Goal: Task Accomplishment & Management: Manage account settings

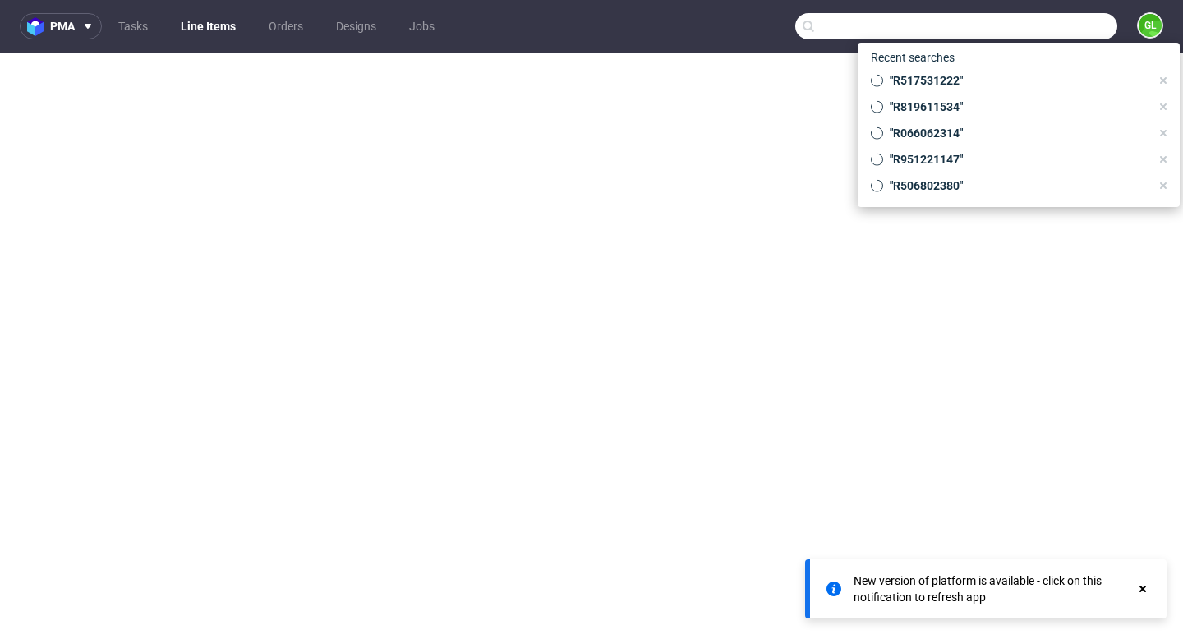
click at [1051, 19] on input "text" at bounding box center [956, 26] width 322 height 26
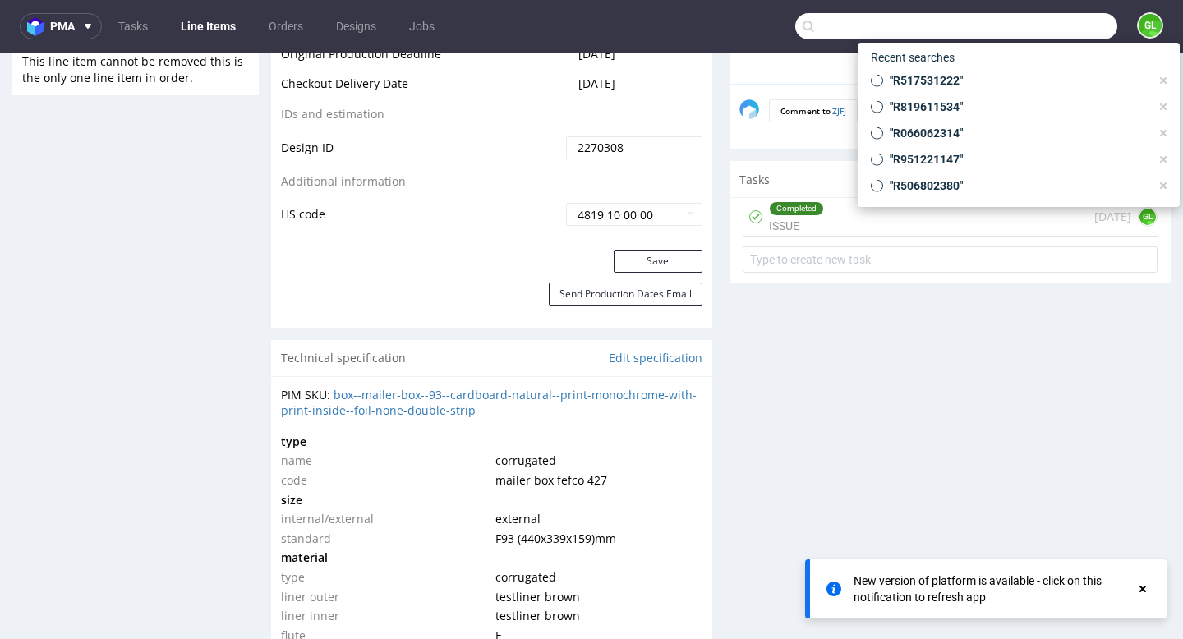
scroll to position [49, 0]
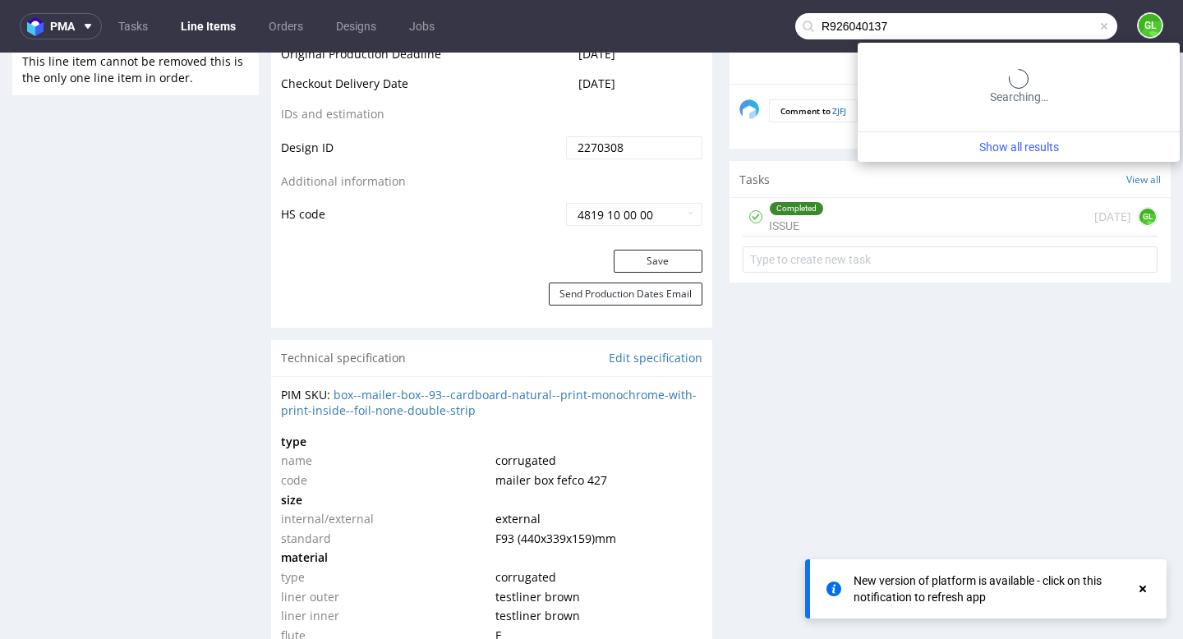
type input "R926040137"
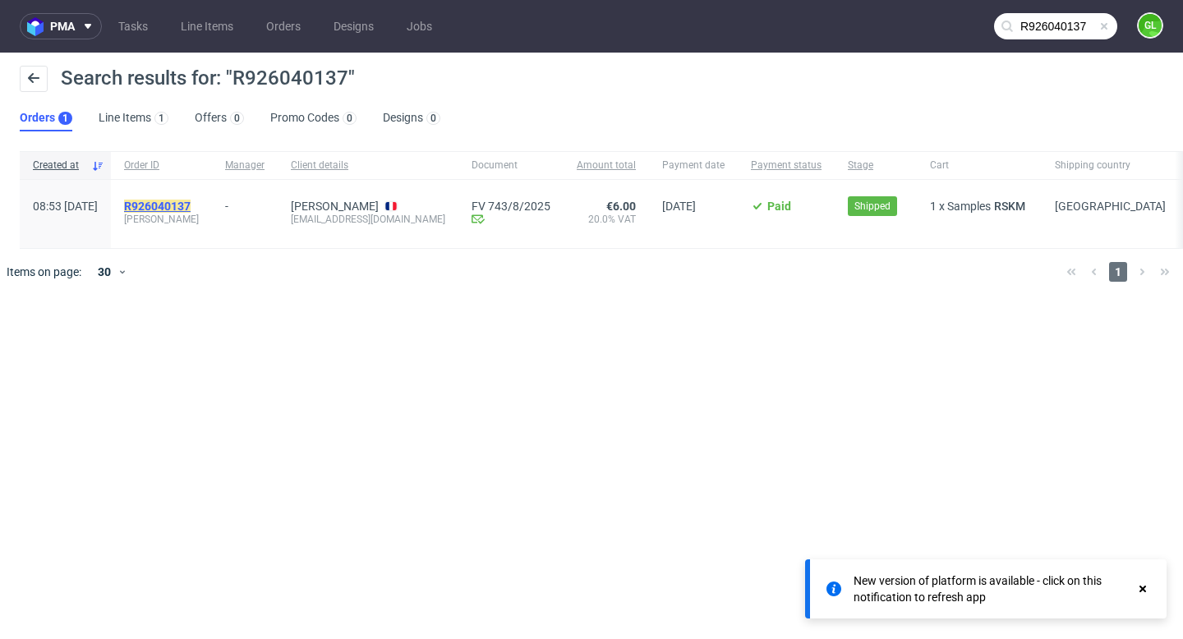
click at [189, 209] on mark "R926040137" at bounding box center [157, 206] width 67 height 13
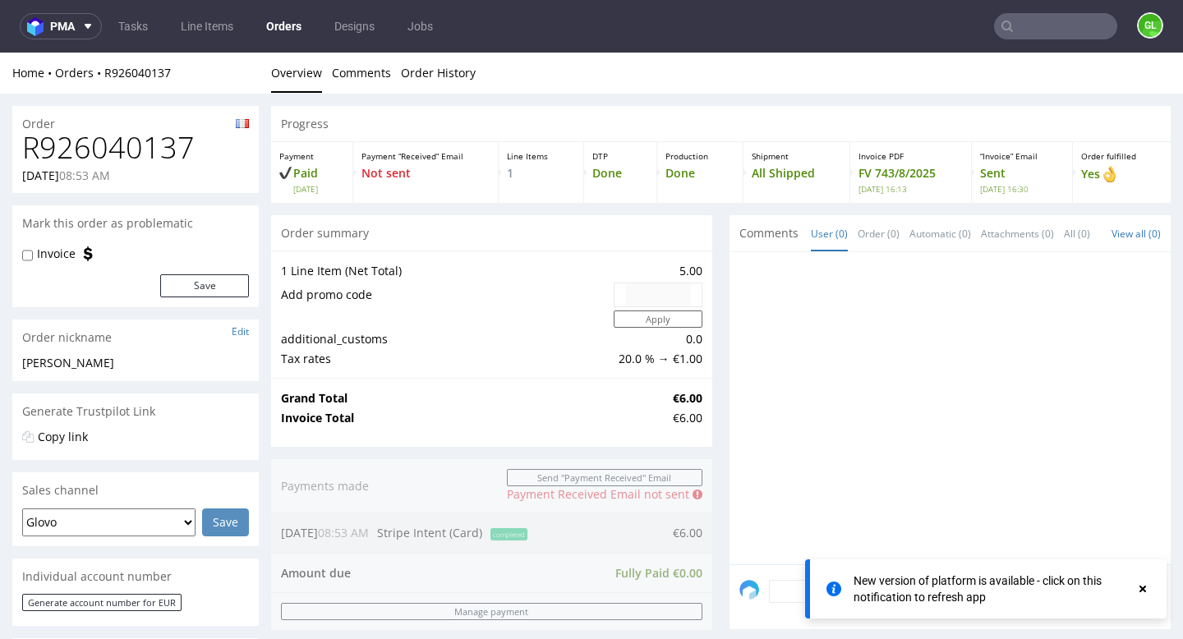
click at [1050, 597] on div "New version of platform is available - click on this notification to refresh app" at bounding box center [995, 589] width 282 height 33
click at [1143, 589] on use at bounding box center [1143, 589] width 7 height 7
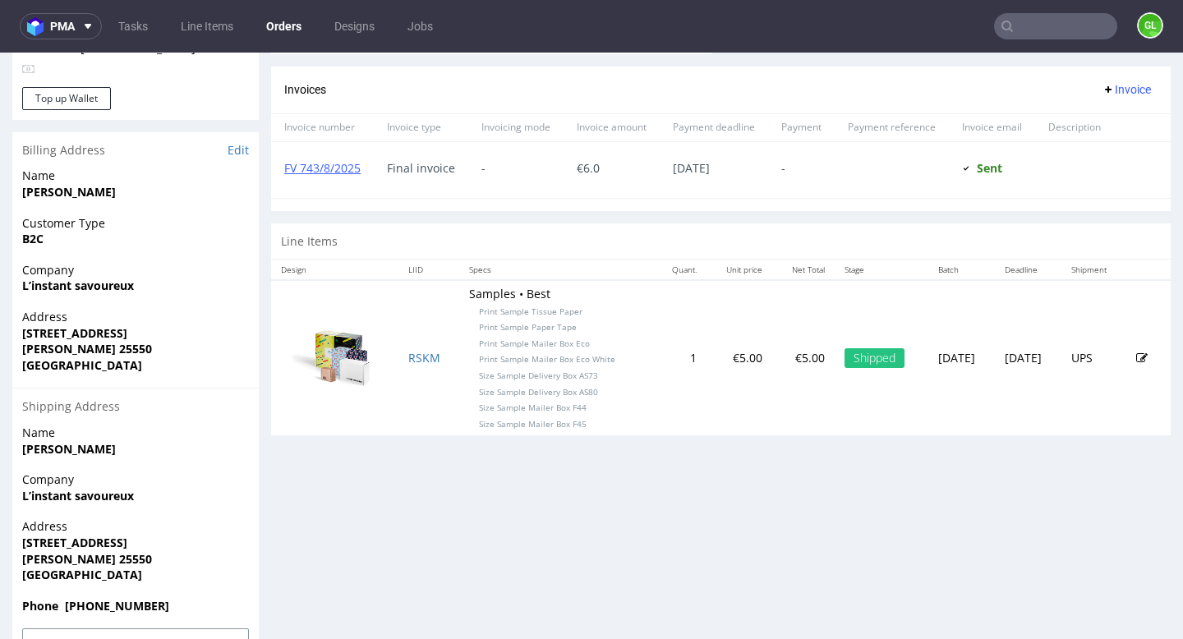
scroll to position [751, 0]
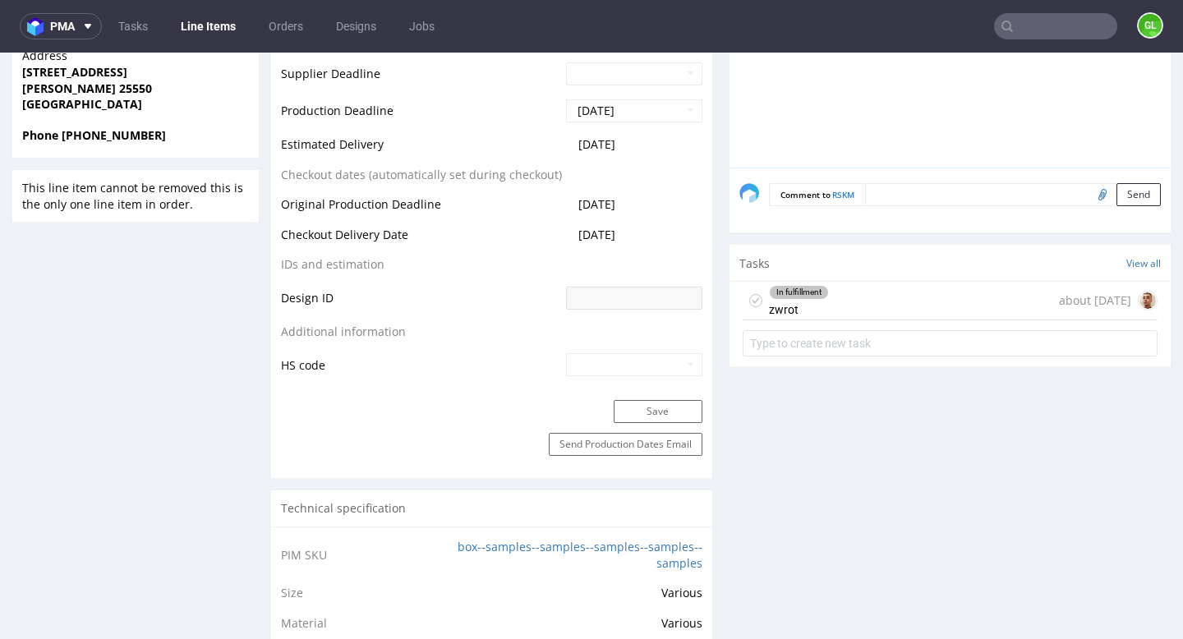
scroll to position [655, 0]
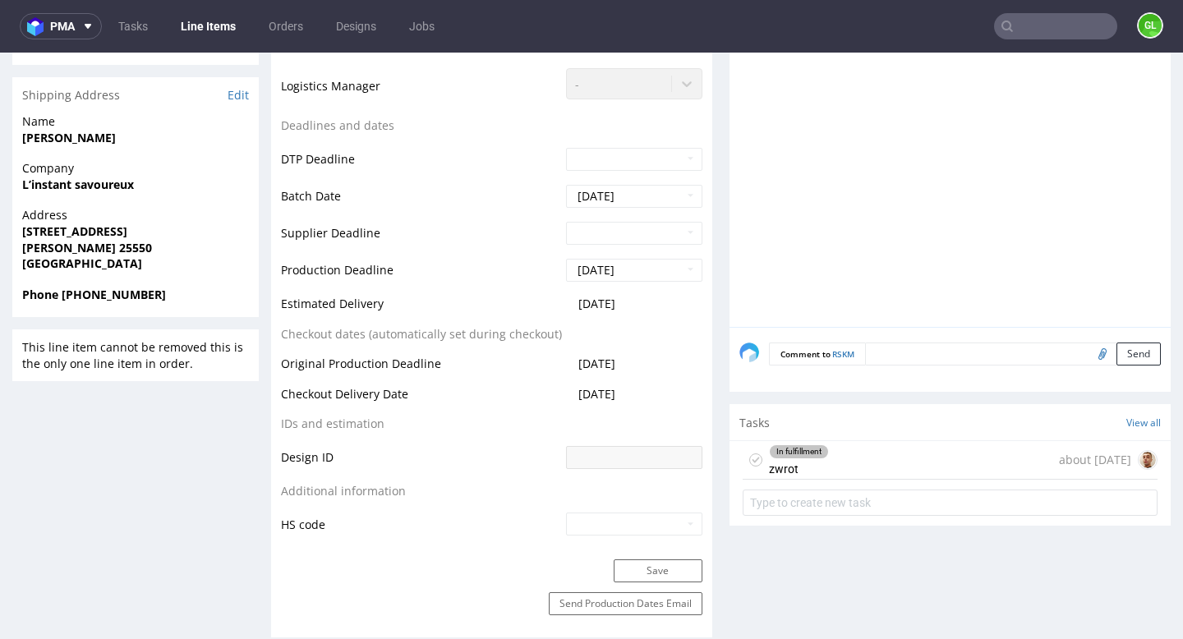
click at [932, 467] on div "In fulfillment zwrot about 2 months ago" at bounding box center [950, 460] width 415 height 39
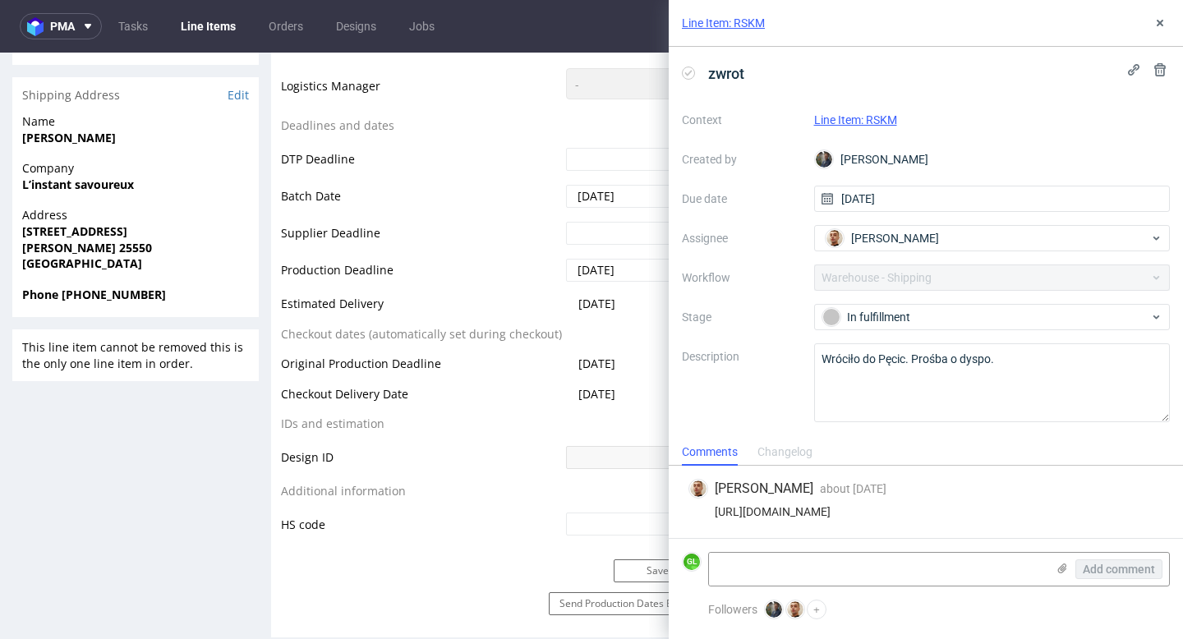
drag, startPoint x: 715, startPoint y: 515, endPoint x: 1123, endPoint y: 513, distance: 408.4
click at [1123, 513] on div "https://app-eu1.hubspot.com/contacts/25600958/record/0-5/211667834094/" at bounding box center [926, 511] width 475 height 13
copy div "https://app-eu1.hubspot.com/contacts/25600958/record/0-5/211667834094/"
click at [1161, 21] on use at bounding box center [1160, 23] width 7 height 7
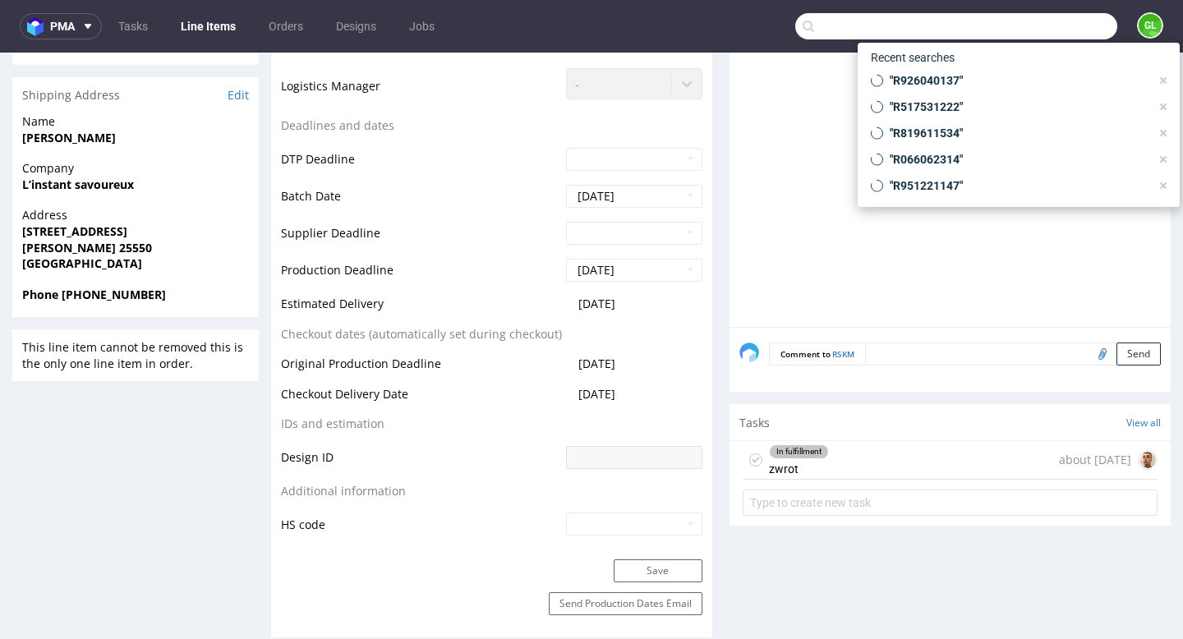
click at [1037, 29] on input "text" at bounding box center [956, 26] width 322 height 26
paste input "adopteuntrip@gmail.com"
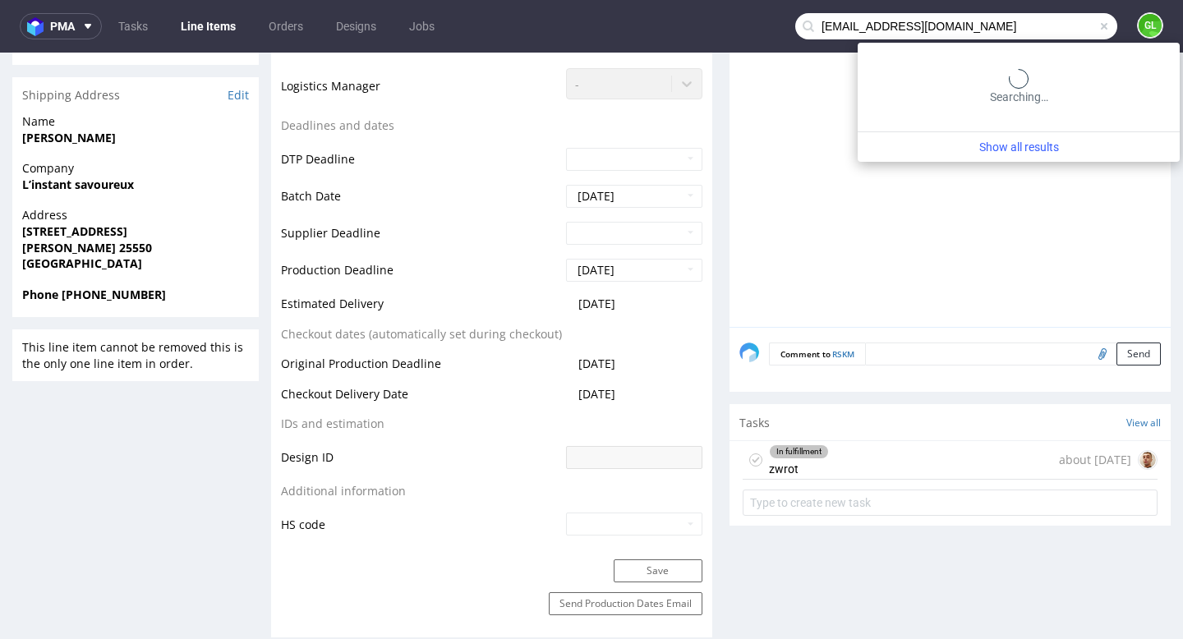
type input "adopteuntrip@gmail.com"
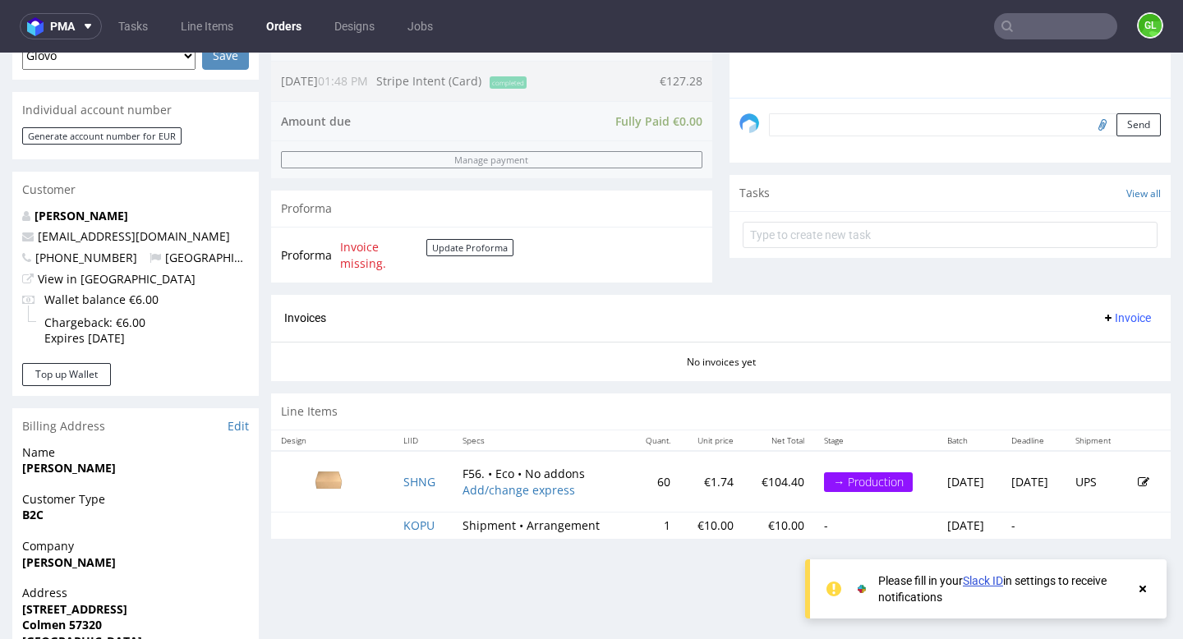
scroll to position [477, 0]
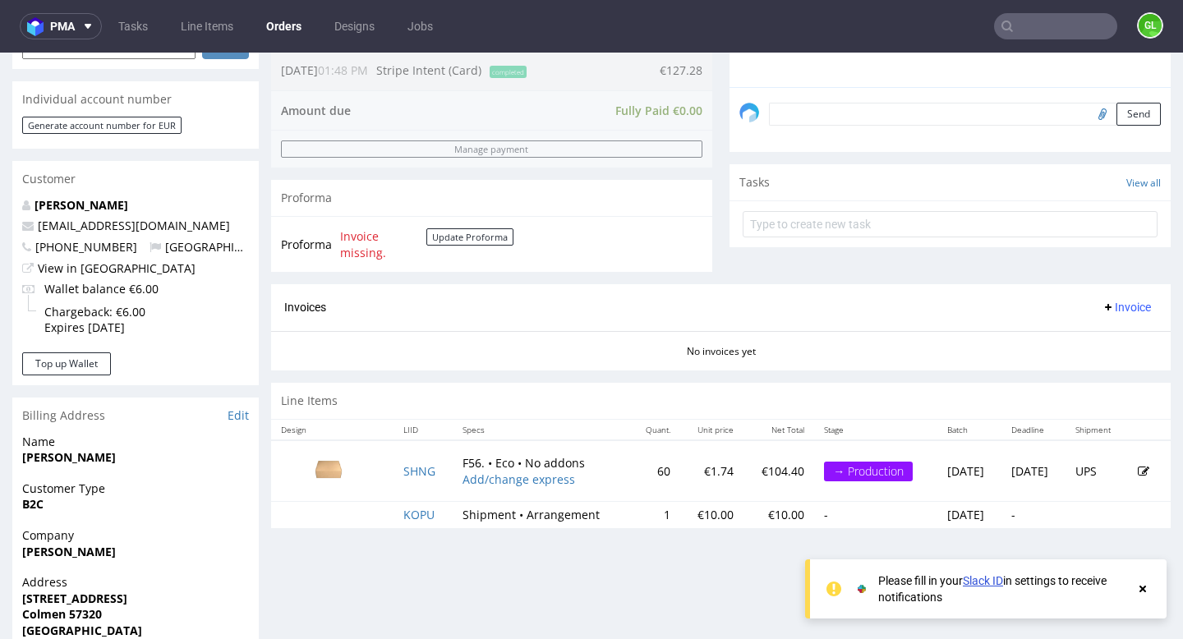
click at [1040, 37] on input "text" at bounding box center [1055, 26] width 123 height 26
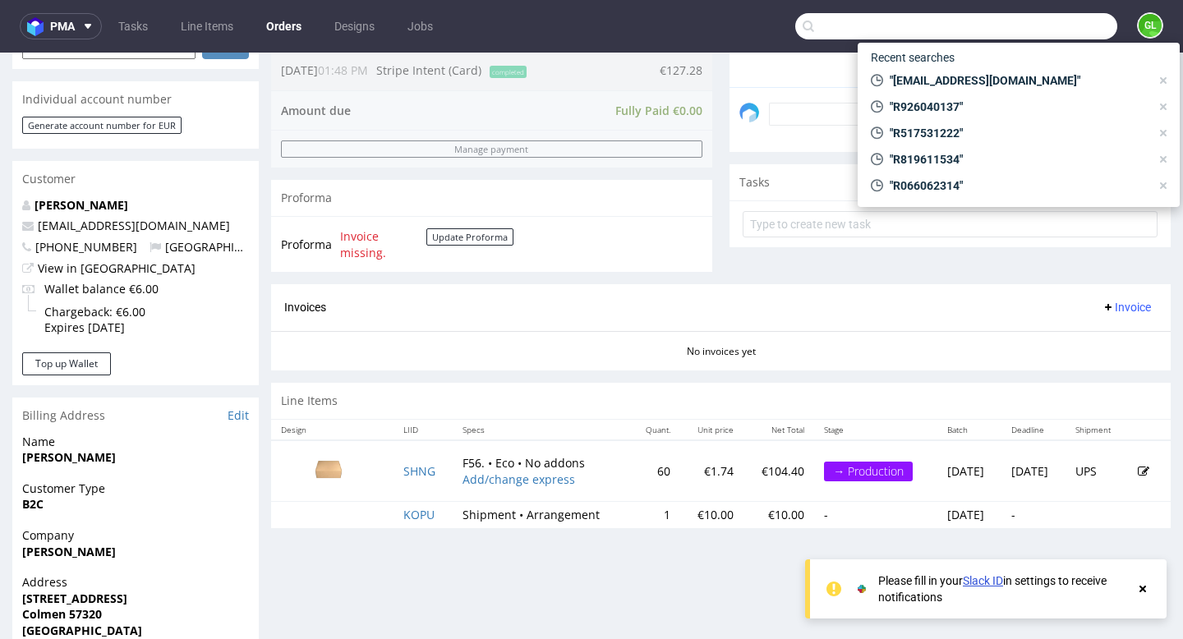
paste input "dheyllyallison@gmail.com"
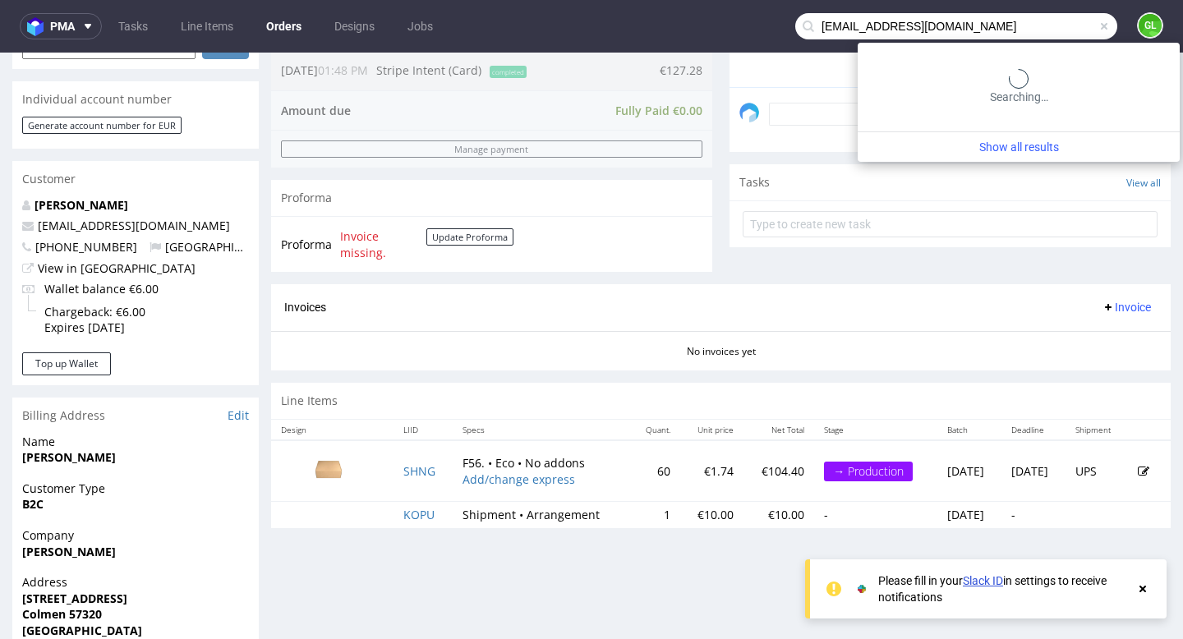
type input "dheyllyallison@gmail.com"
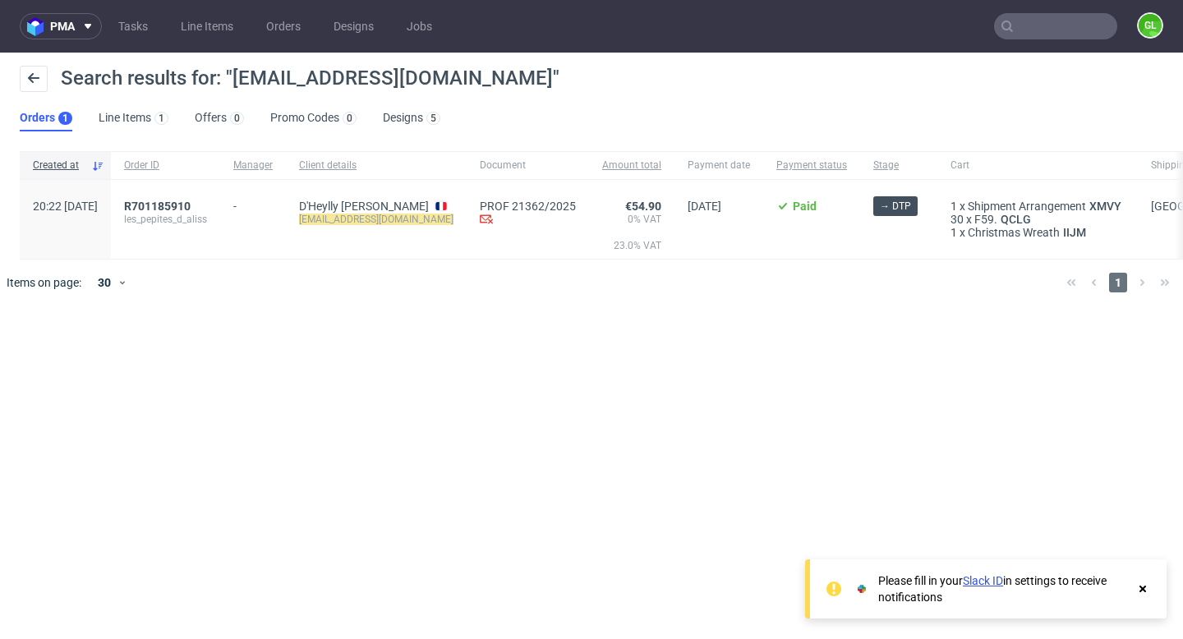
click at [1030, 18] on input "text" at bounding box center [1055, 26] width 123 height 26
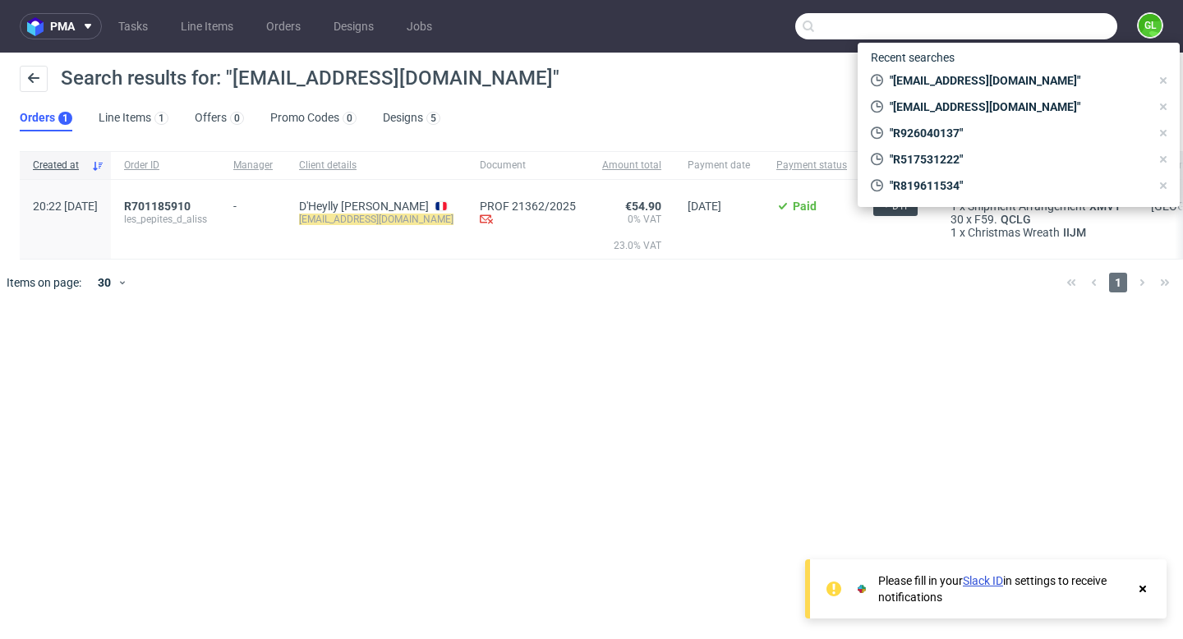
paste input "R289312100"
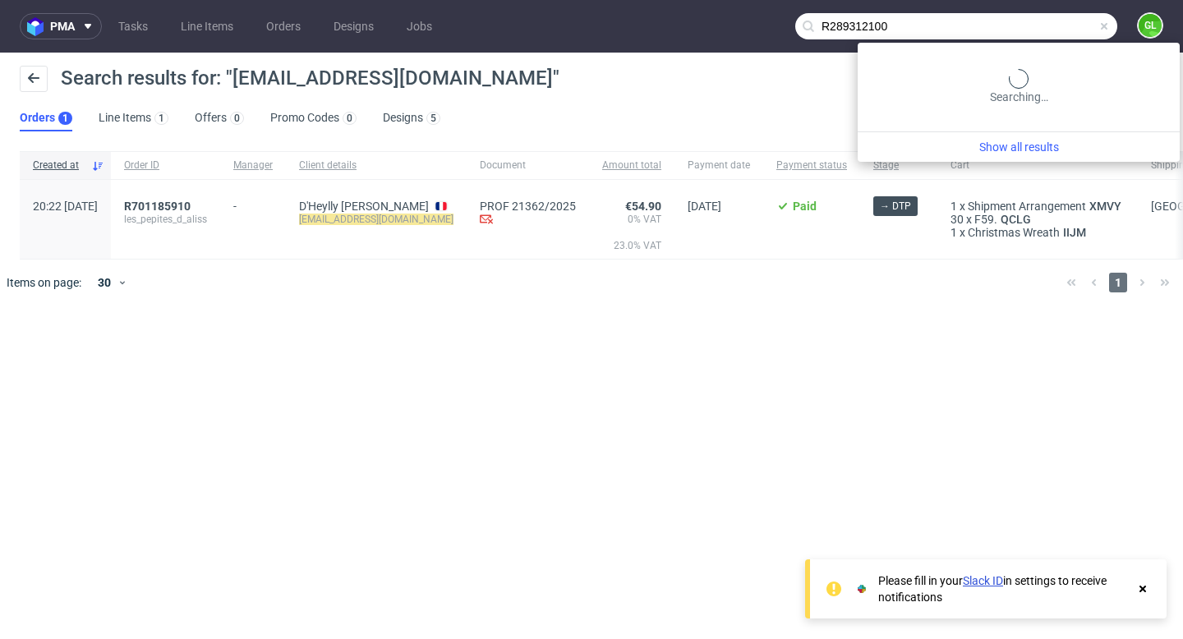
type input "R289312100"
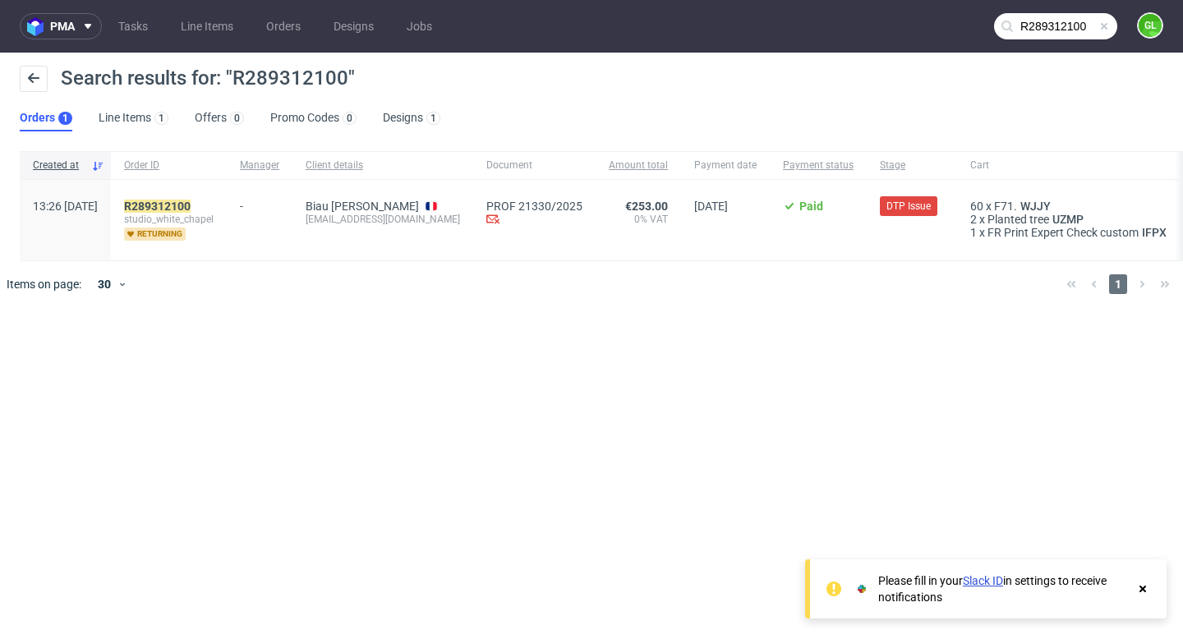
click at [1104, 27] on span at bounding box center [1104, 26] width 13 height 13
click at [1073, 25] on input "text" at bounding box center [1055, 26] width 123 height 26
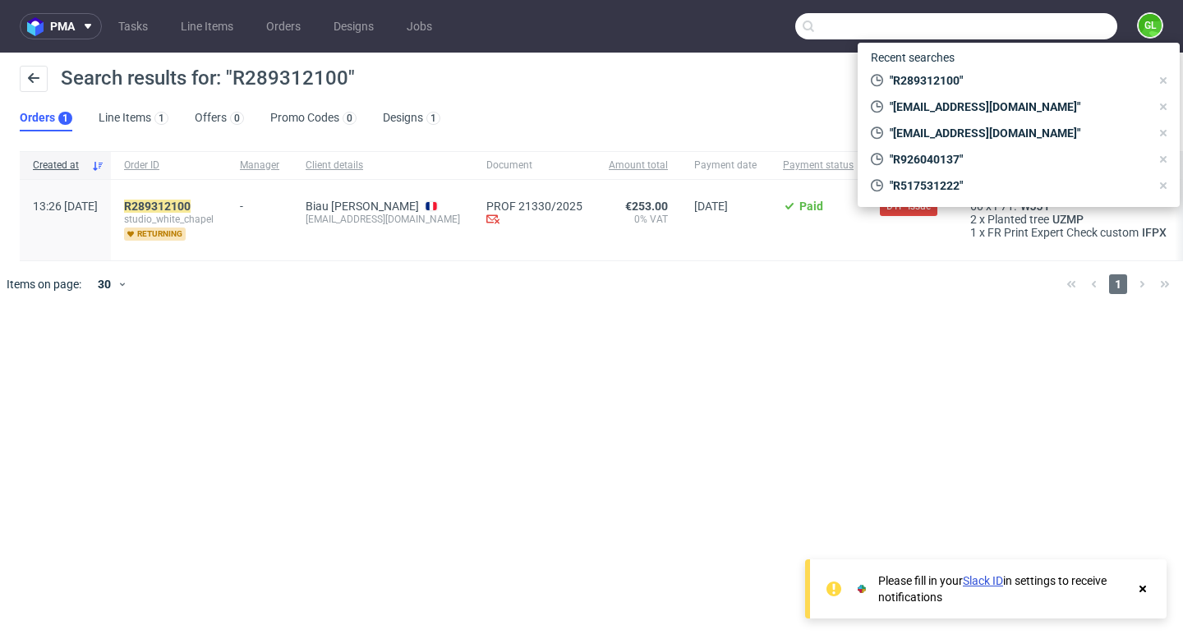
paste input "R845958722"
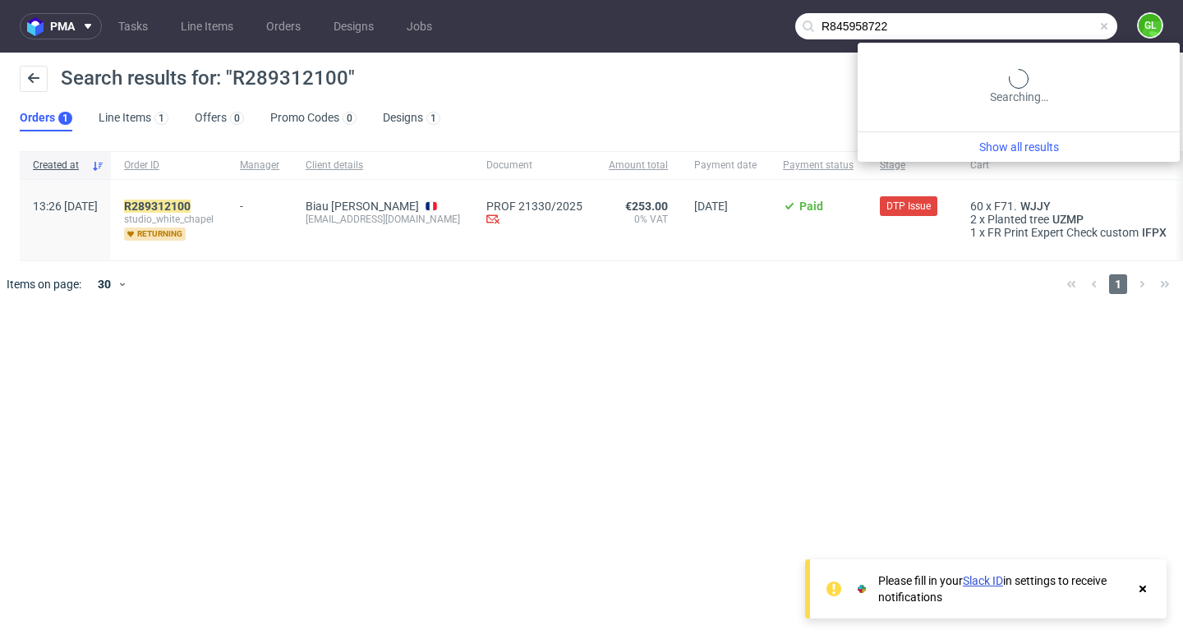
type input "R845958722"
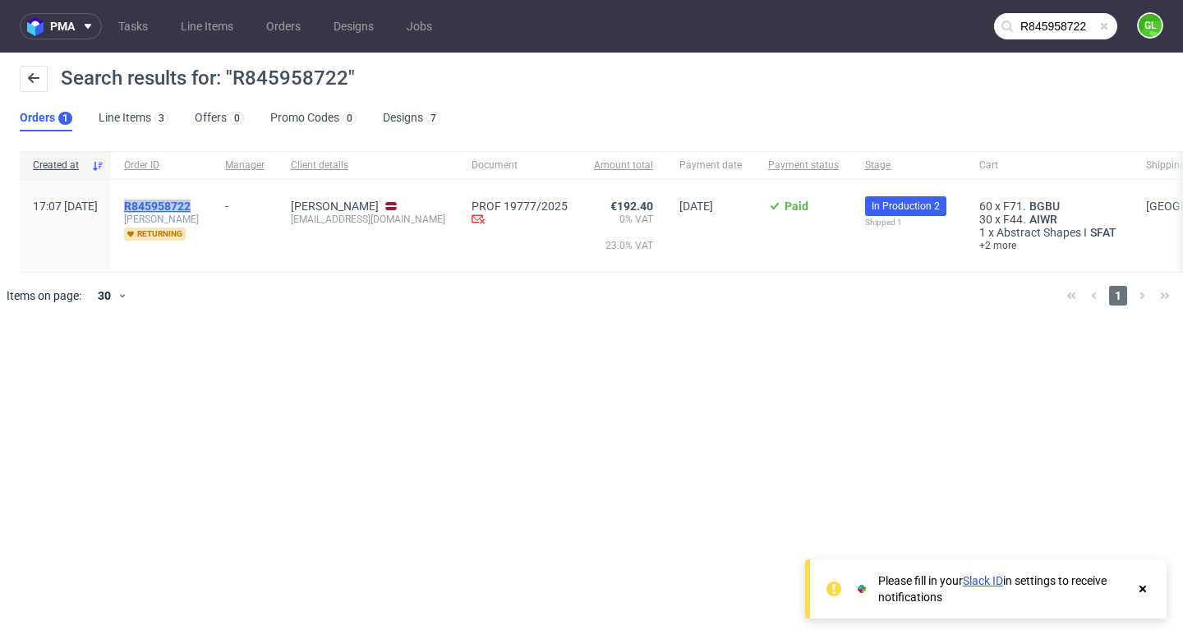
click at [191, 211] on mark "R845958722" at bounding box center [157, 206] width 67 height 13
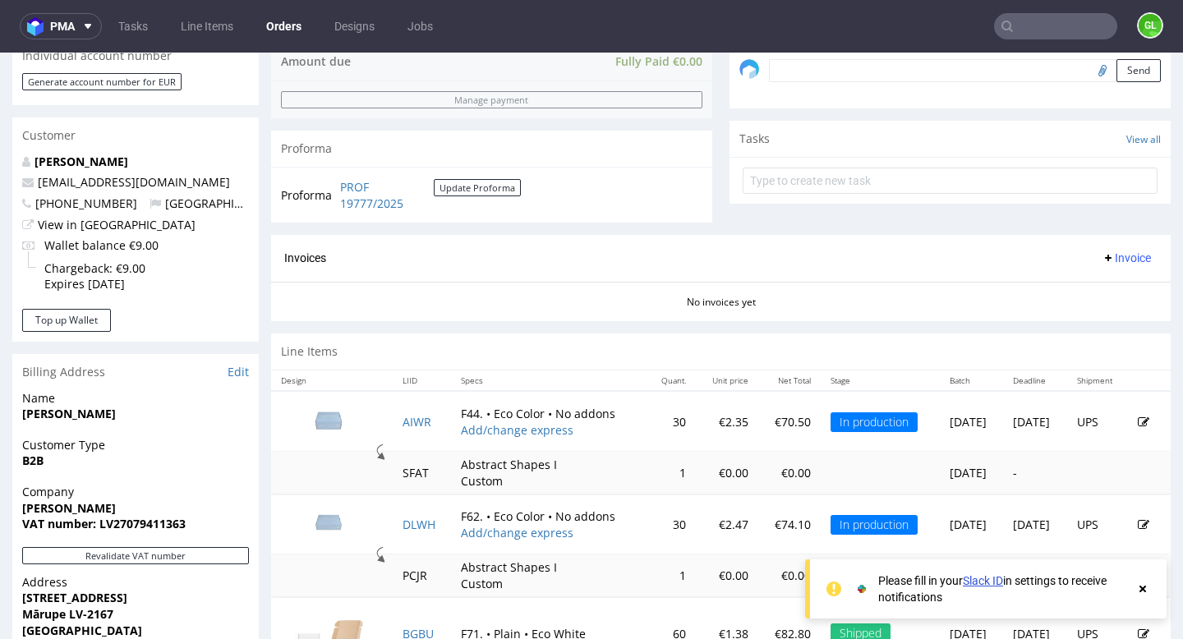
scroll to position [700, 0]
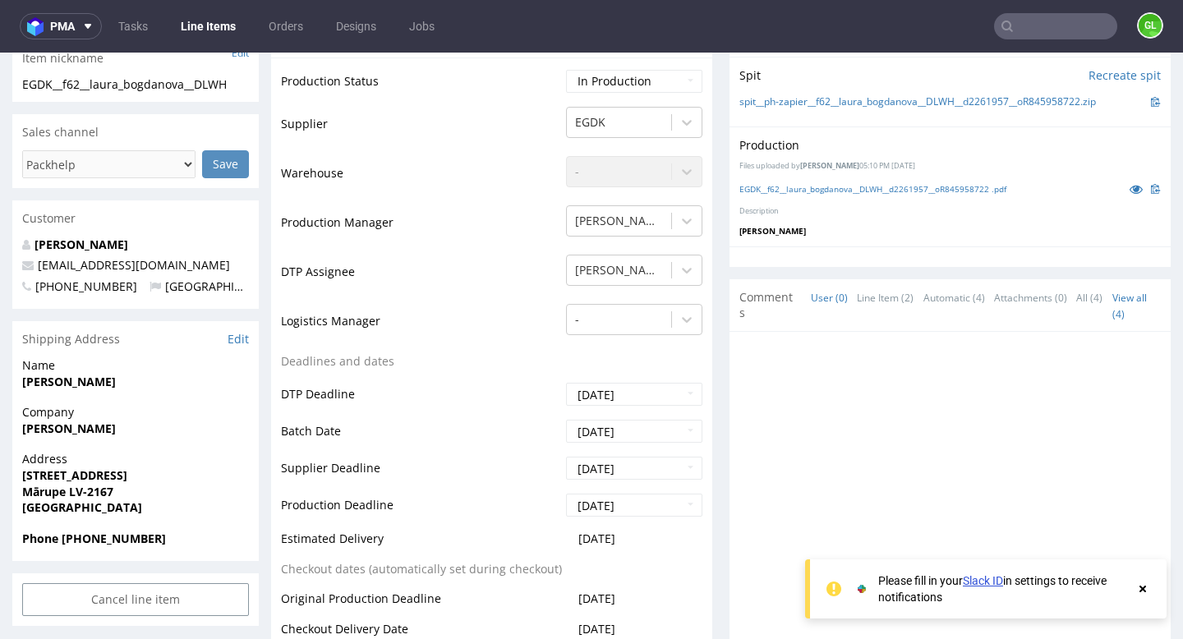
scroll to position [429, 0]
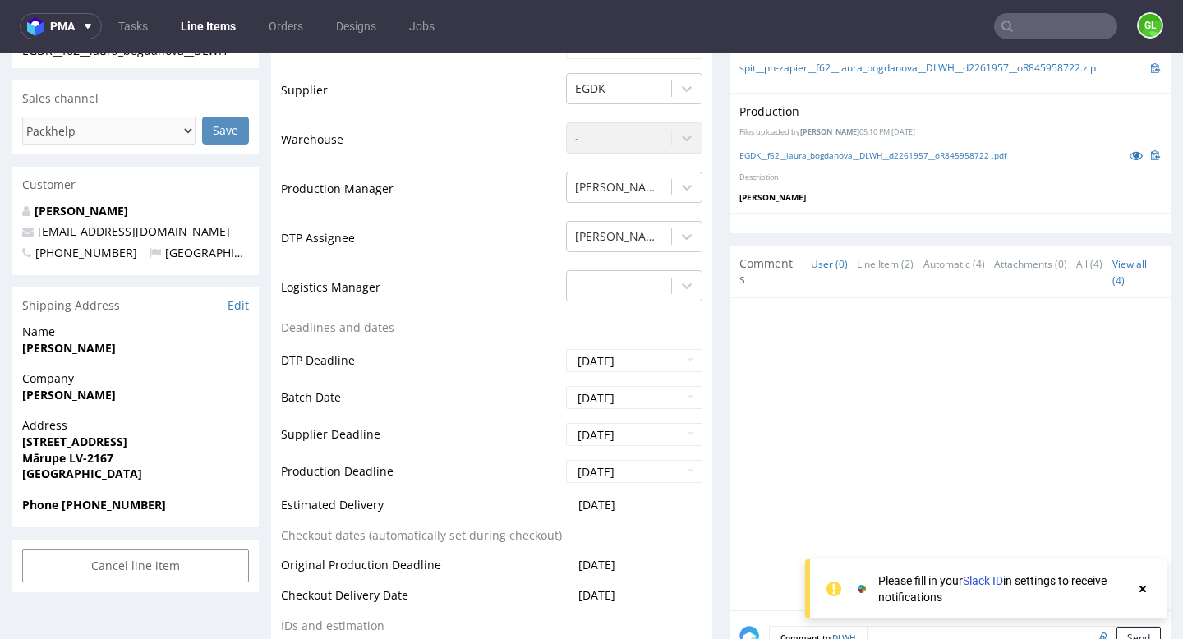
click at [1070, 36] on input "text" at bounding box center [1055, 26] width 123 height 26
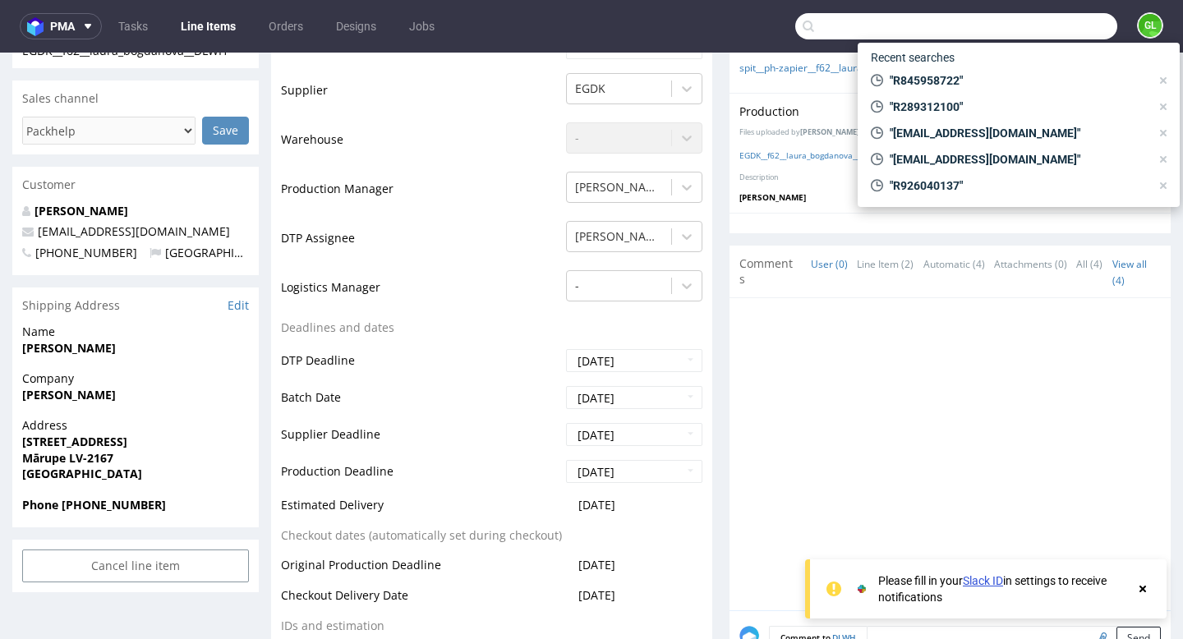
paste input "R066062314"
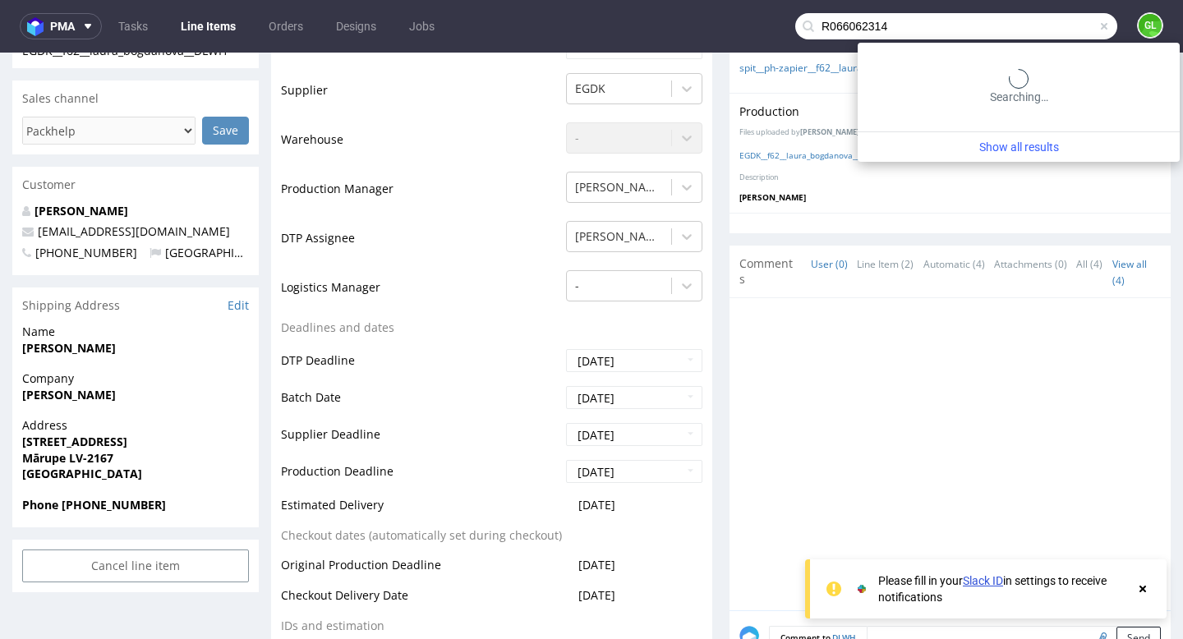
type input "R066062314"
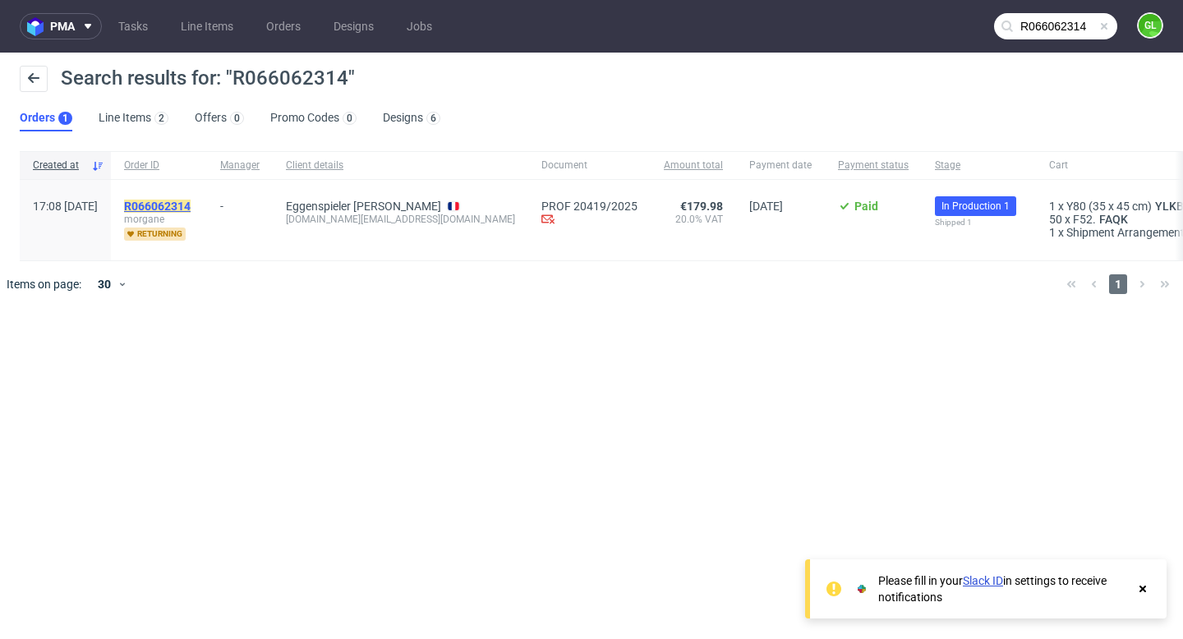
click at [191, 204] on mark "R066062314" at bounding box center [157, 206] width 67 height 13
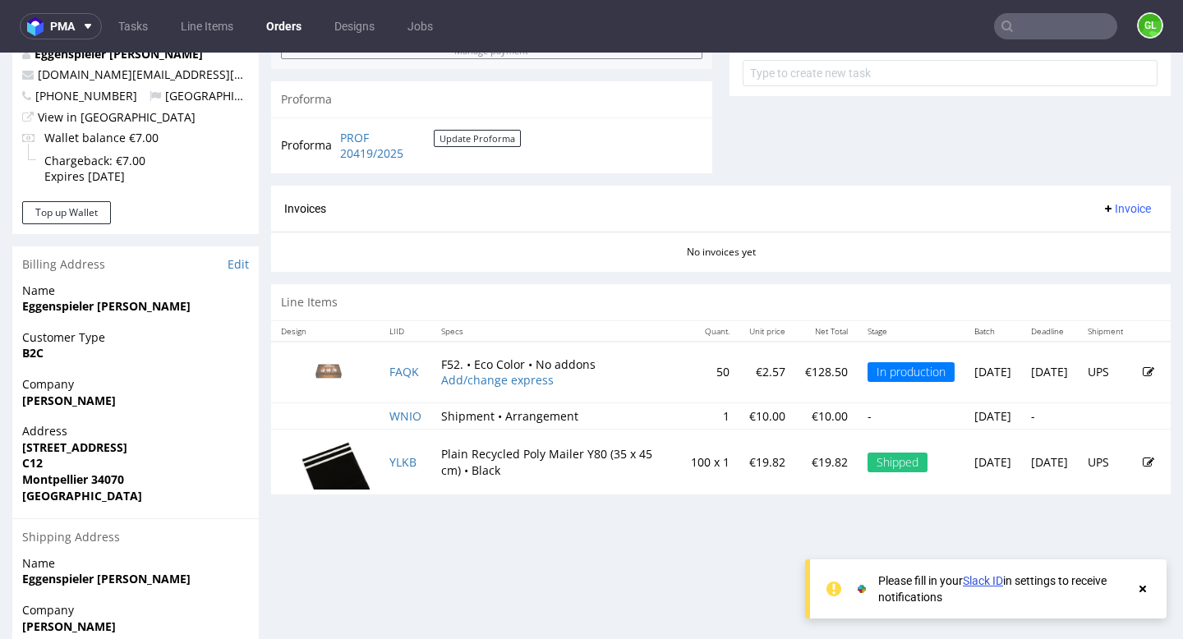
scroll to position [749, 0]
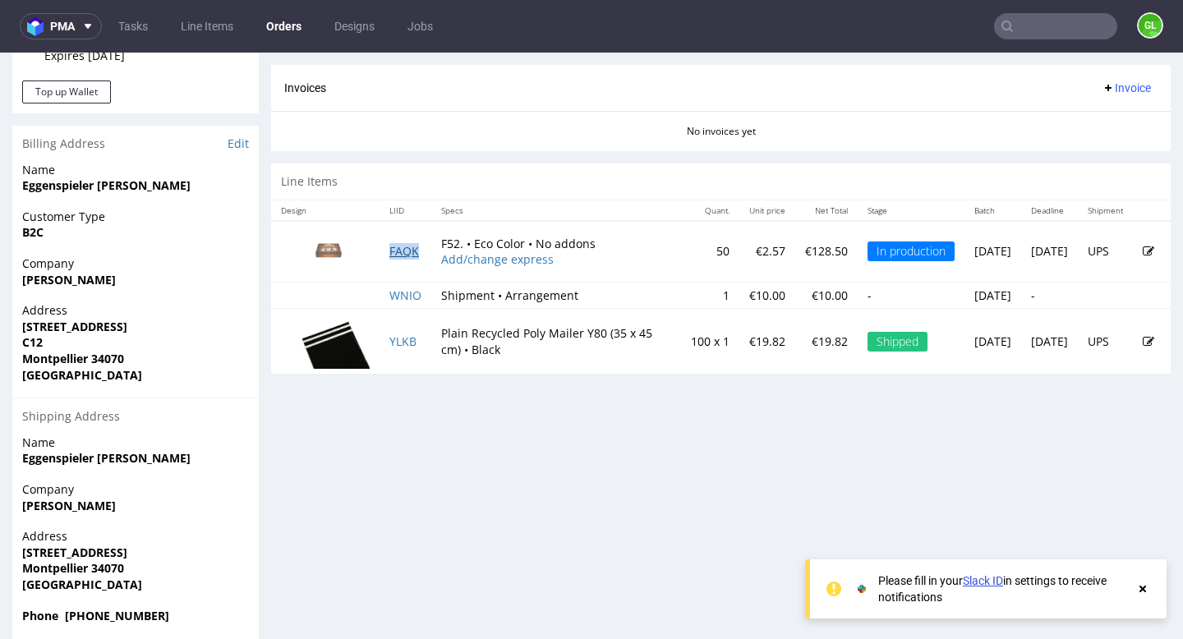
click at [408, 251] on link "FAQK" at bounding box center [404, 251] width 30 height 16
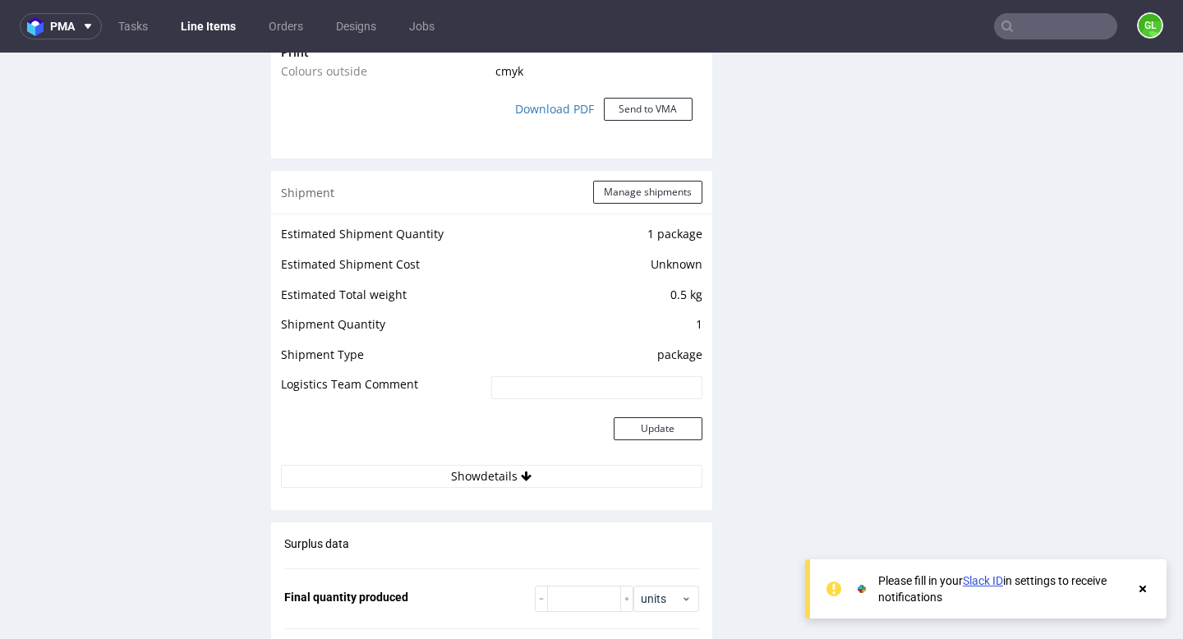
scroll to position [1527, 0]
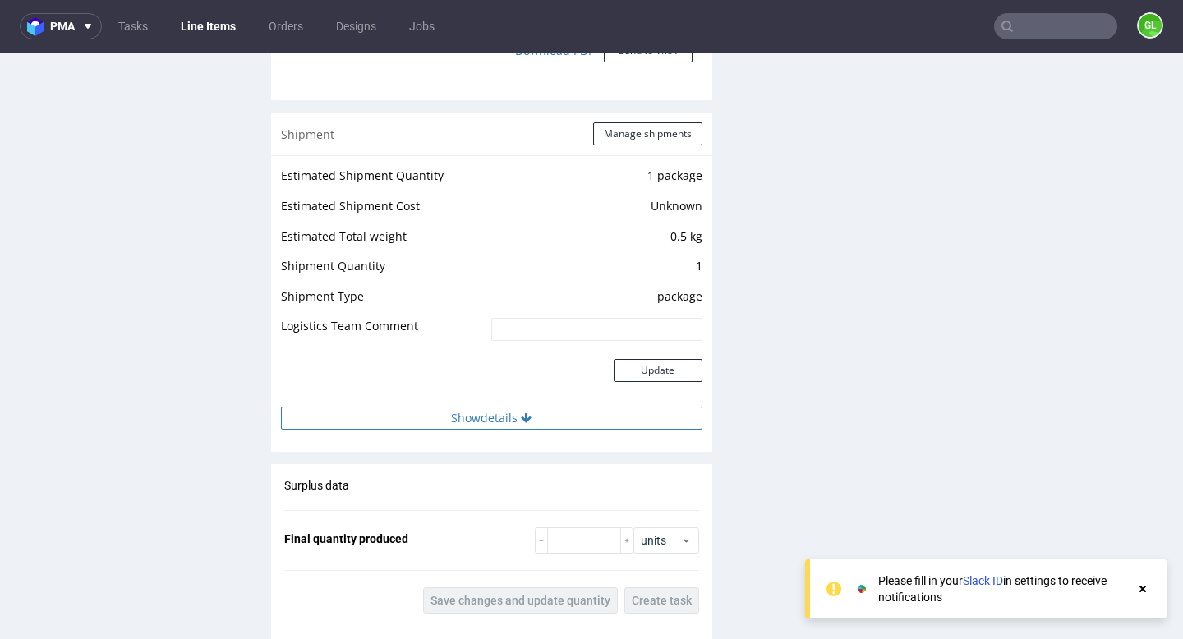
click at [513, 420] on button "Show details" at bounding box center [492, 418] width 422 height 23
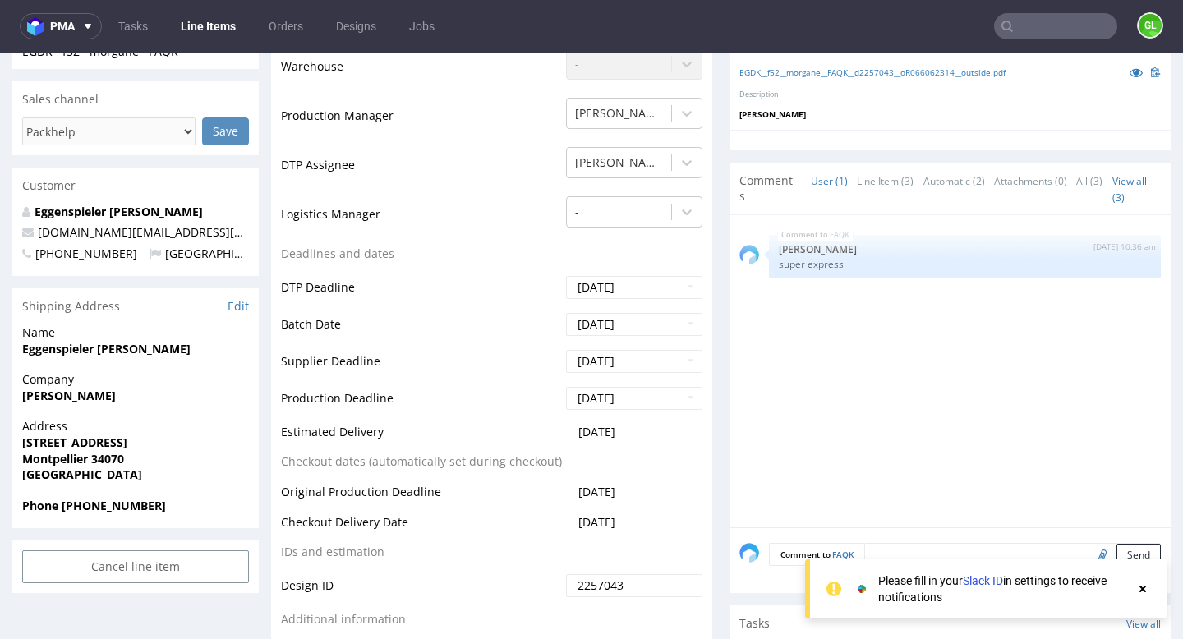
scroll to position [0, 0]
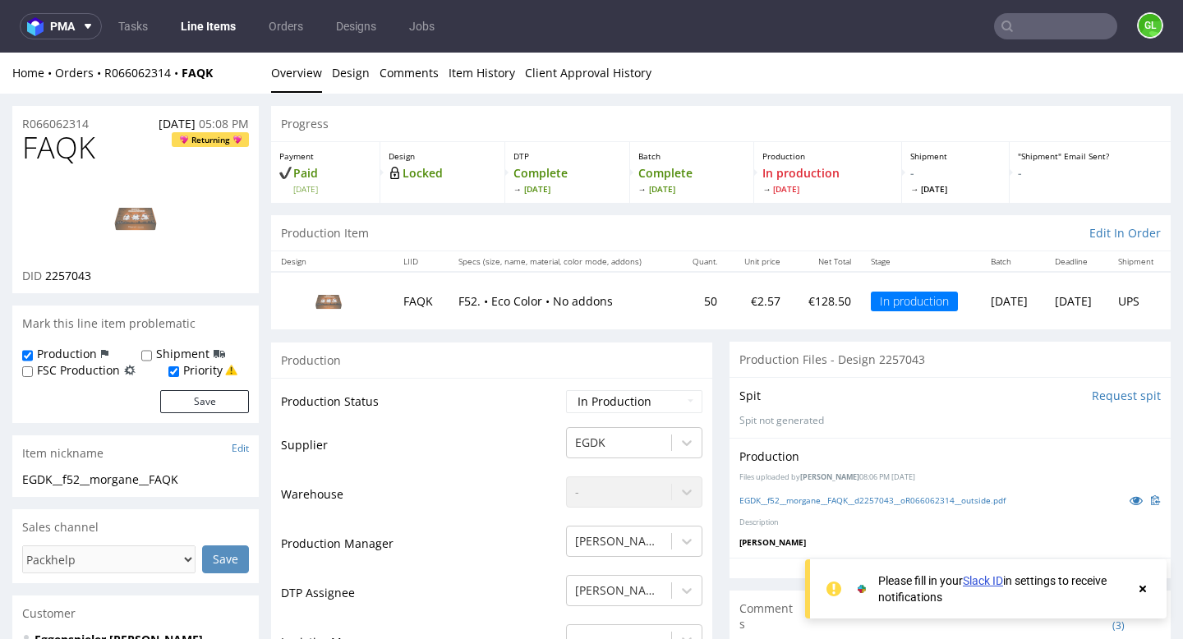
click at [1064, 25] on input "text" at bounding box center [1055, 26] width 123 height 26
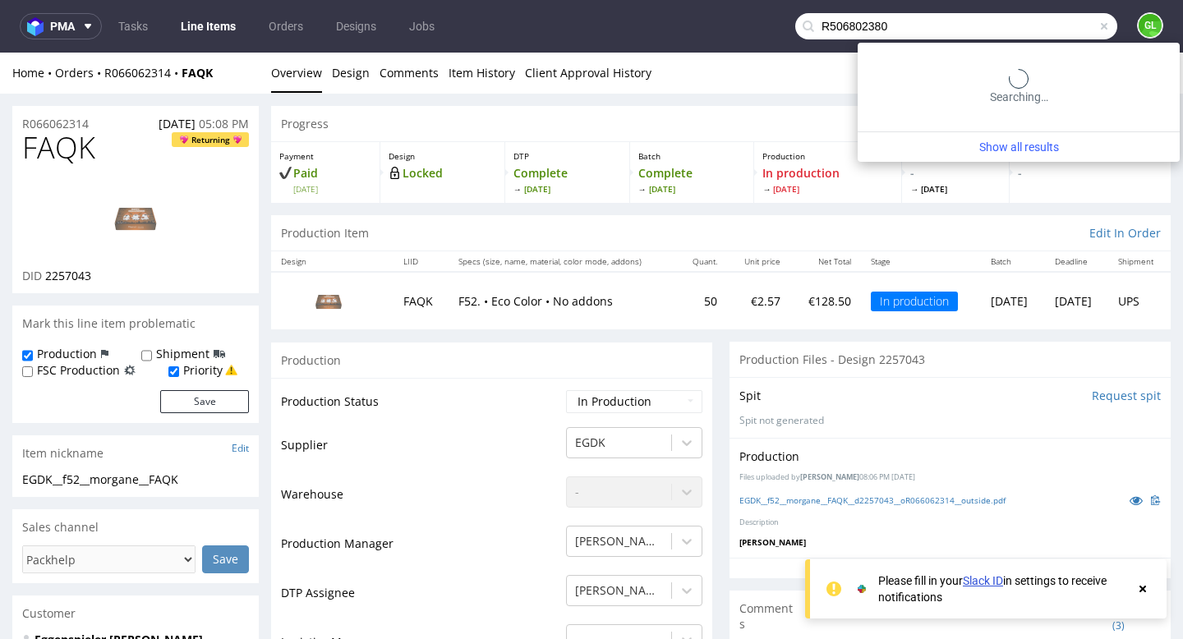
type input "R506802380"
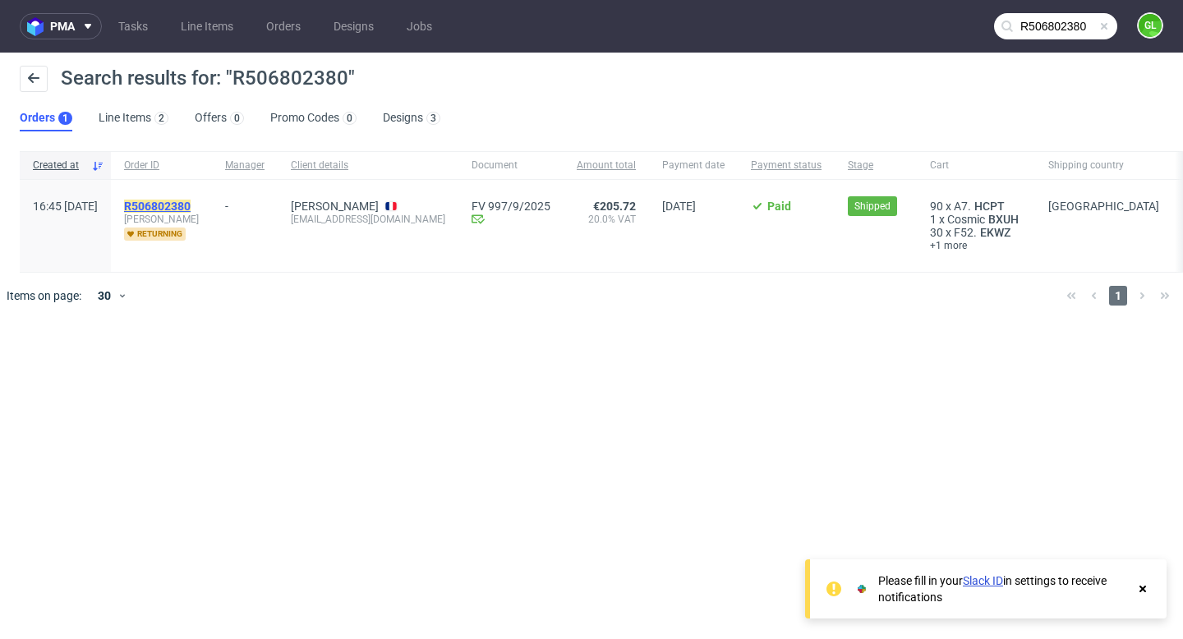
click at [191, 206] on mark "R506802380" at bounding box center [157, 206] width 67 height 13
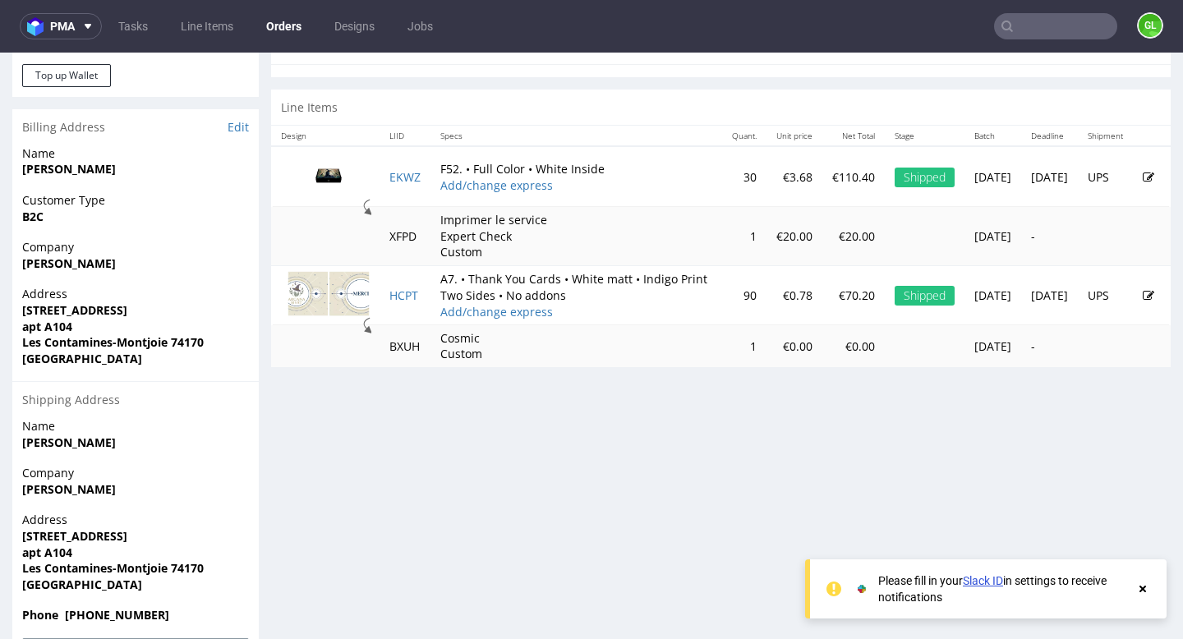
scroll to position [800, 0]
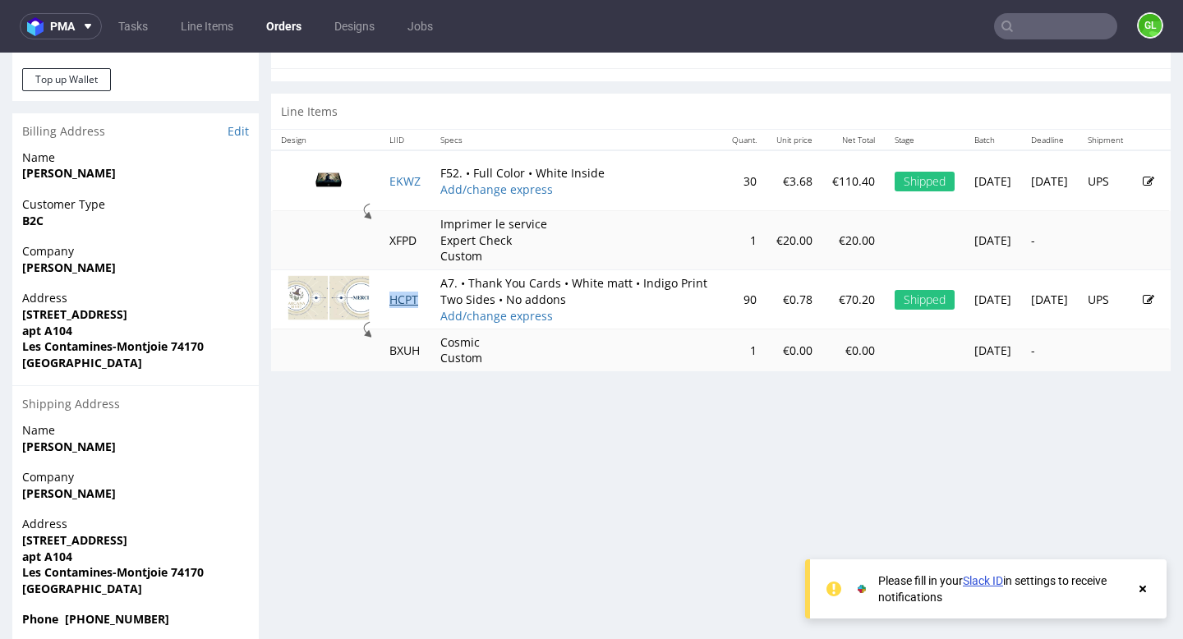
click at [404, 307] on link "HCPT" at bounding box center [403, 300] width 29 height 16
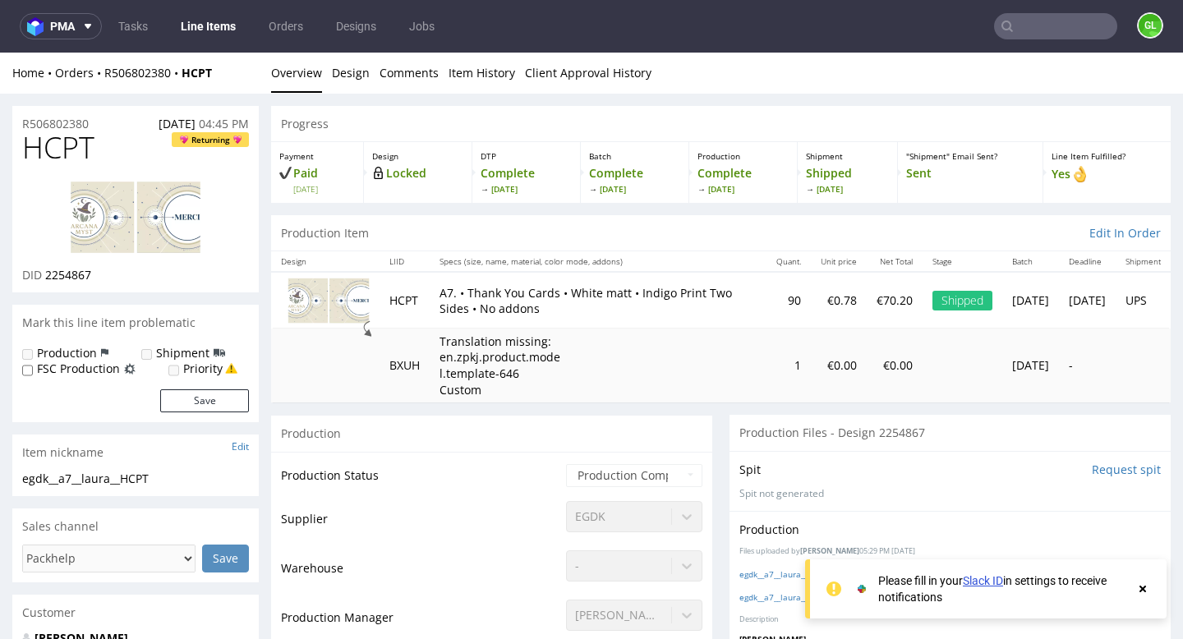
click at [1145, 591] on use at bounding box center [1143, 589] width 7 height 7
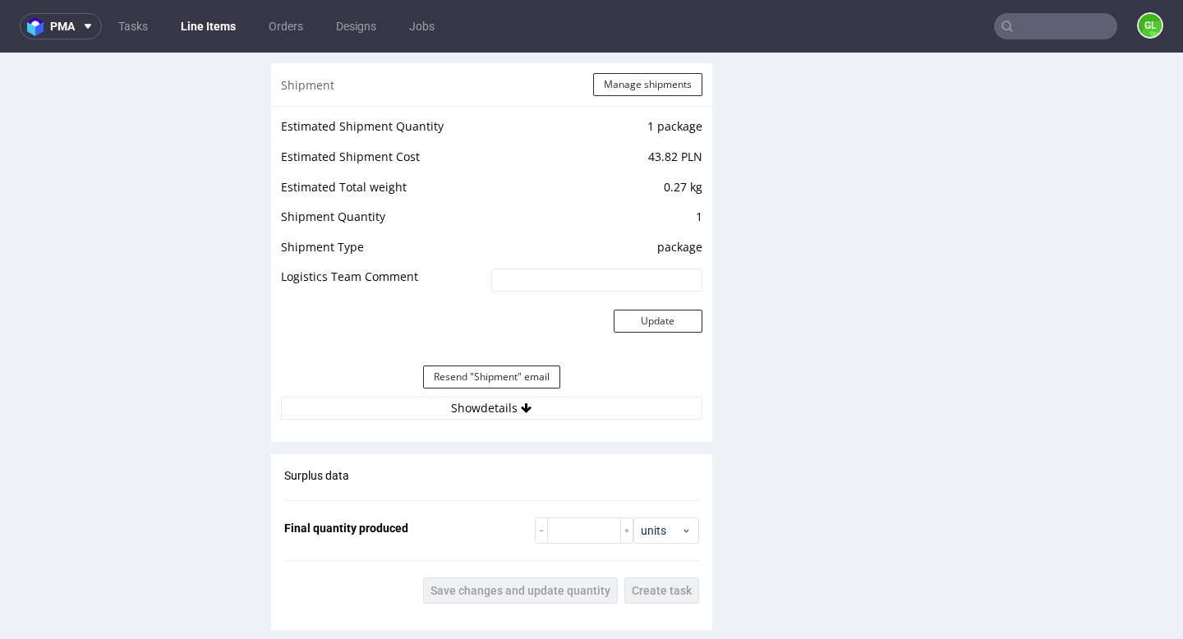
scroll to position [1514, 0]
click at [537, 403] on button "Show details" at bounding box center [492, 407] width 422 height 23
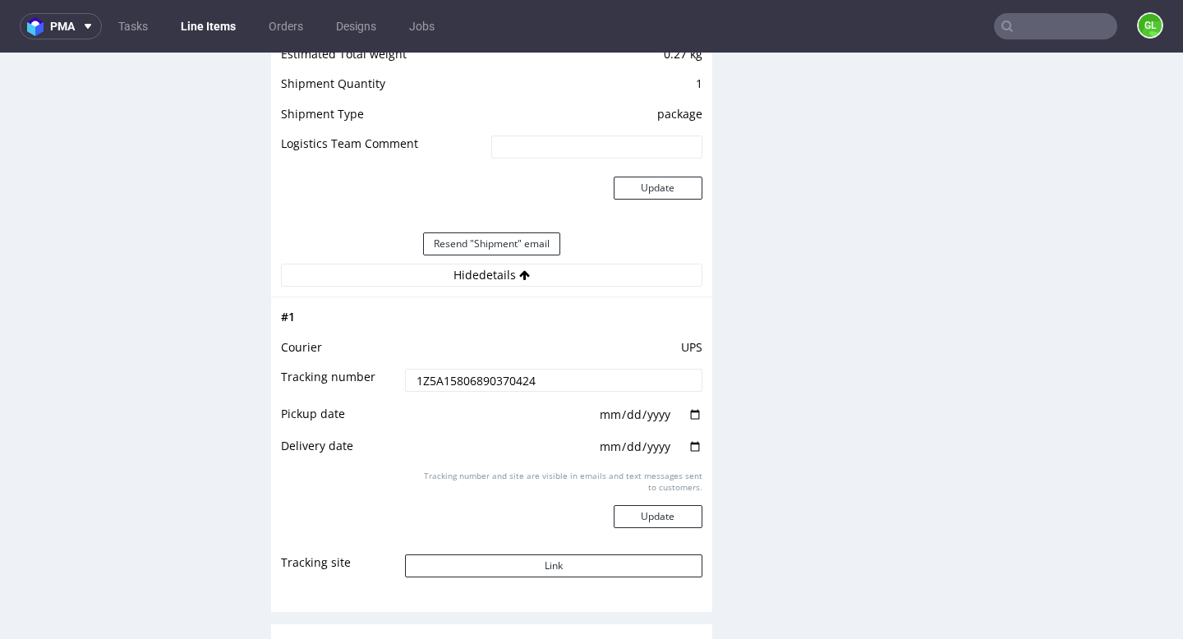
scroll to position [1661, 0]
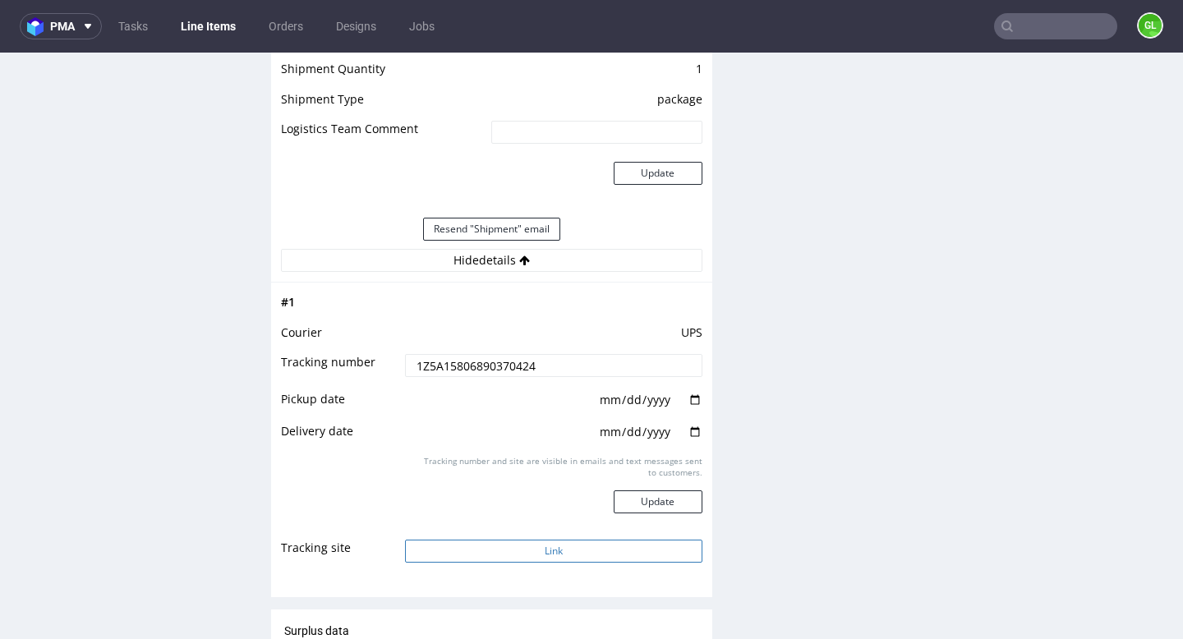
click at [511, 546] on button "Link" at bounding box center [553, 551] width 297 height 23
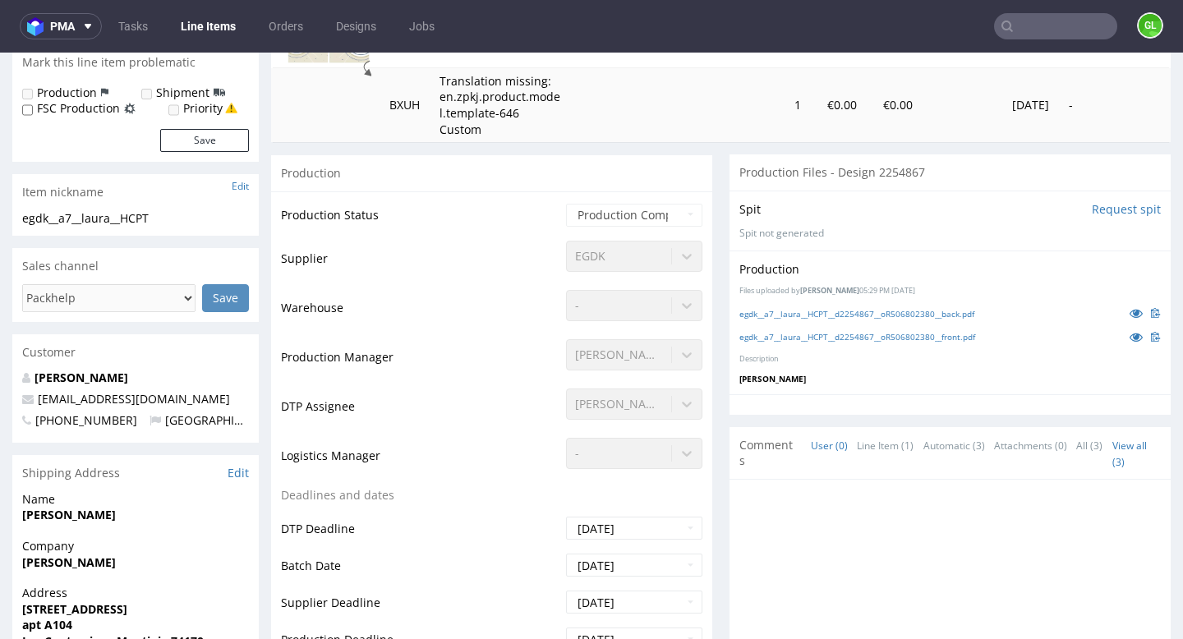
scroll to position [212, 0]
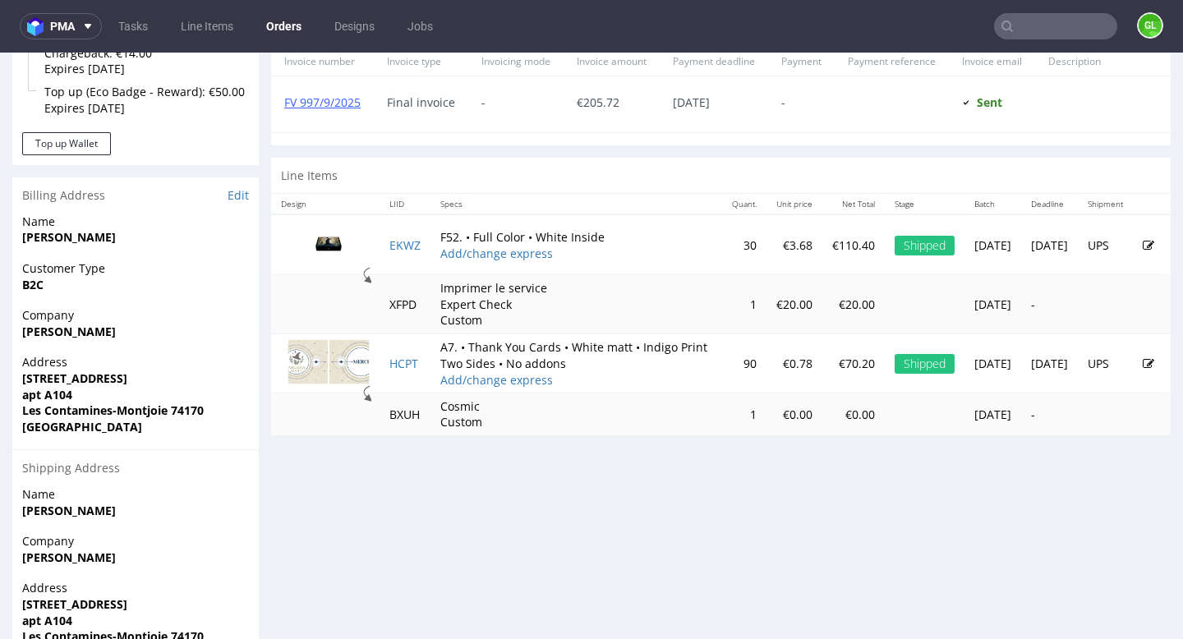
scroll to position [521, 0]
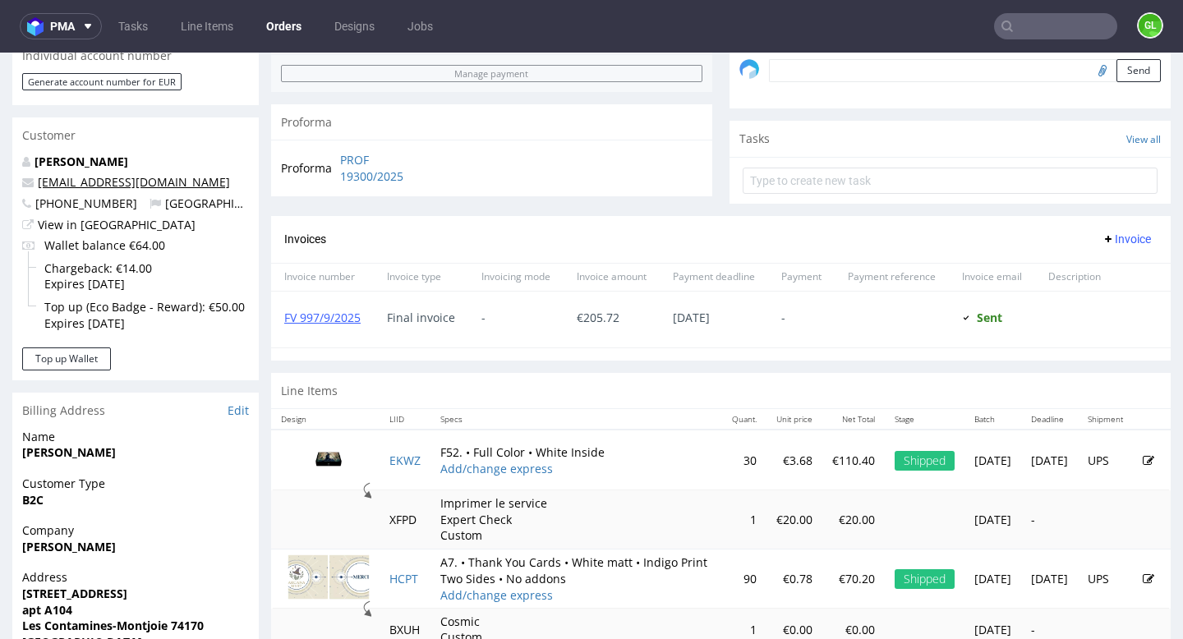
click at [174, 186] on link "lauraberthoud74@gmail.com" at bounding box center [134, 182] width 192 height 16
drag, startPoint x: 206, startPoint y: 182, endPoint x: 39, endPoint y: 189, distance: 167.7
click at [39, 189] on p "lauraberthoud74@gmail.com" at bounding box center [135, 182] width 227 height 16
copy link "auraberthoud74@gmail.com"
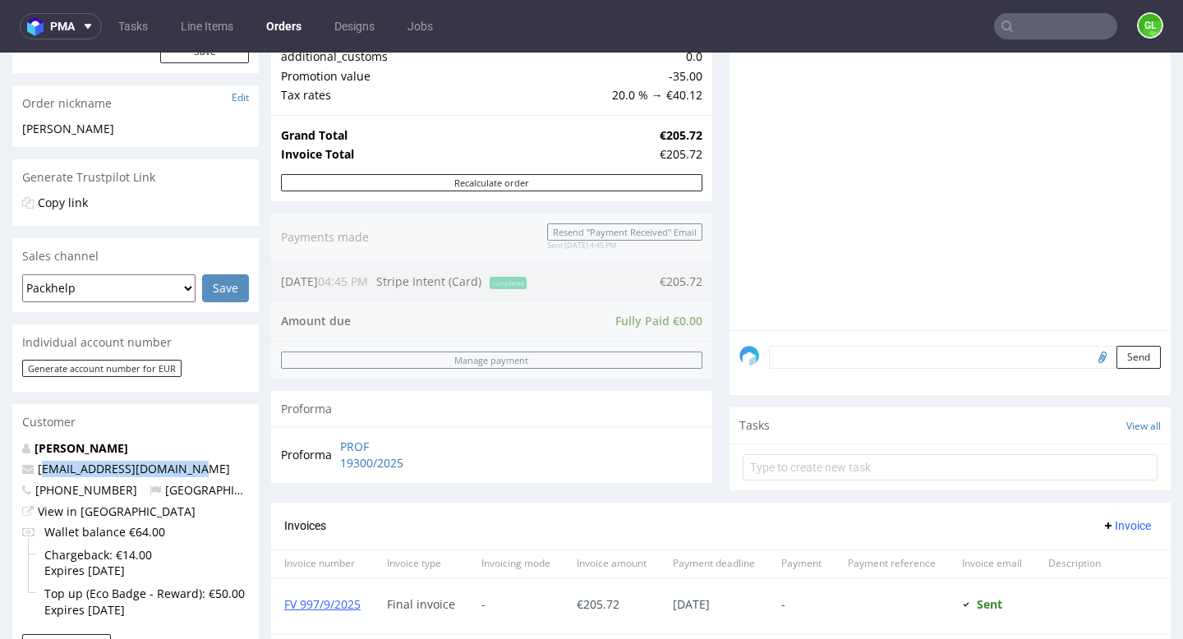
scroll to position [0, 0]
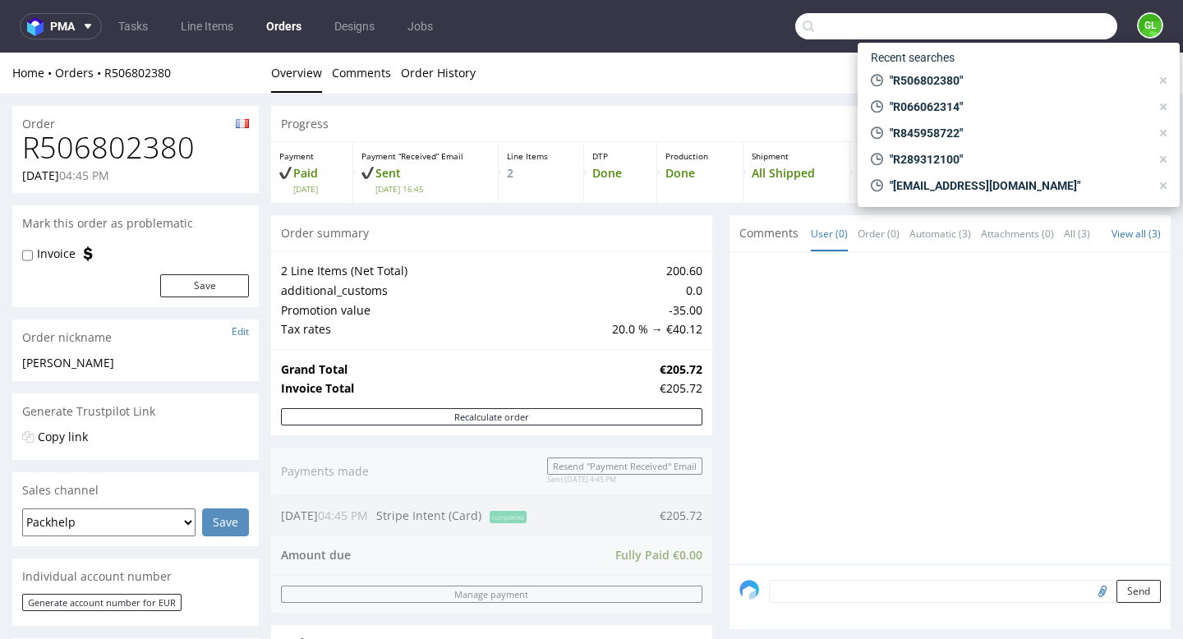
click at [1013, 22] on input "text" at bounding box center [956, 26] width 322 height 26
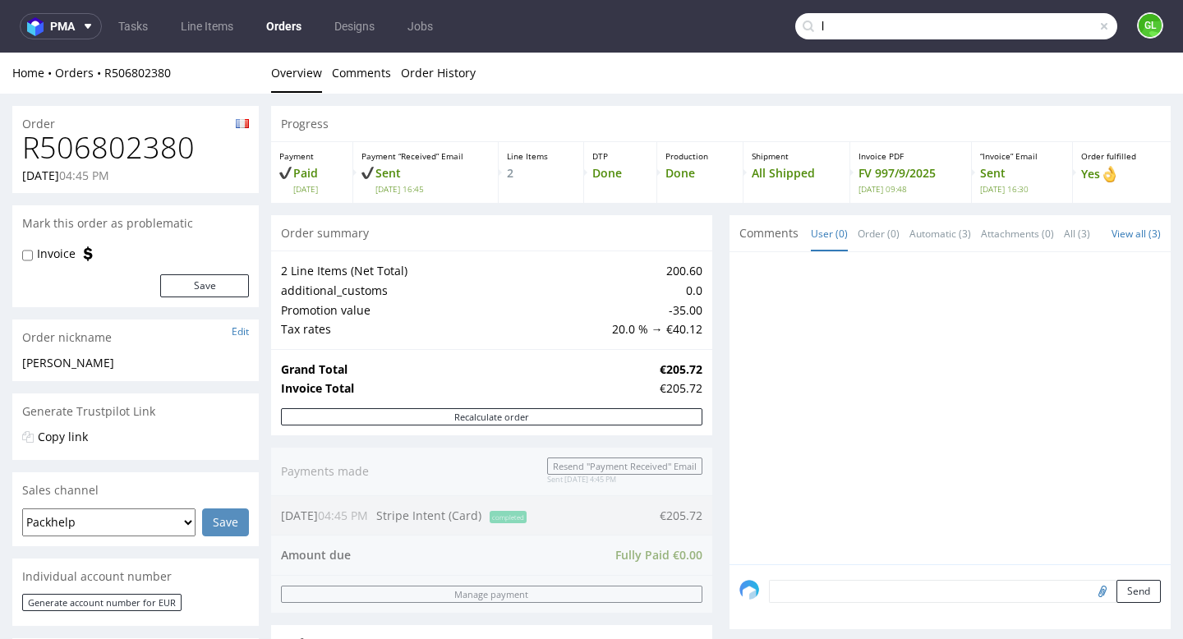
paste input "auraberthoud74@gmail.com"
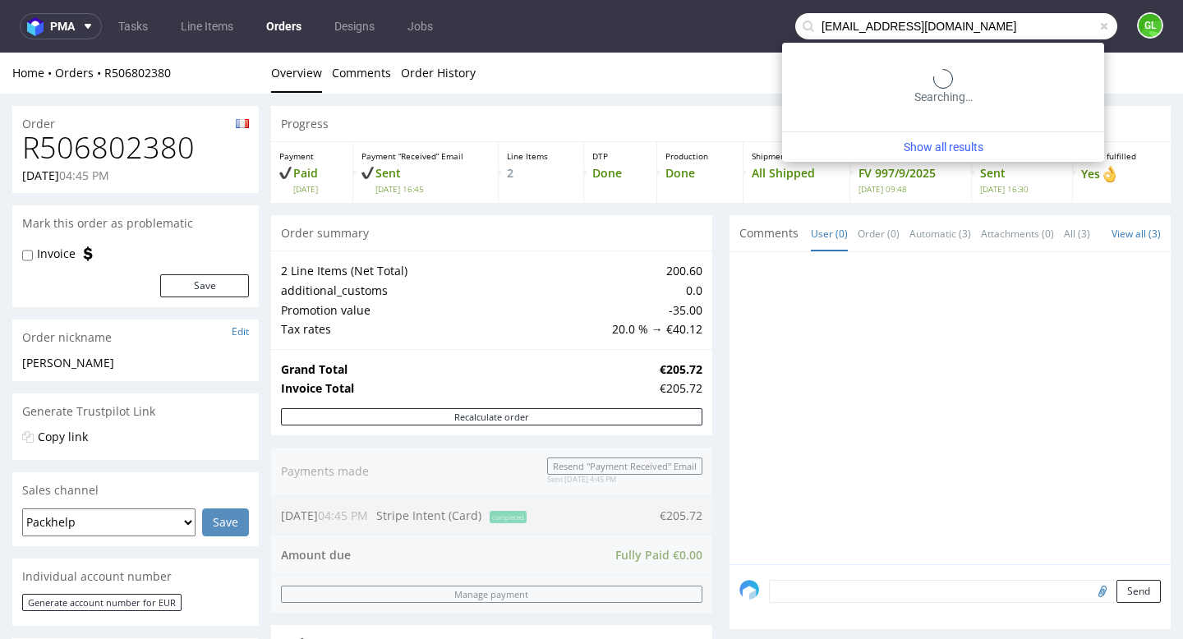
type input "lauraberthoud74@gmail.com"
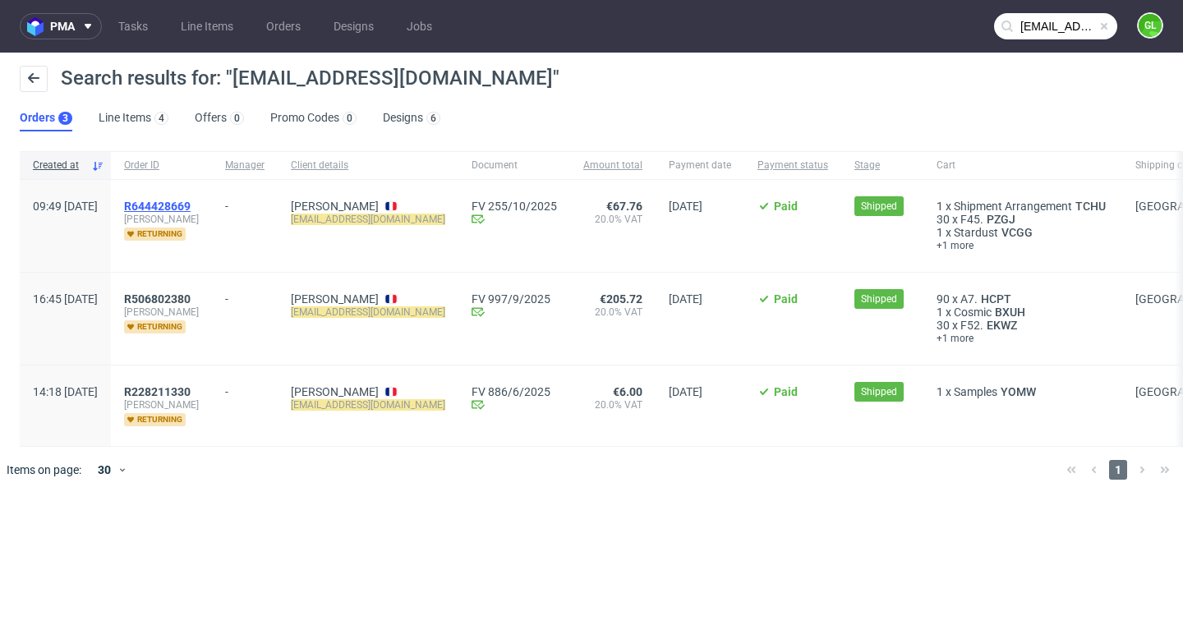
click at [191, 210] on span "R644428669" at bounding box center [157, 206] width 67 height 13
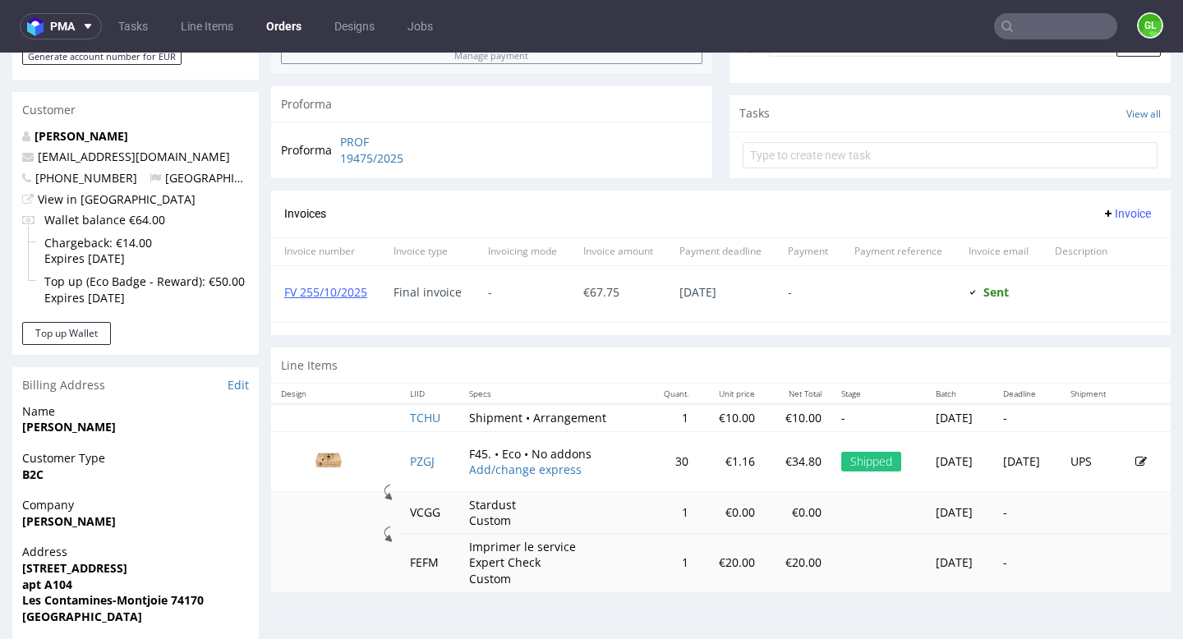
scroll to position [548, 0]
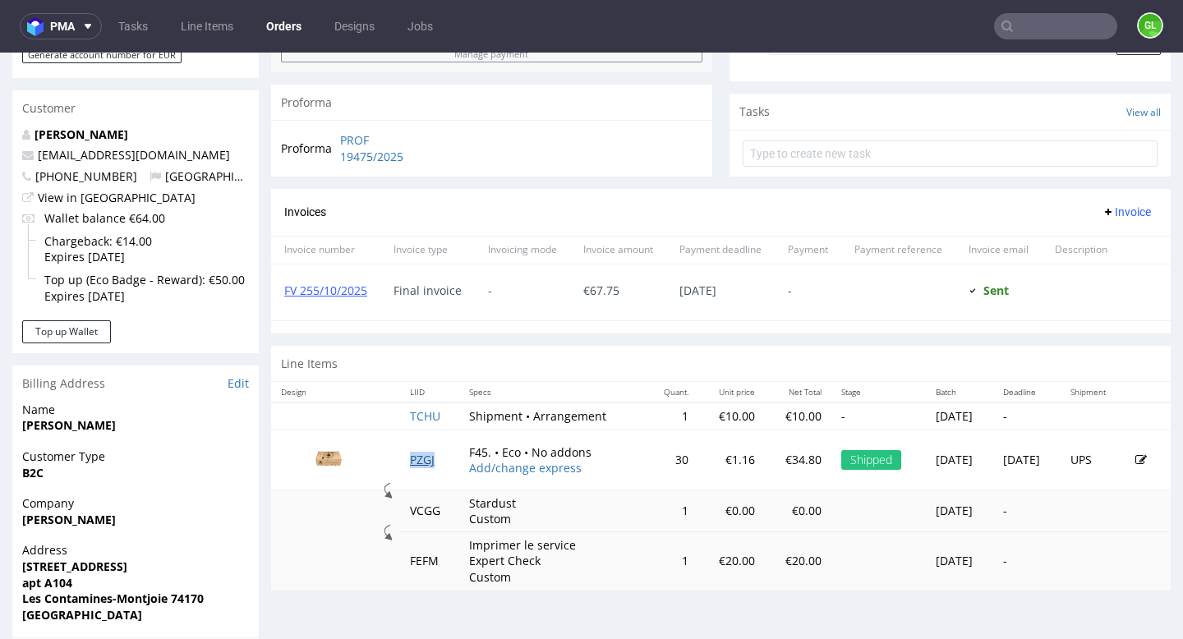
click at [416, 468] on link "PZGJ" at bounding box center [422, 460] width 25 height 16
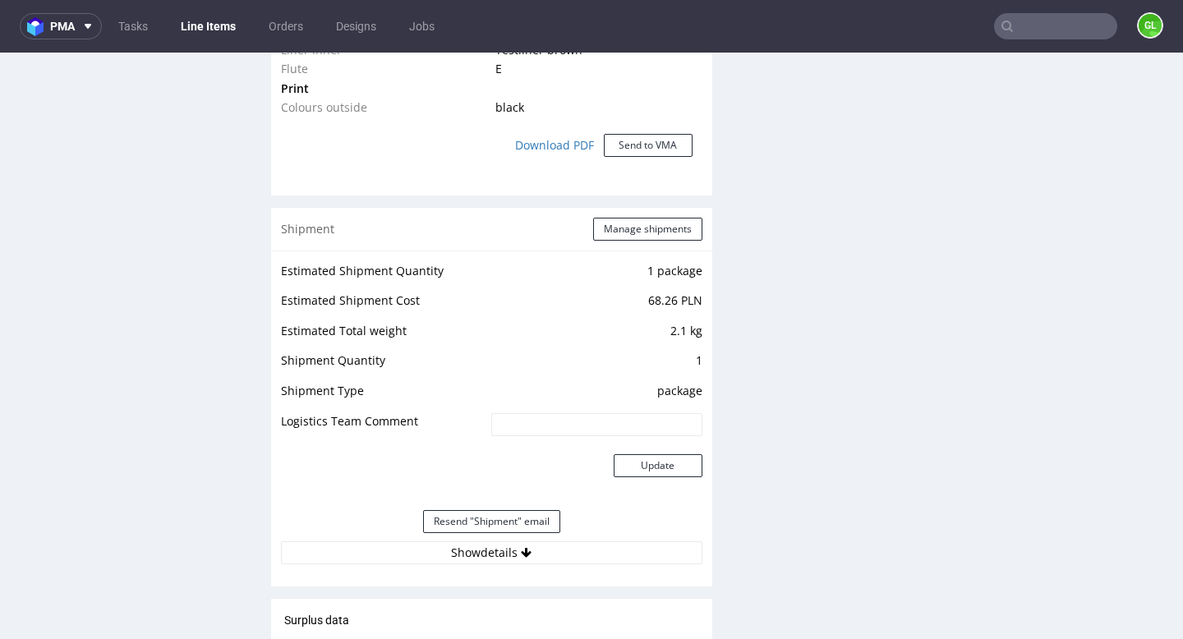
scroll to position [1638, 0]
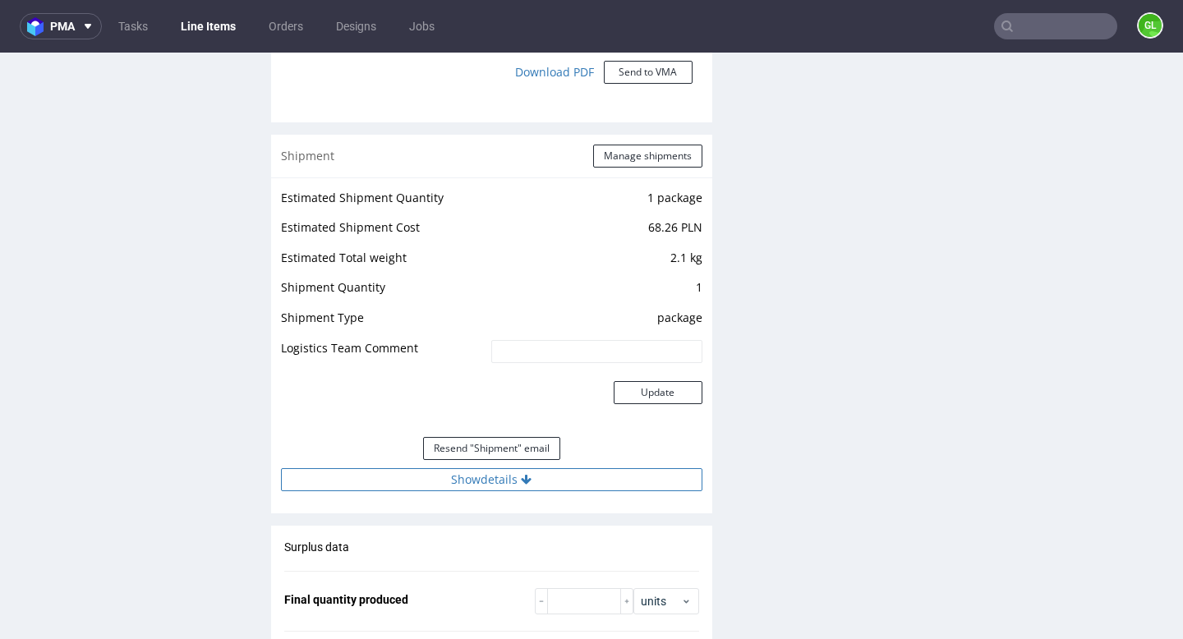
click at [525, 475] on icon at bounding box center [526, 480] width 11 height 12
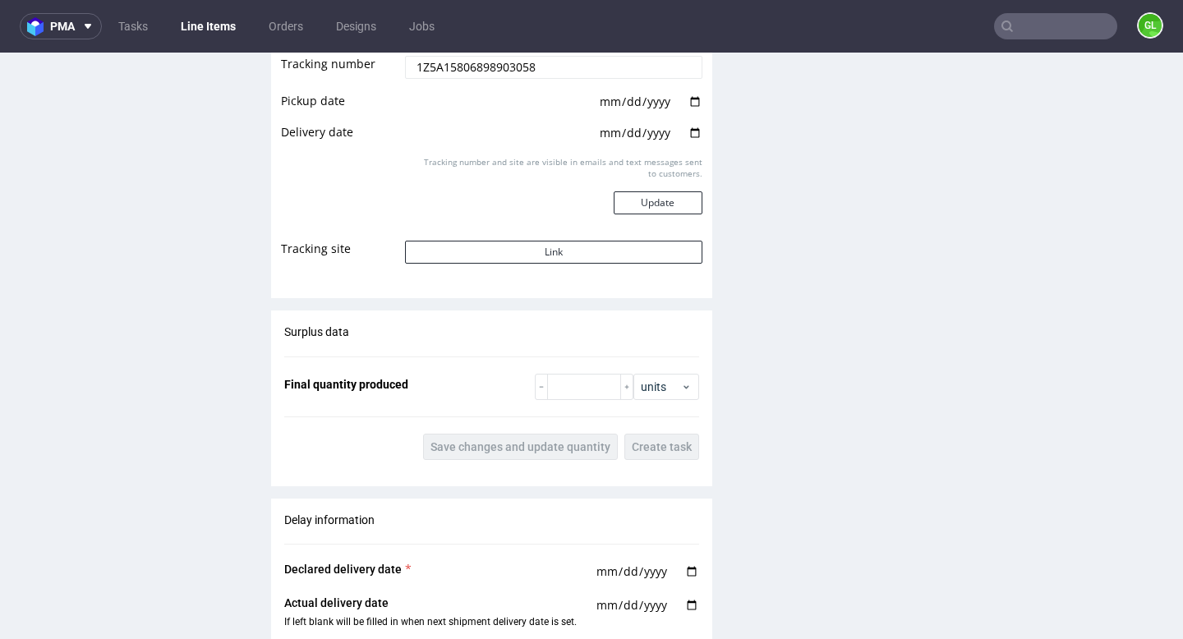
scroll to position [2136, 0]
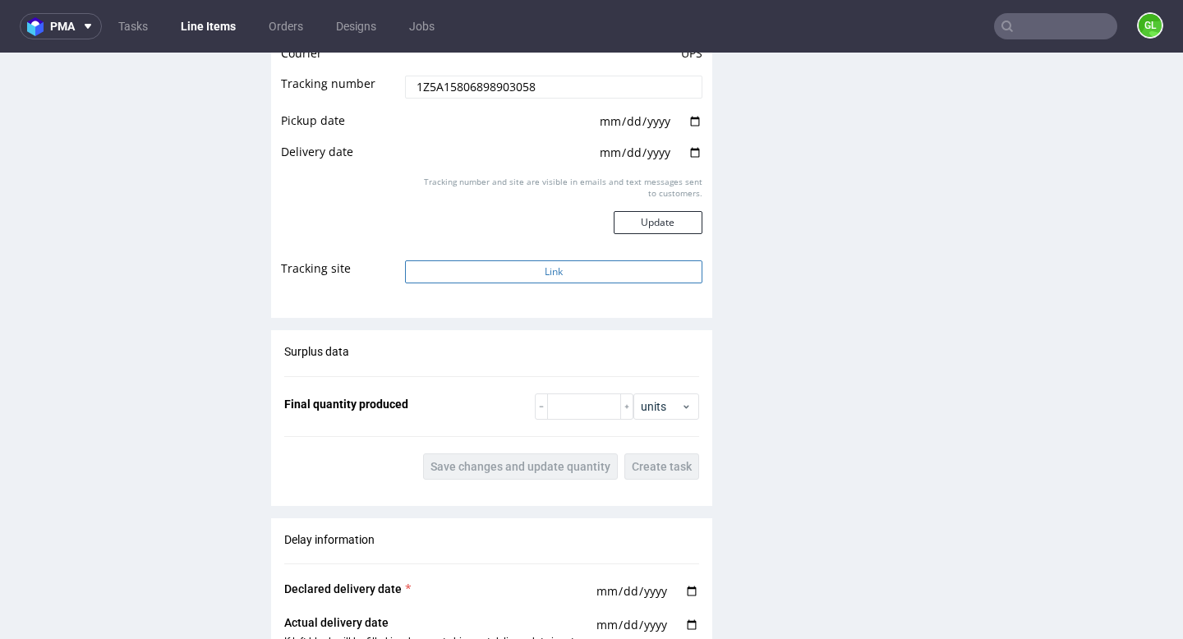
click at [542, 271] on button "Link" at bounding box center [553, 271] width 297 height 23
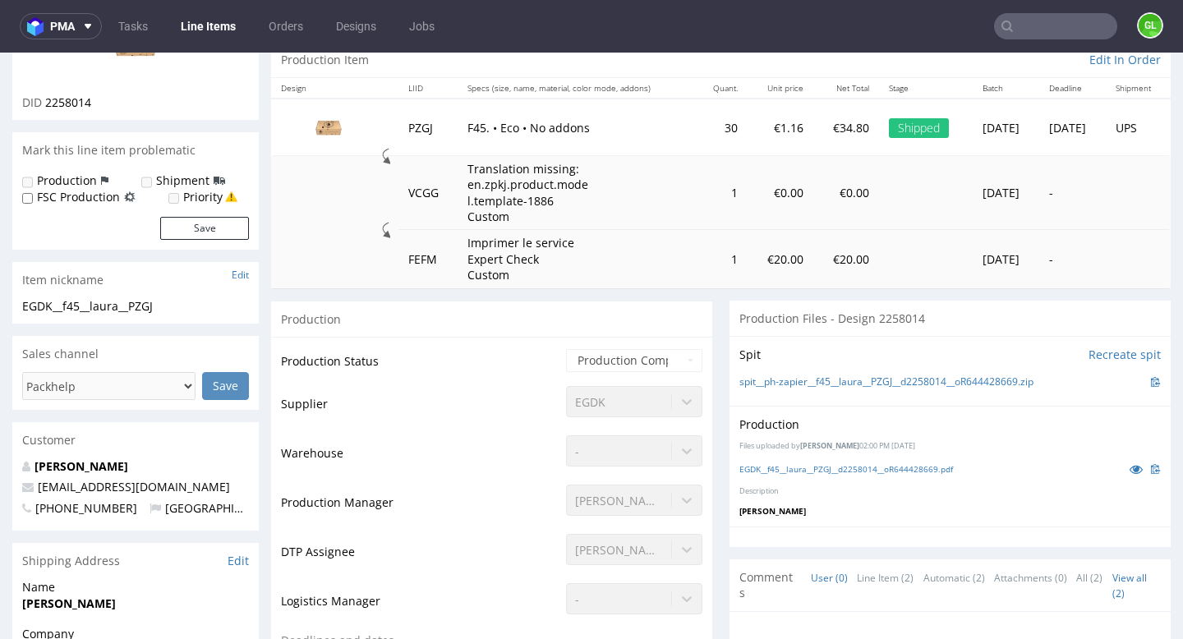
scroll to position [0, 0]
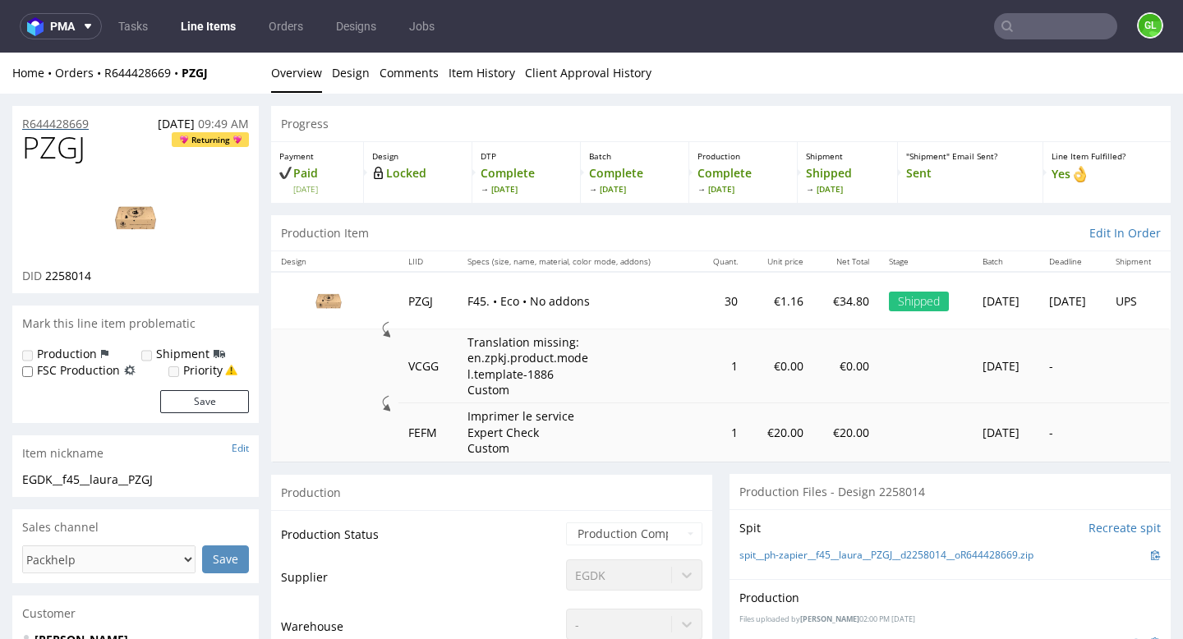
click at [59, 122] on p "R644428669" at bounding box center [55, 124] width 67 height 16
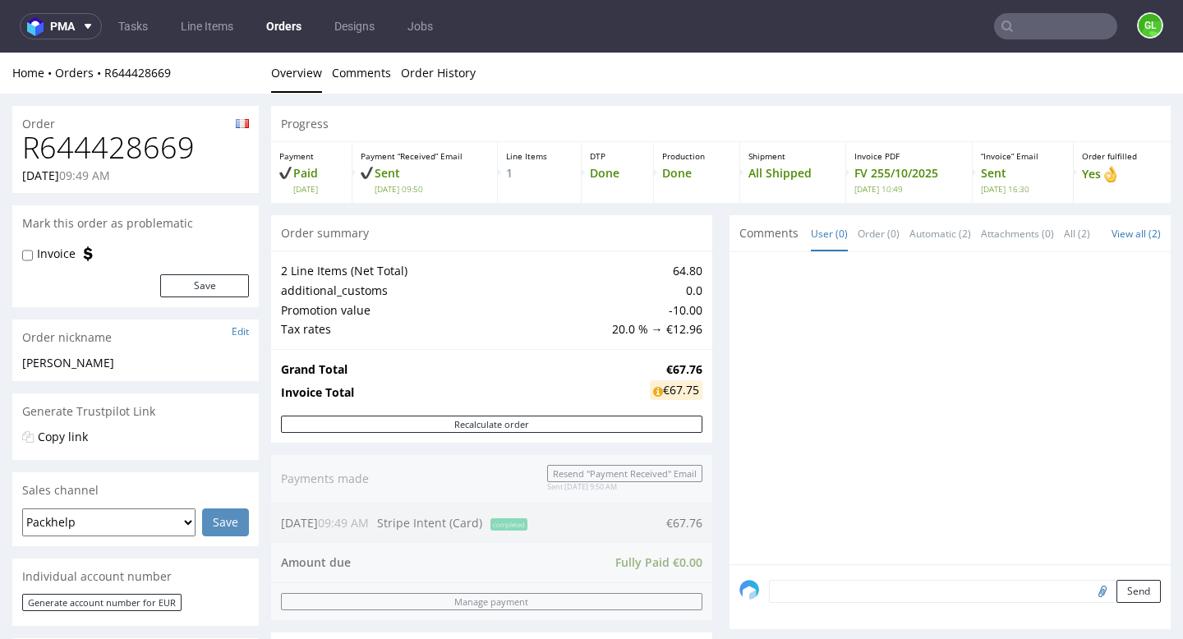
click at [1035, 30] on input "text" at bounding box center [1055, 26] width 123 height 26
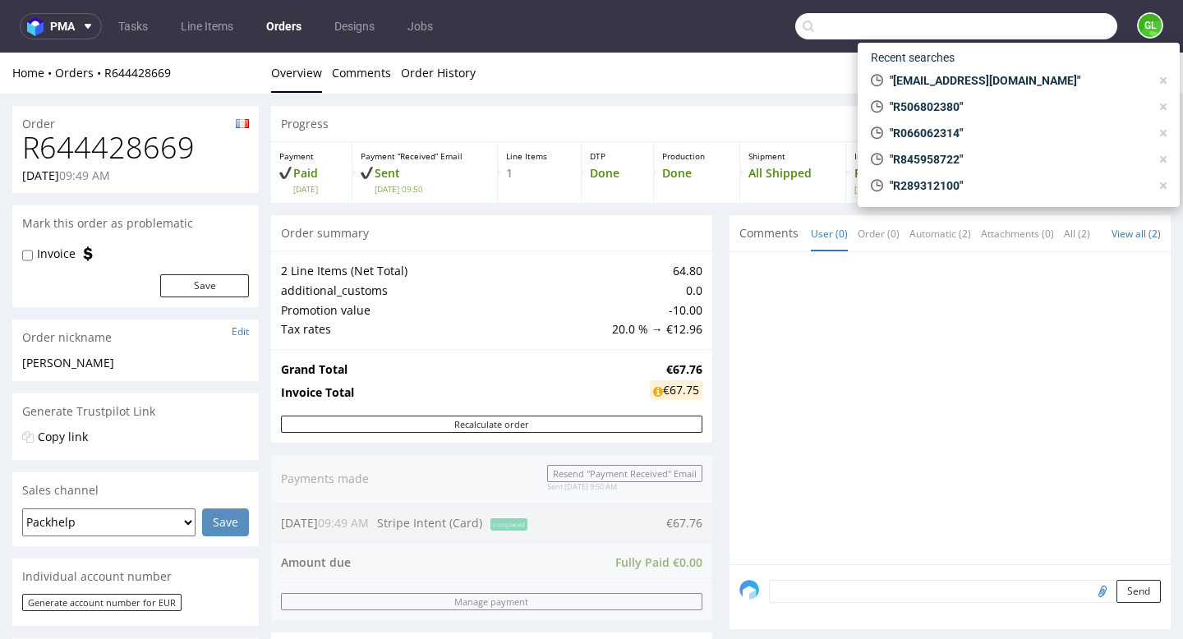
paste input "R506802380"
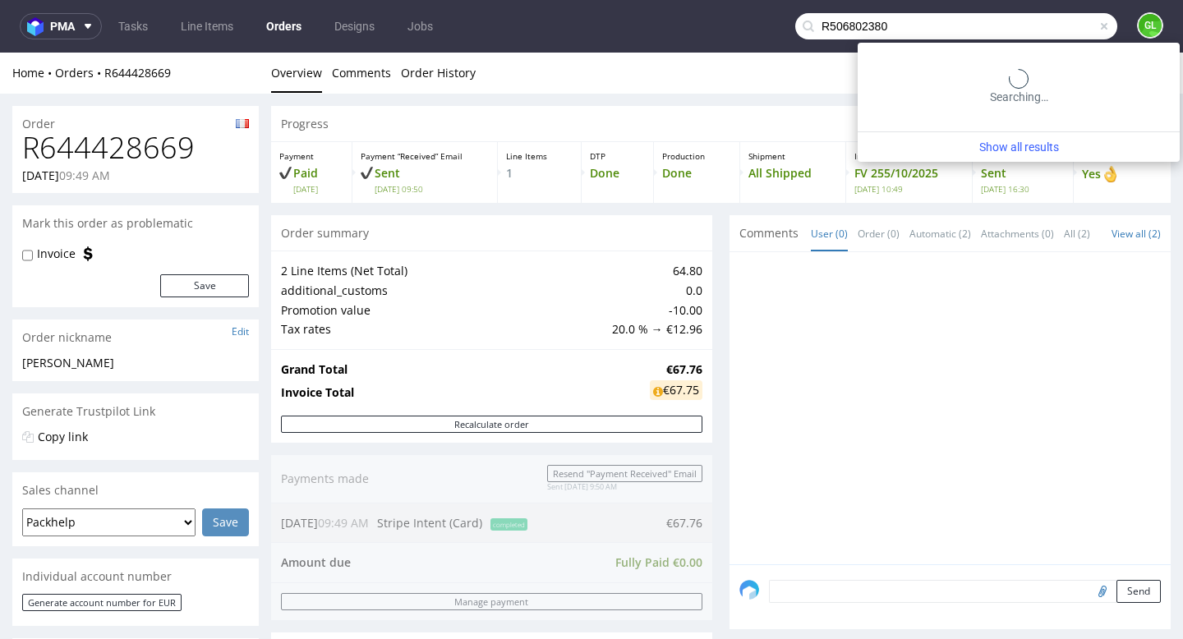
type input "R506802380"
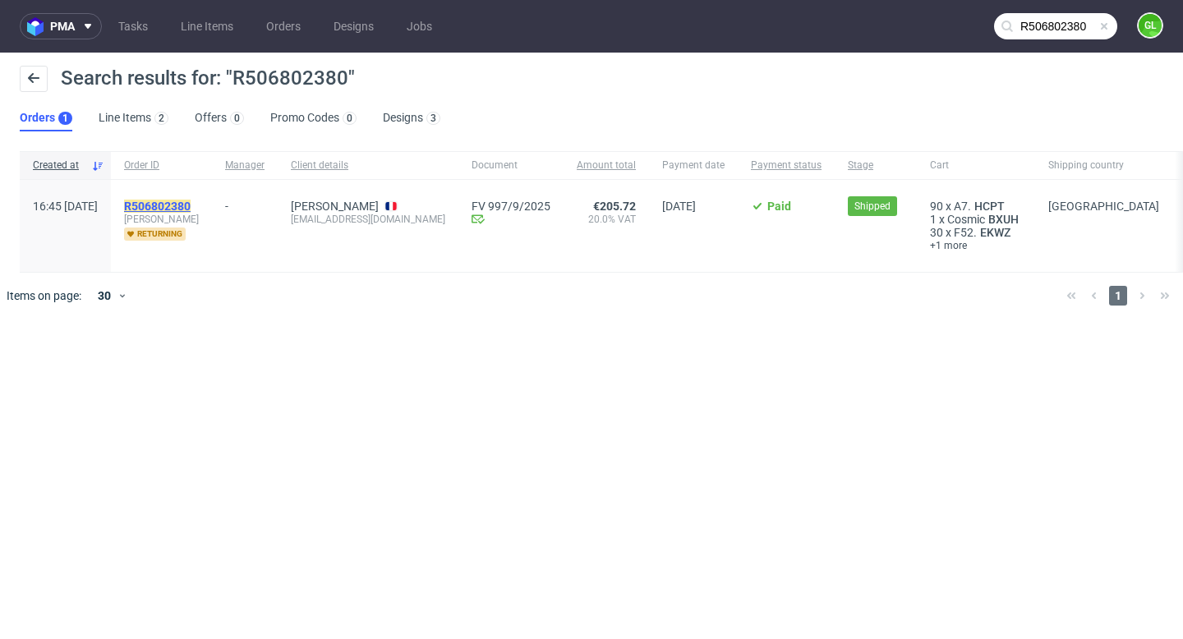
click at [191, 207] on mark "R506802380" at bounding box center [157, 206] width 67 height 13
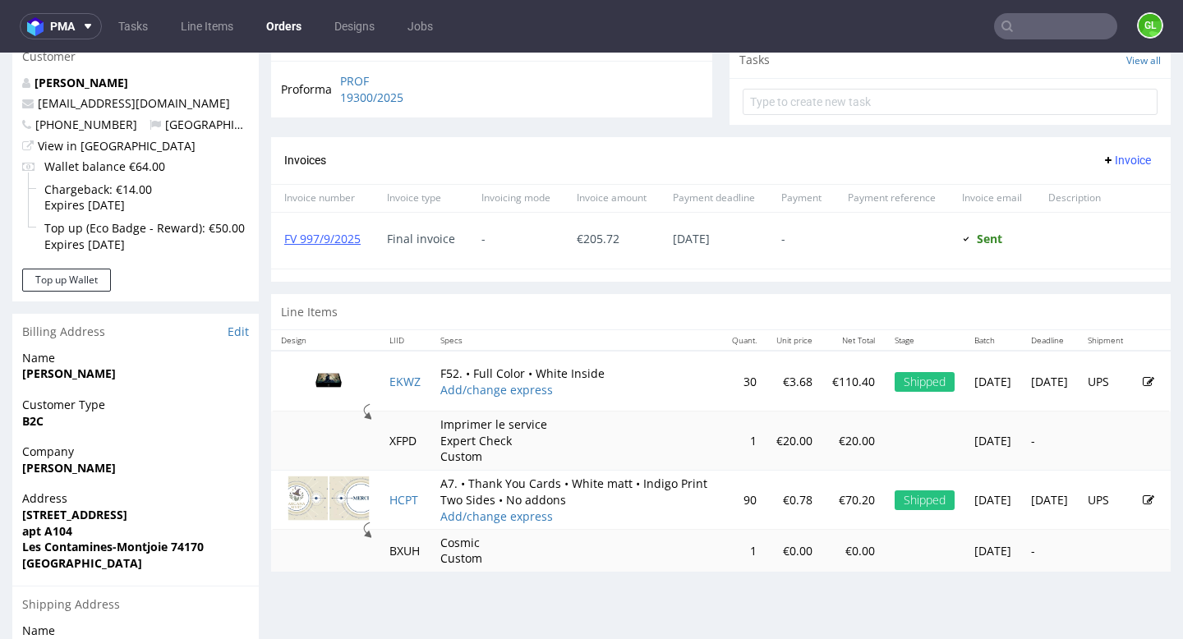
scroll to position [619, 0]
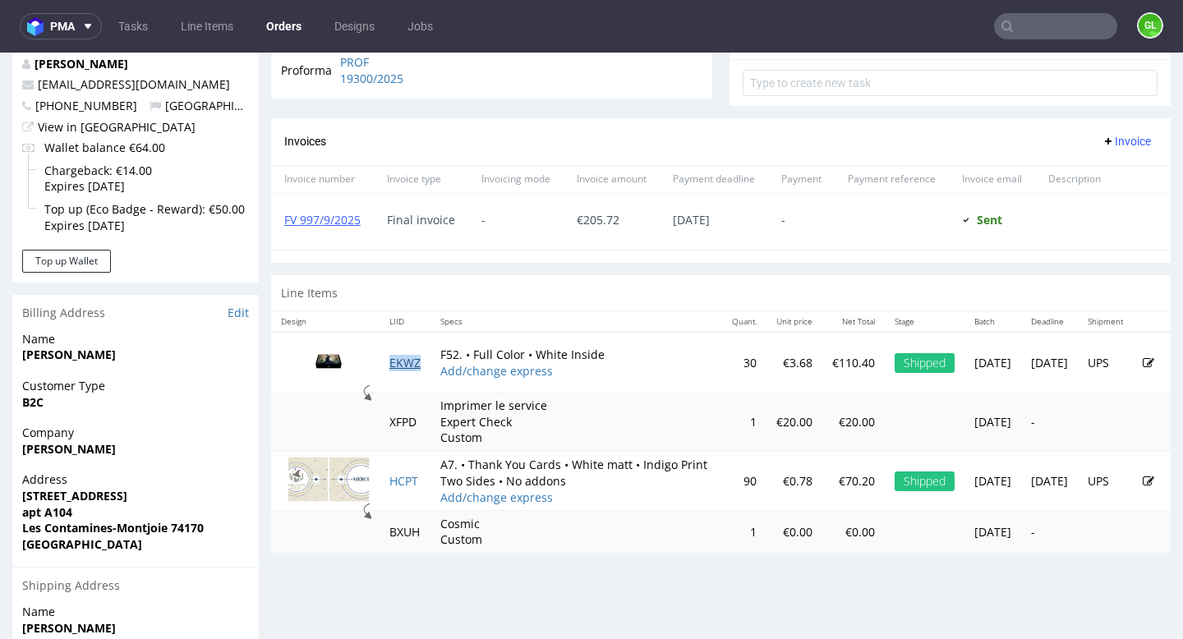
click at [414, 371] on link "EKWZ" at bounding box center [404, 363] width 31 height 16
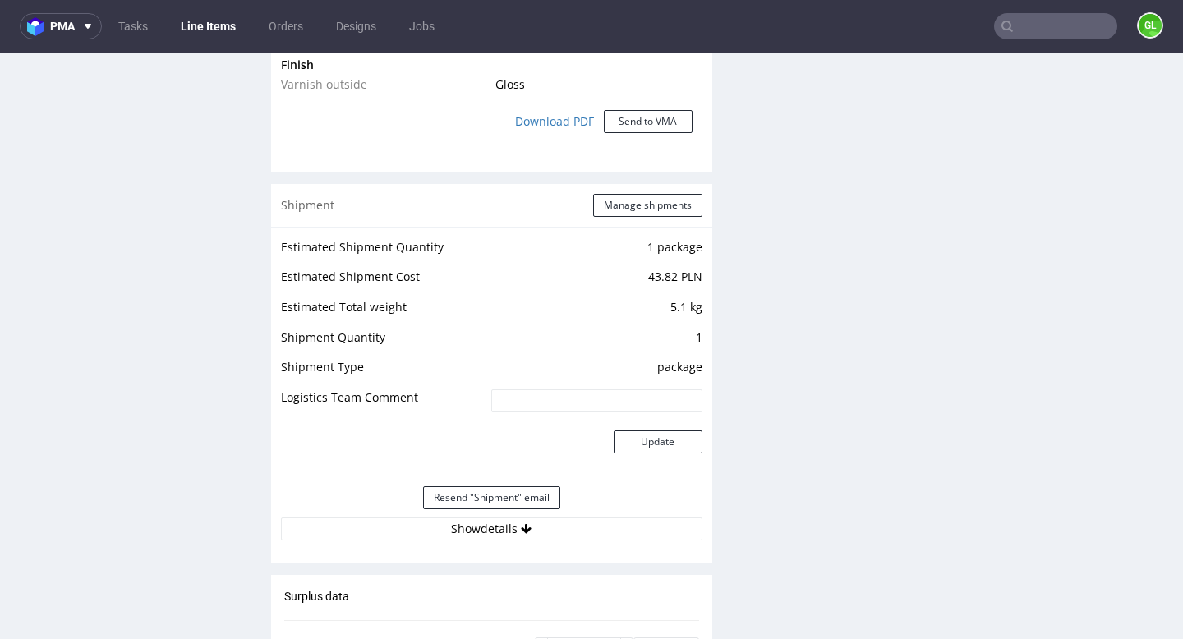
scroll to position [1995, 0]
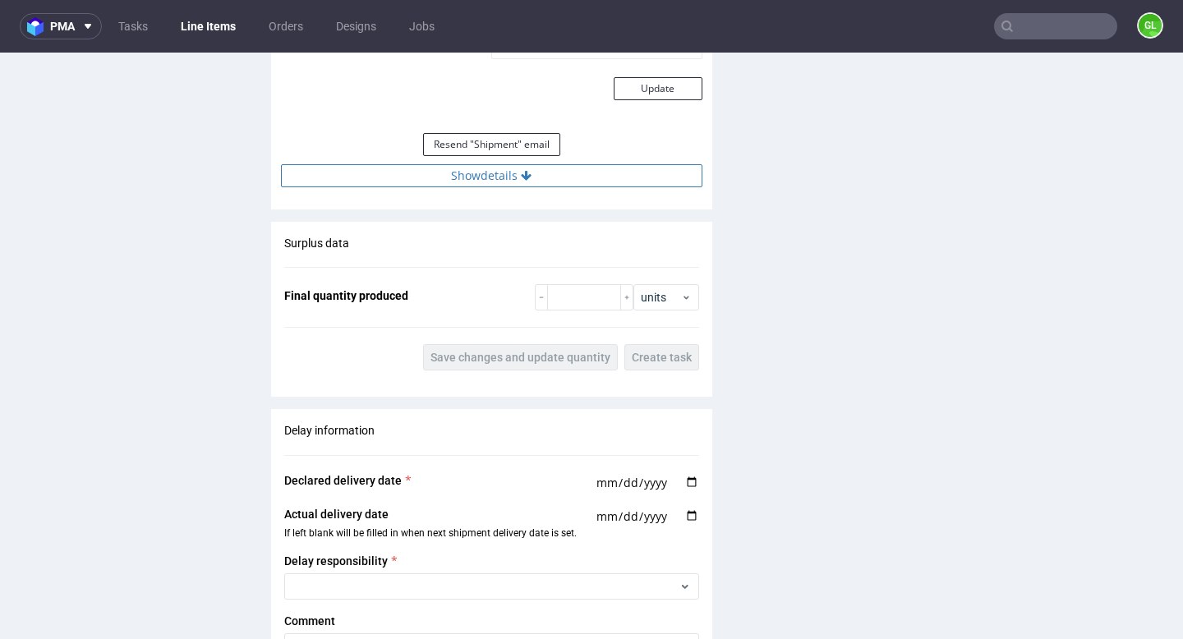
click at [472, 181] on button "Show details" at bounding box center [492, 175] width 422 height 23
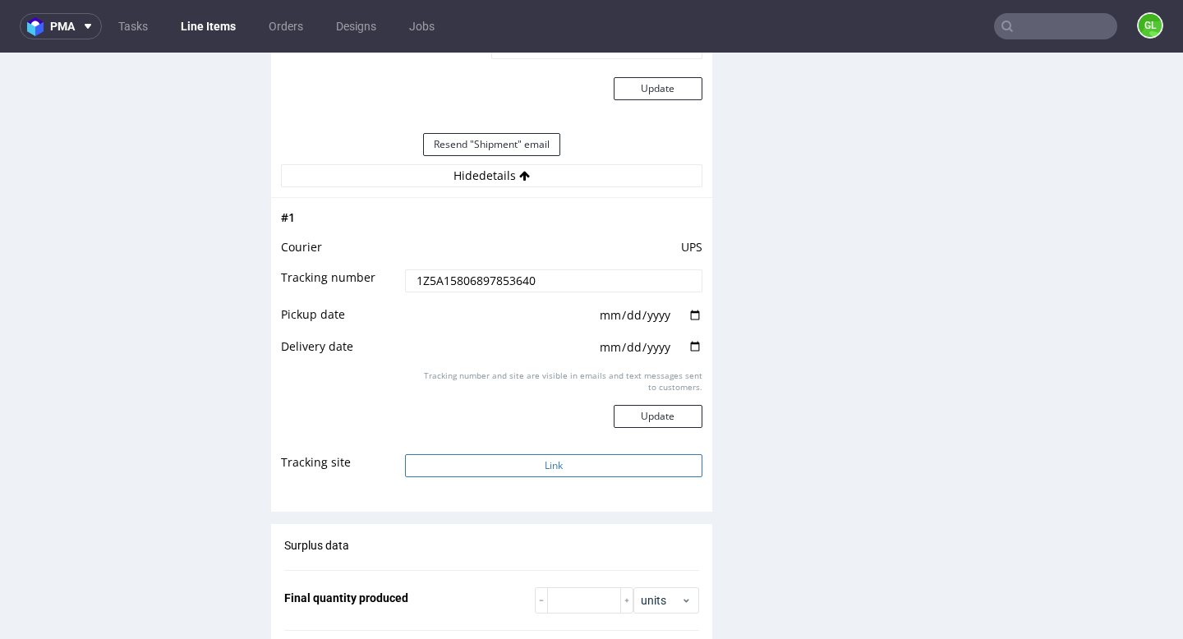
click at [498, 467] on button "Link" at bounding box center [553, 465] width 297 height 23
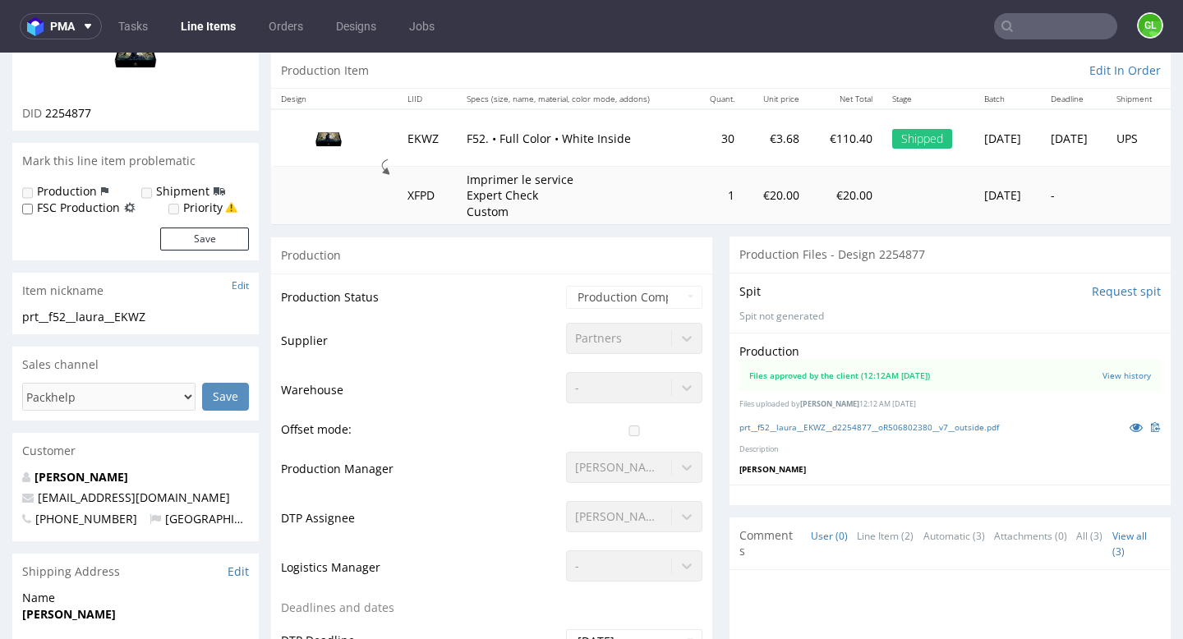
scroll to position [0, 0]
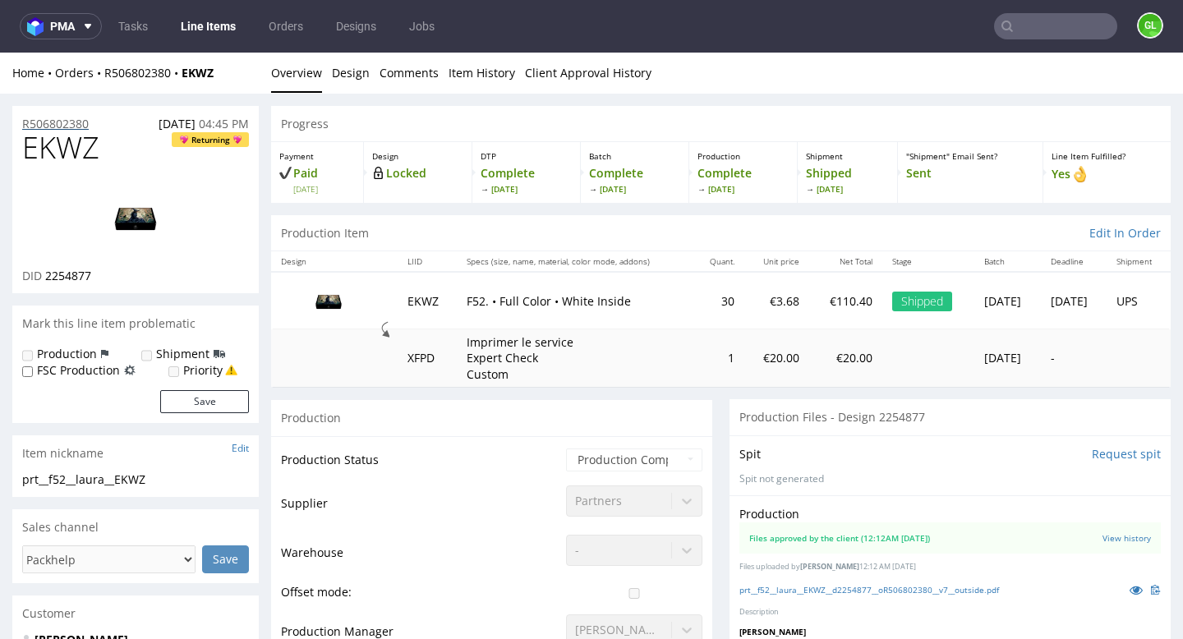
click at [48, 121] on p "R506802380" at bounding box center [55, 124] width 67 height 16
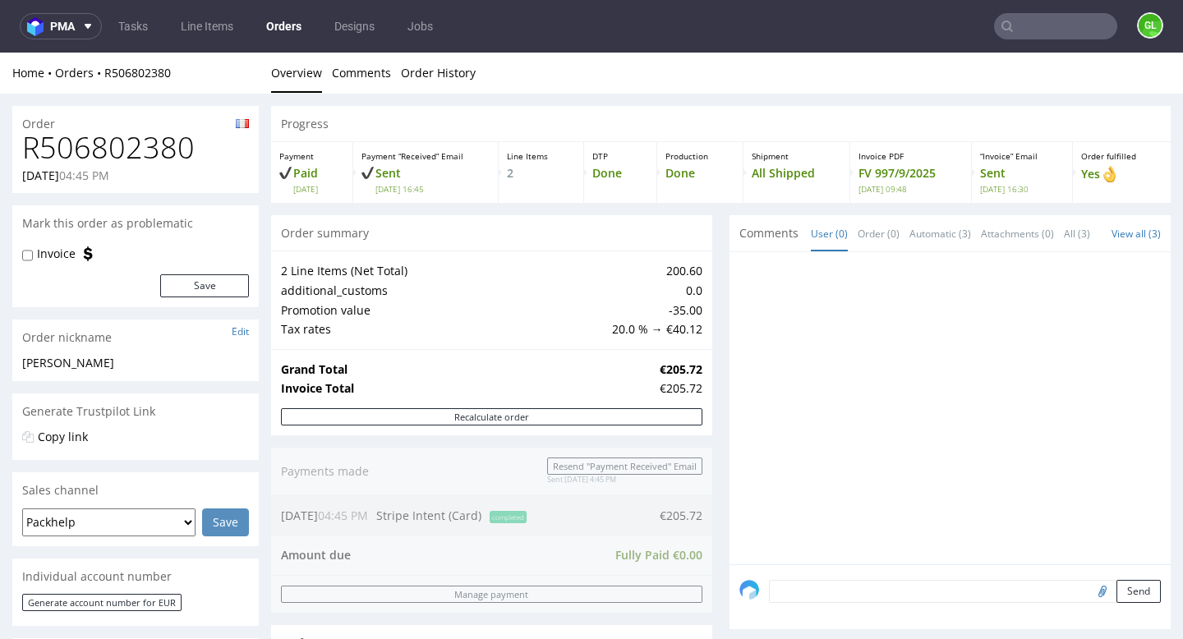
click at [1018, 34] on input "text" at bounding box center [1055, 26] width 123 height 26
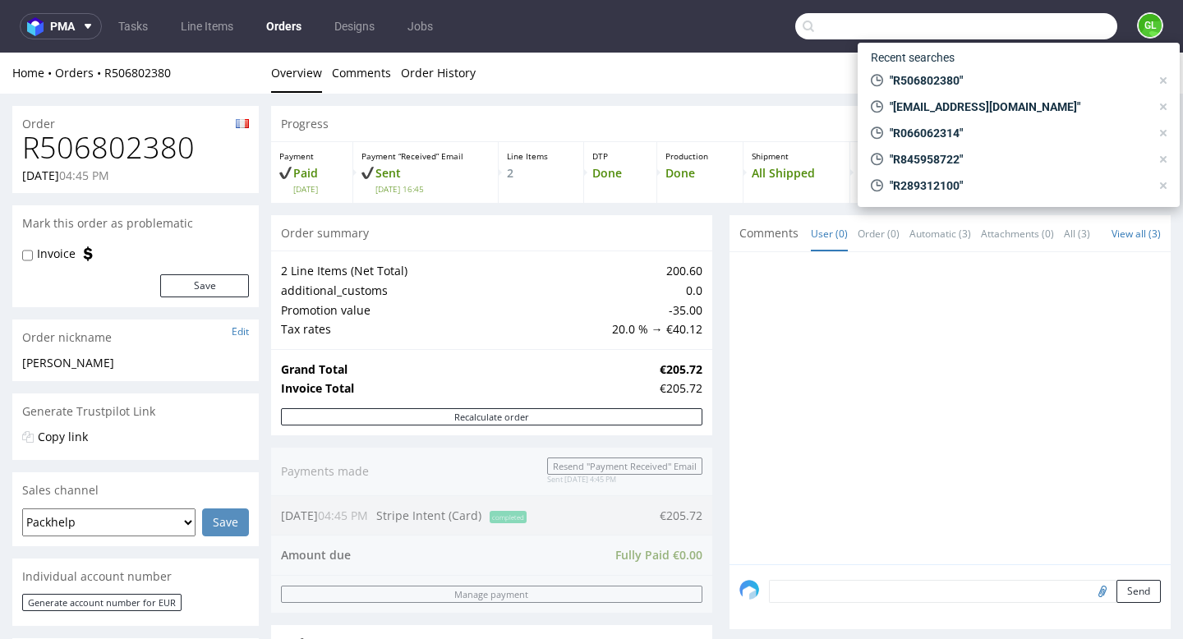
paste input "1Z5A15806891172486"
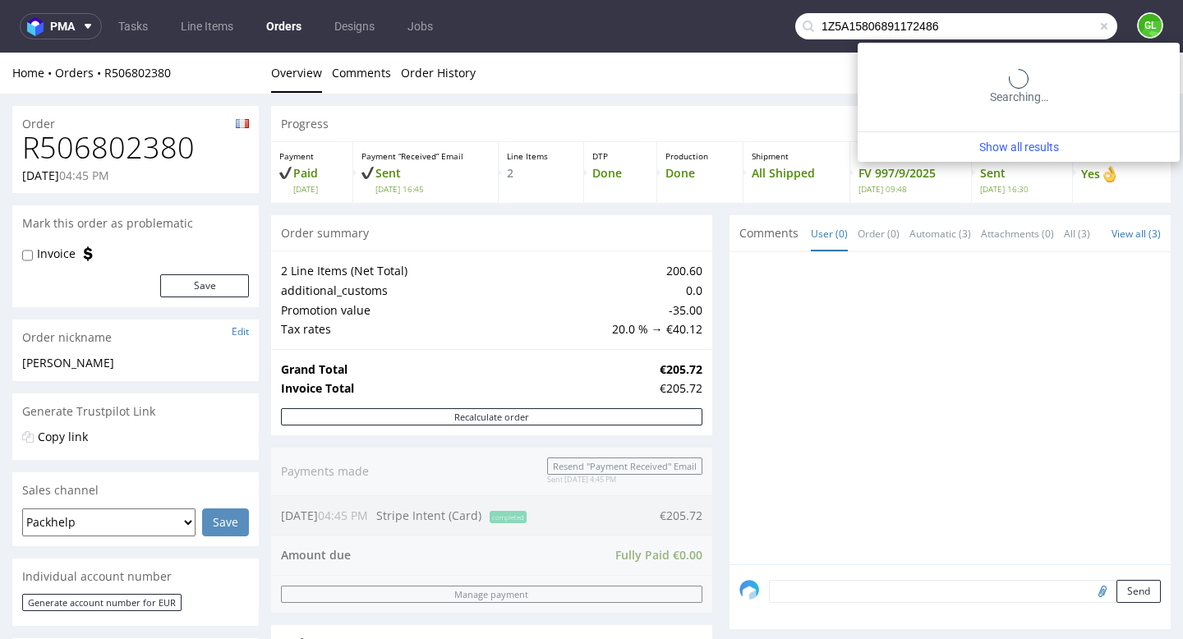
type input "1Z5A15806891172486"
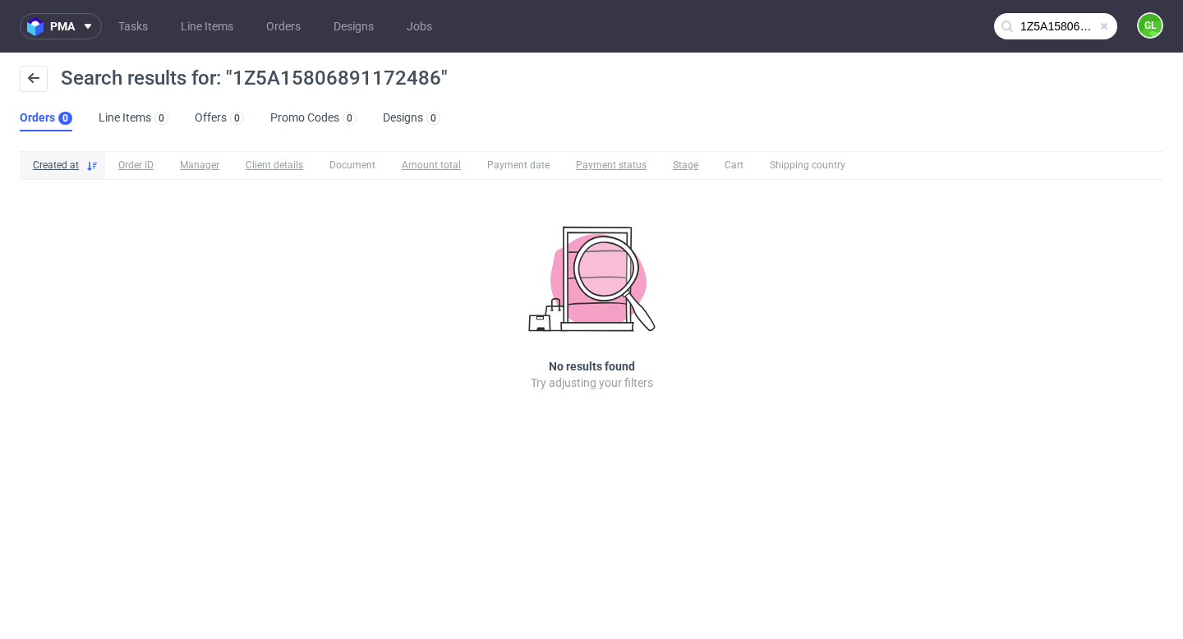
click at [1104, 26] on span at bounding box center [1104, 26] width 13 height 13
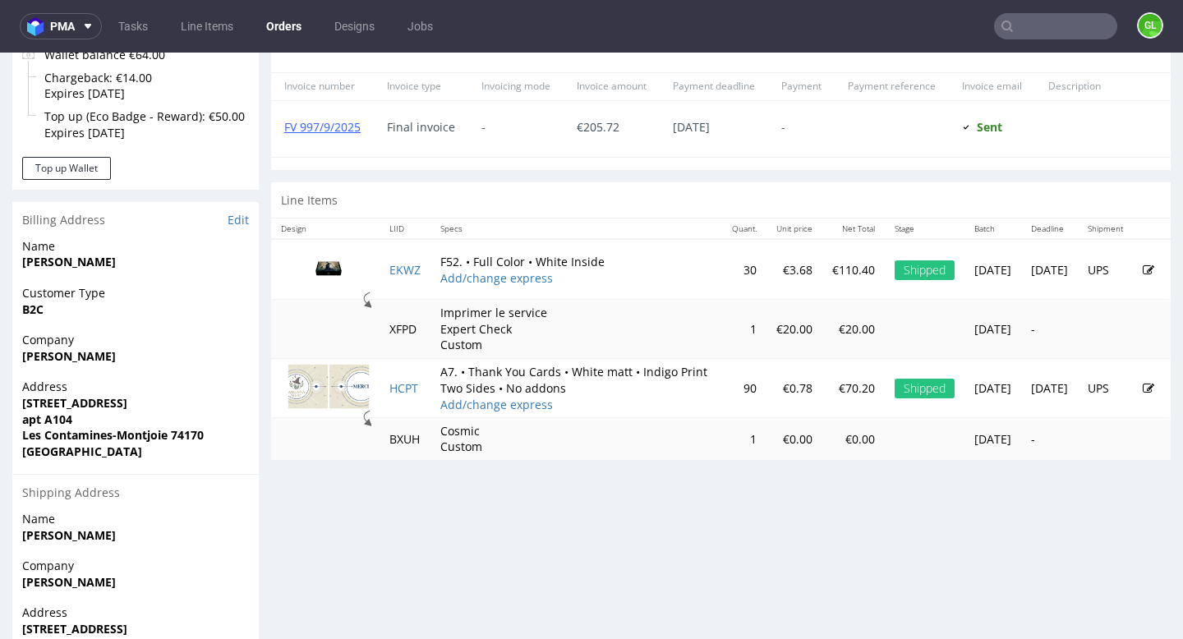
scroll to position [867, 0]
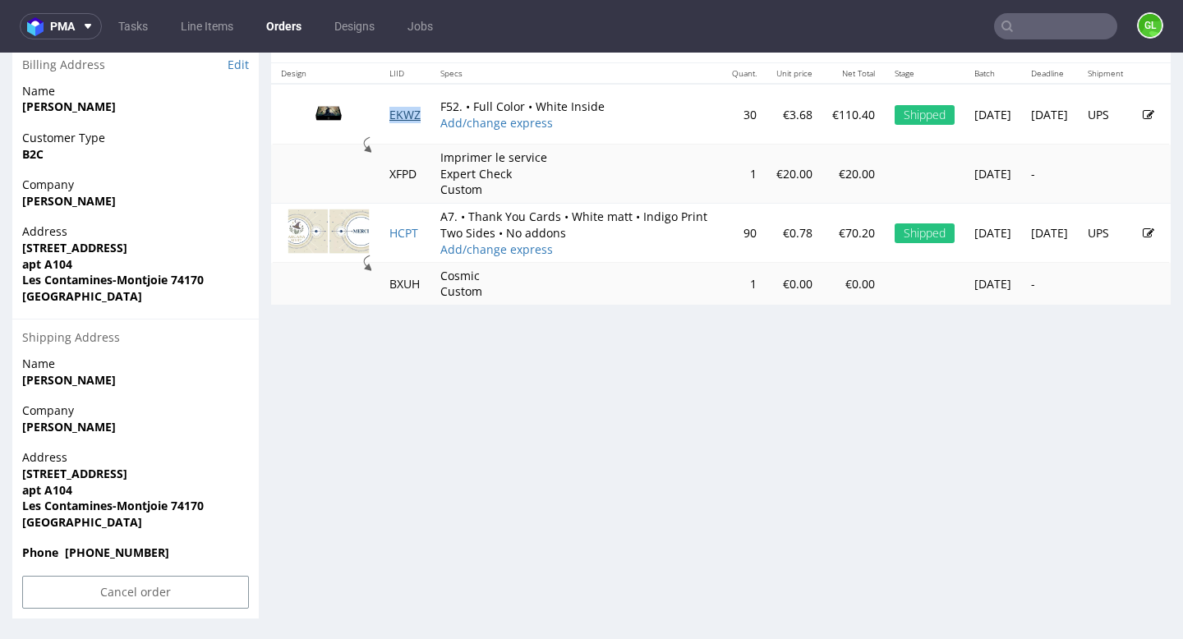
click at [412, 122] on link "EKWZ" at bounding box center [404, 115] width 31 height 16
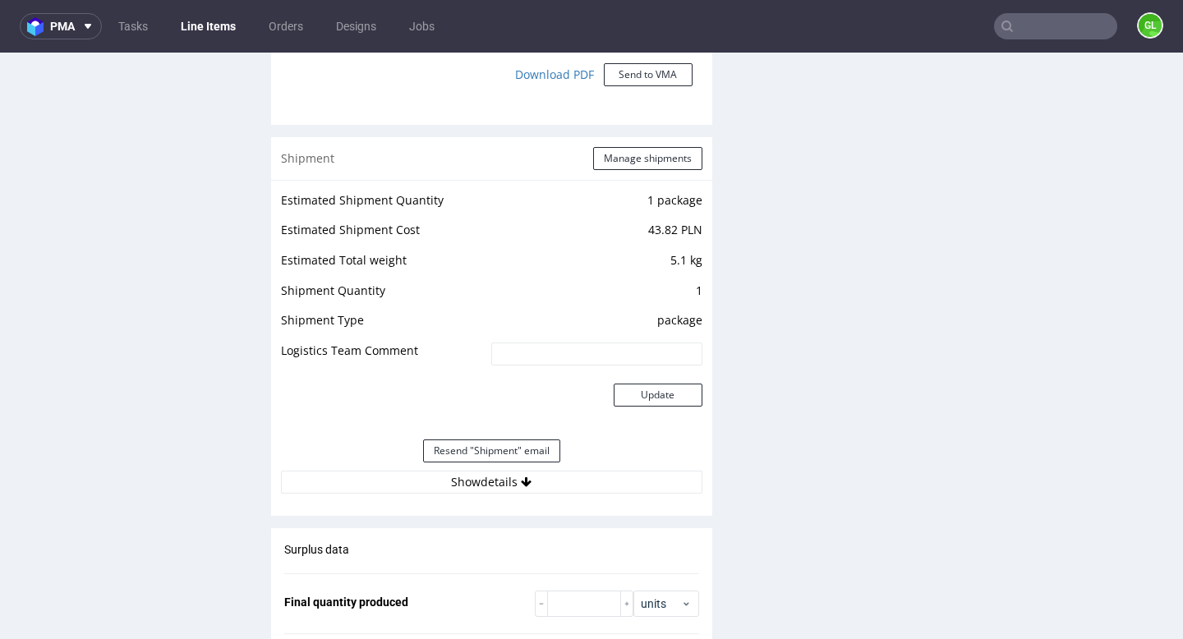
scroll to position [1690, 0]
click at [500, 478] on button "Show details" at bounding box center [492, 480] width 422 height 23
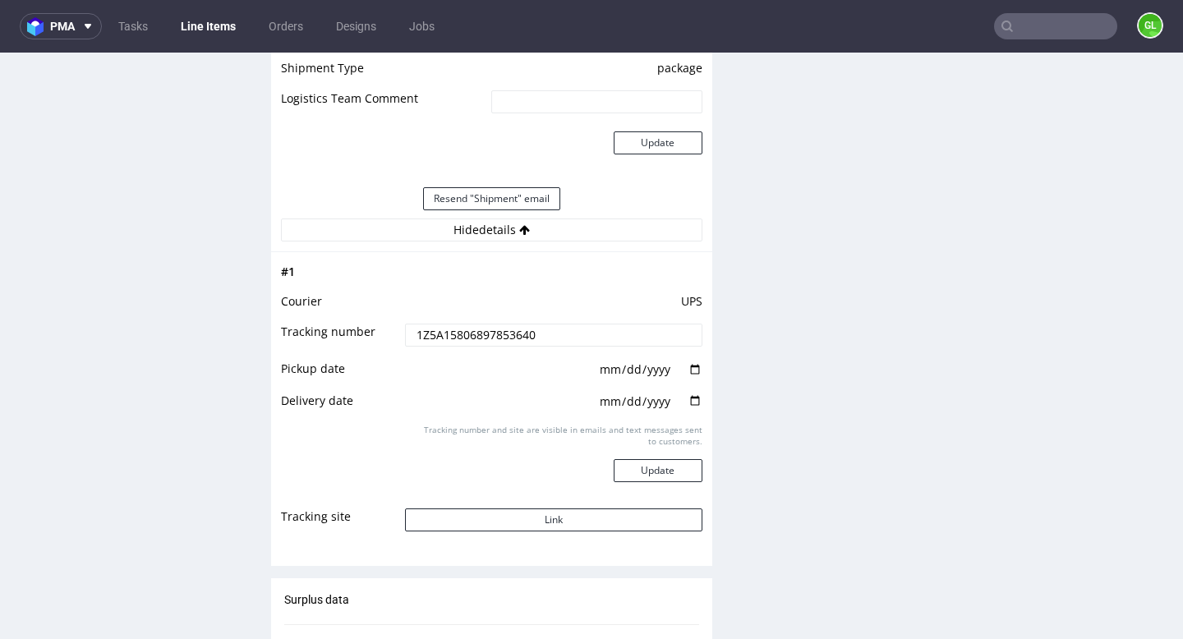
scroll to position [1942, 0]
click at [555, 523] on button "Link" at bounding box center [553, 519] width 297 height 23
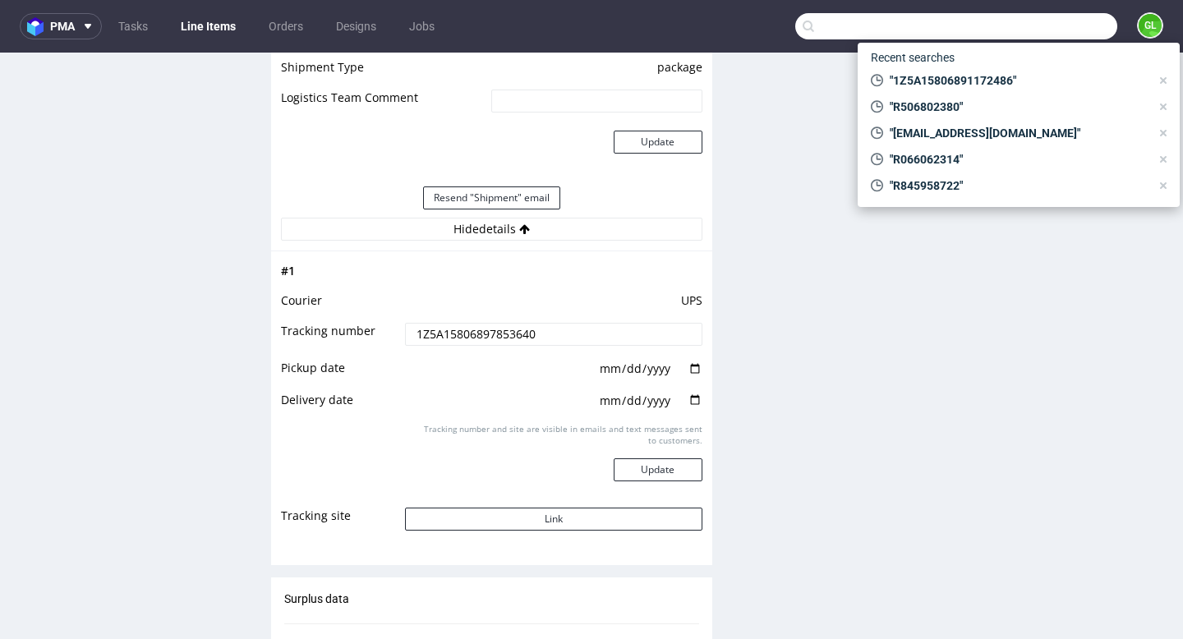
click at [1085, 33] on input "text" at bounding box center [956, 26] width 322 height 26
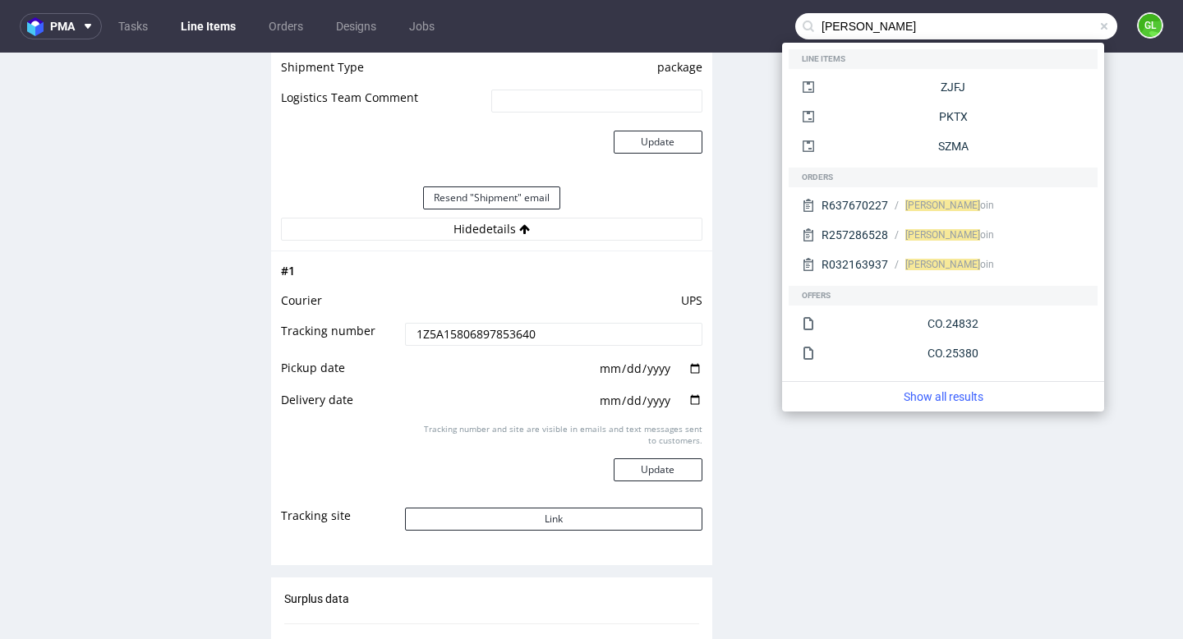
type input "xavier aud"
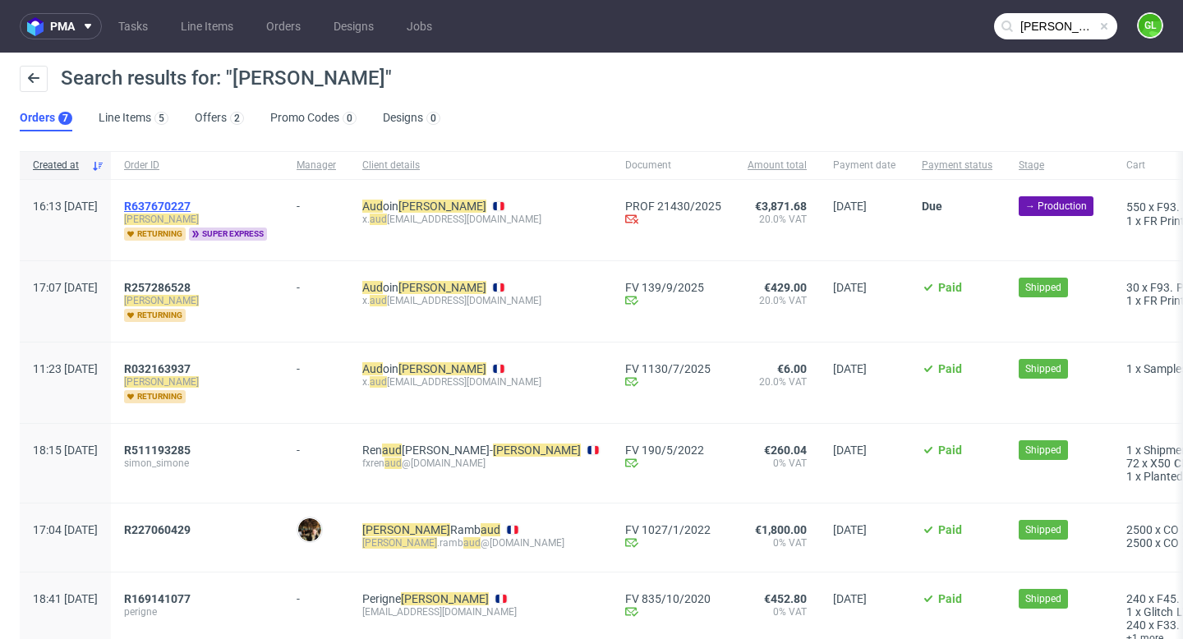
click at [191, 206] on span "R637670227" at bounding box center [157, 206] width 67 height 13
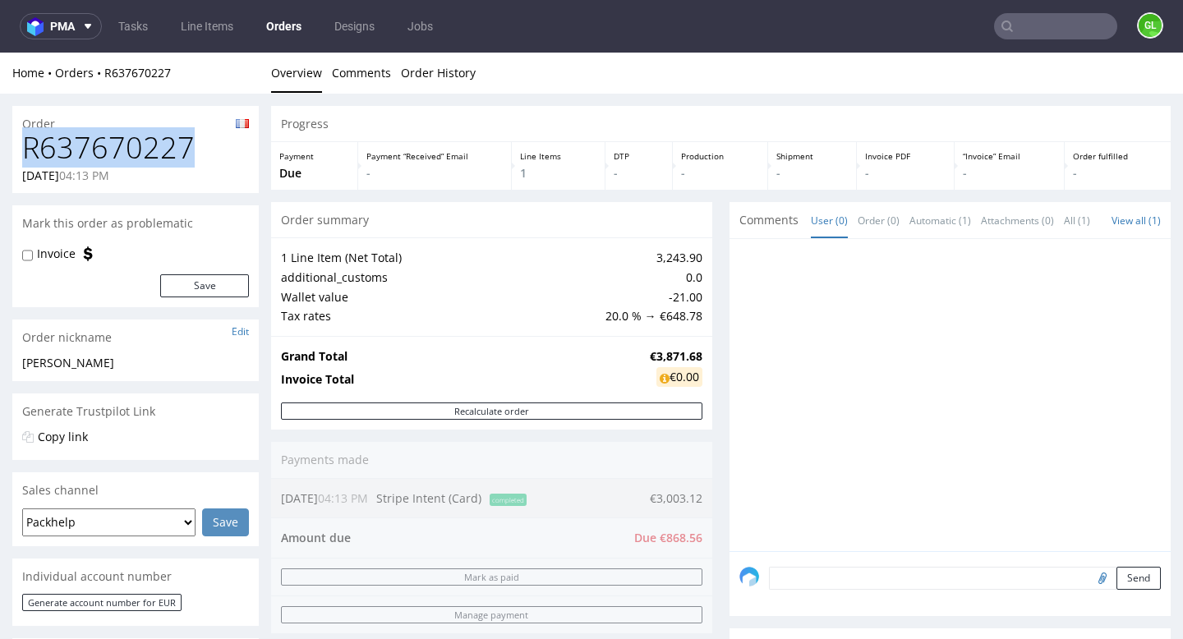
drag, startPoint x: 198, startPoint y: 154, endPoint x: 27, endPoint y: 148, distance: 171.0
click at [27, 148] on h1 "R637670227" at bounding box center [135, 147] width 227 height 33
copy h1 "R637670227"
click at [221, 190] on div "R637670227 03.10.2025 04:13 PM" at bounding box center [135, 162] width 247 height 62
drag, startPoint x: 205, startPoint y: 148, endPoint x: 26, endPoint y: 145, distance: 179.1
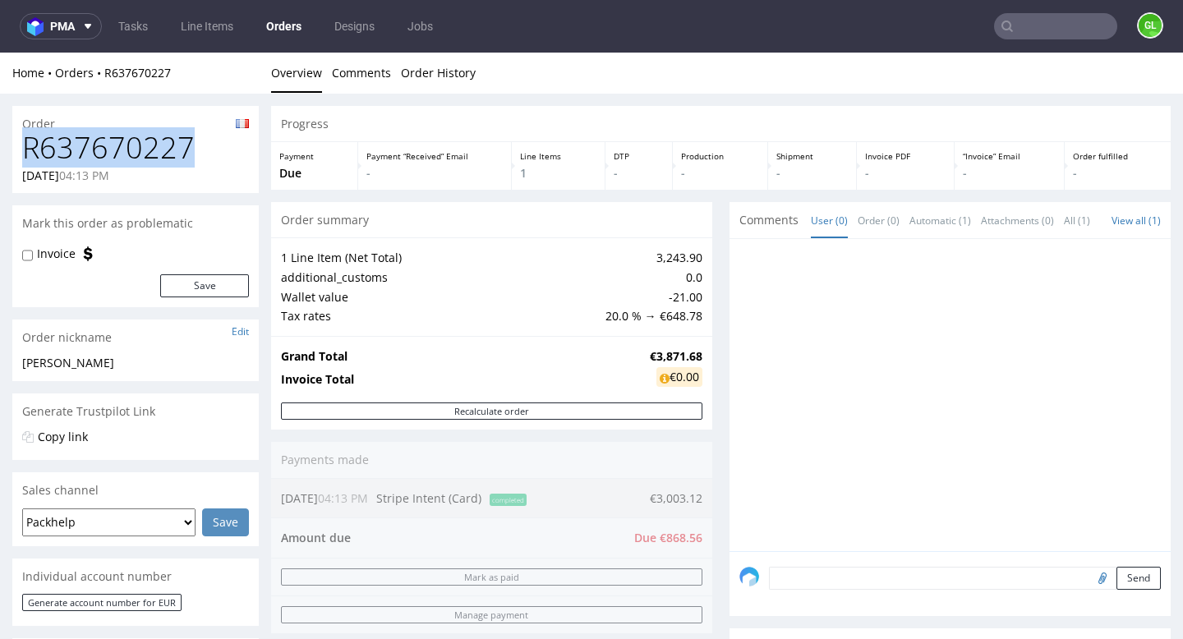
click at [26, 145] on h1 "R637670227" at bounding box center [135, 147] width 227 height 33
copy h1 "R637670227"
click at [557, 111] on div "Progress" at bounding box center [721, 124] width 900 height 36
click at [1012, 22] on input "text" at bounding box center [1055, 26] width 123 height 26
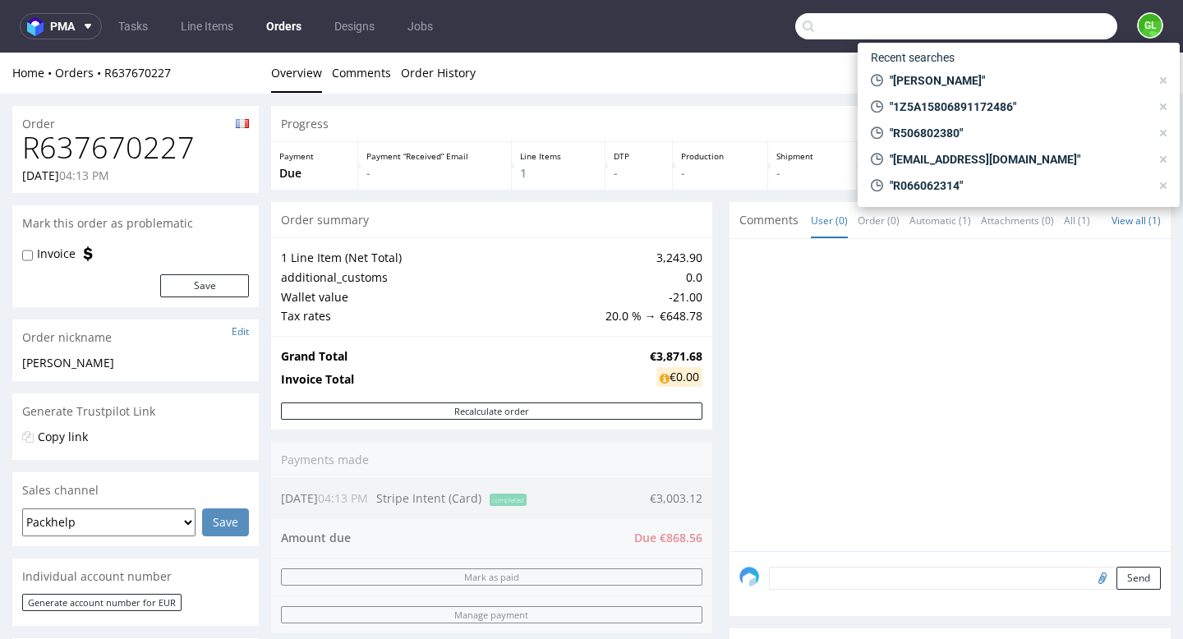
paste input "R069588582"
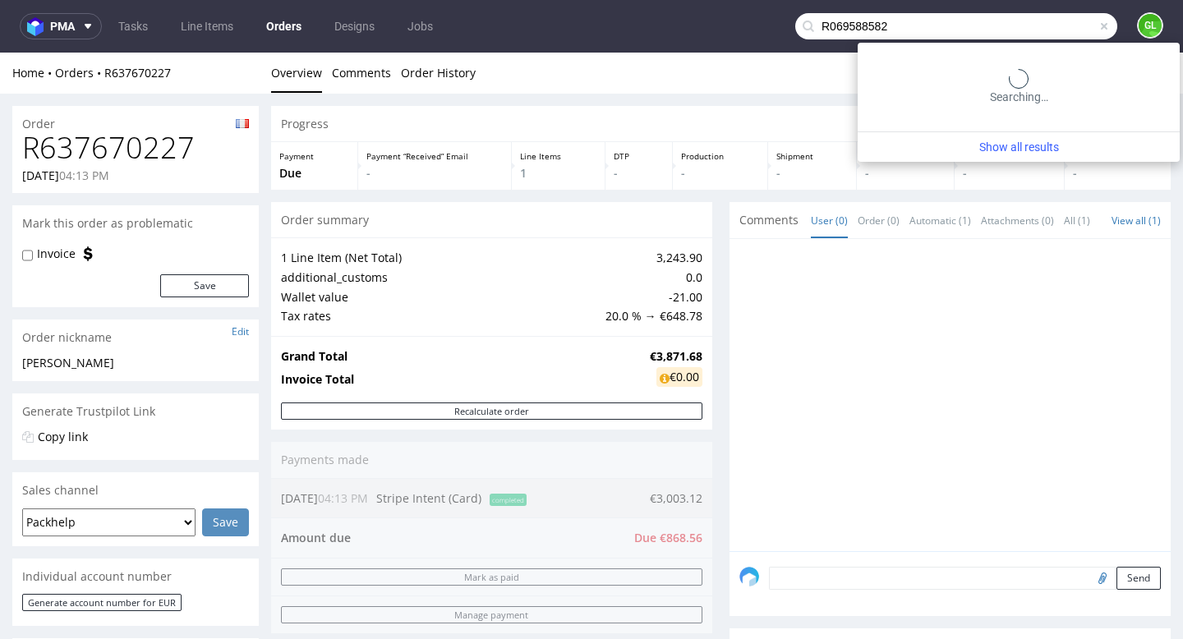
type input "R069588582"
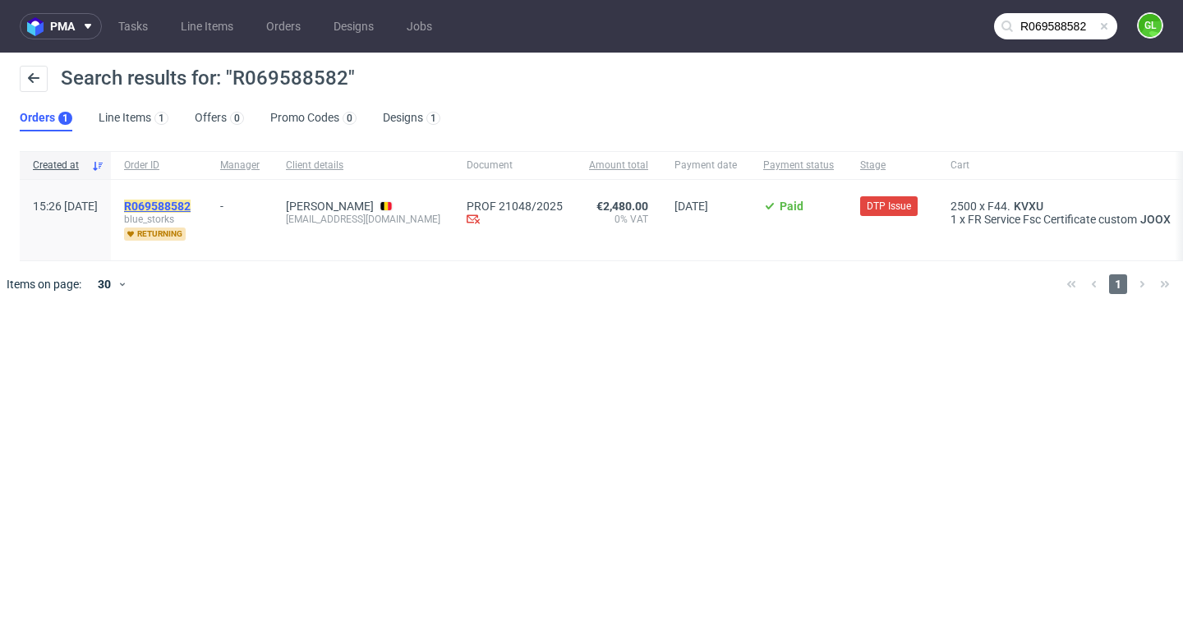
click at [191, 207] on mark "R069588582" at bounding box center [157, 206] width 67 height 13
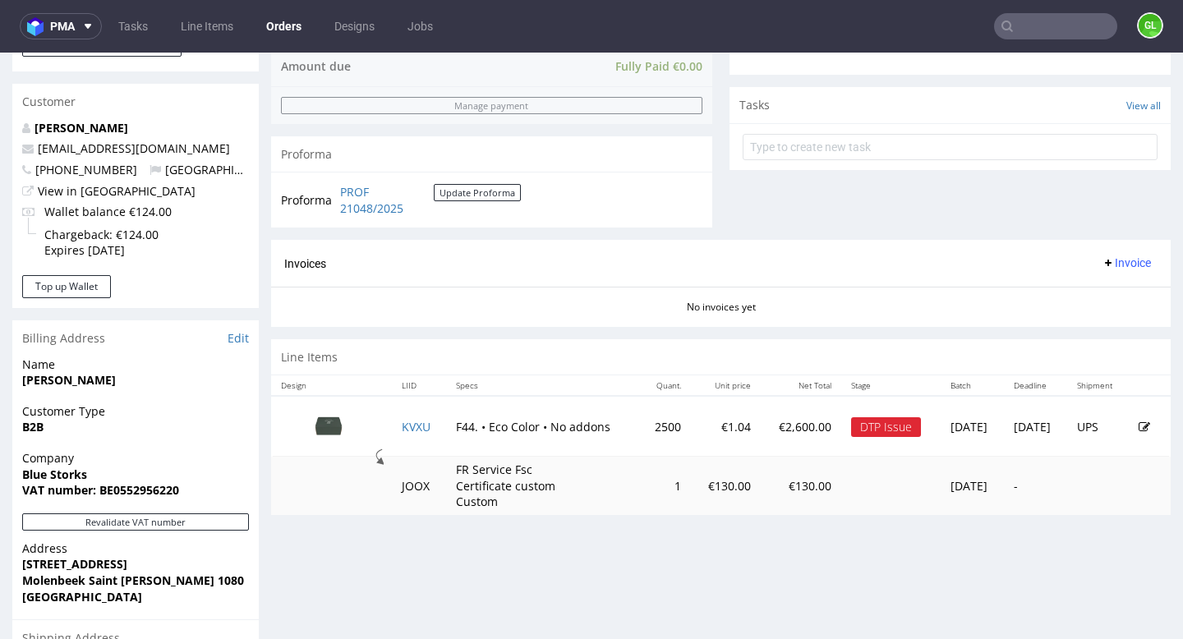
scroll to position [624, 0]
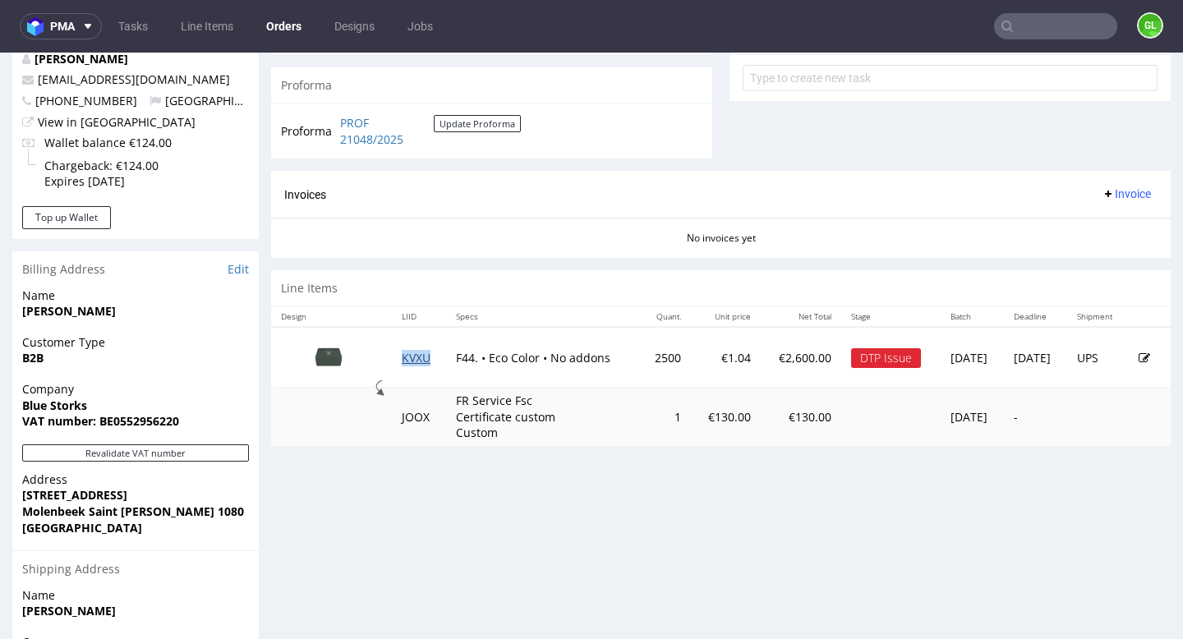
click at [403, 362] on link "KVXU" at bounding box center [416, 358] width 29 height 16
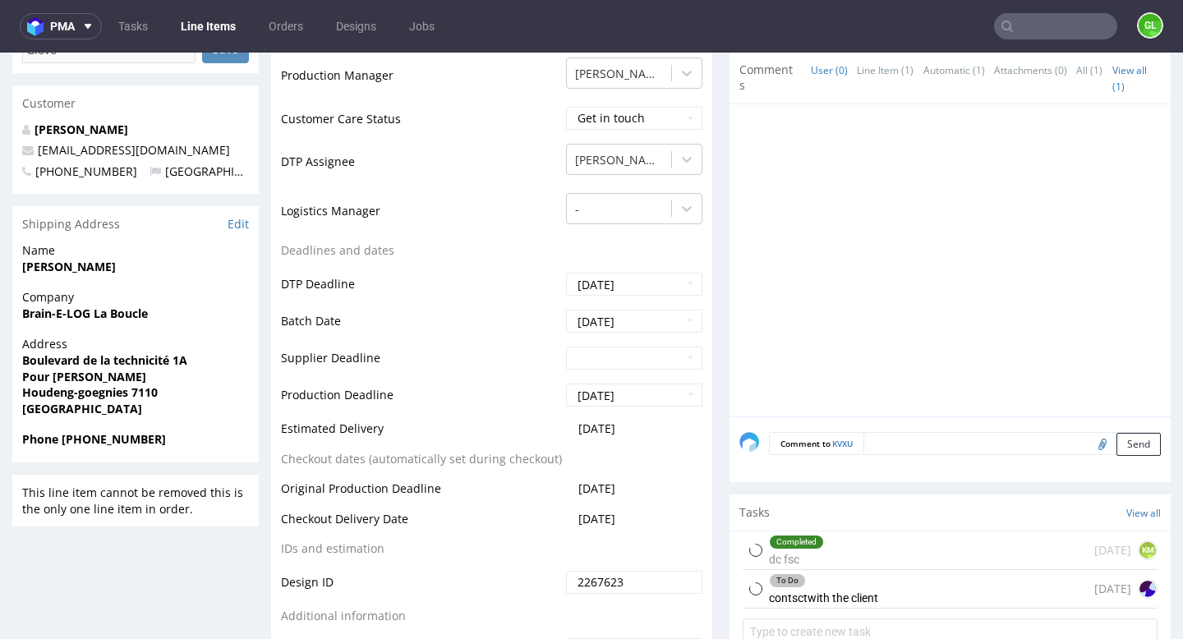
scroll to position [659, 0]
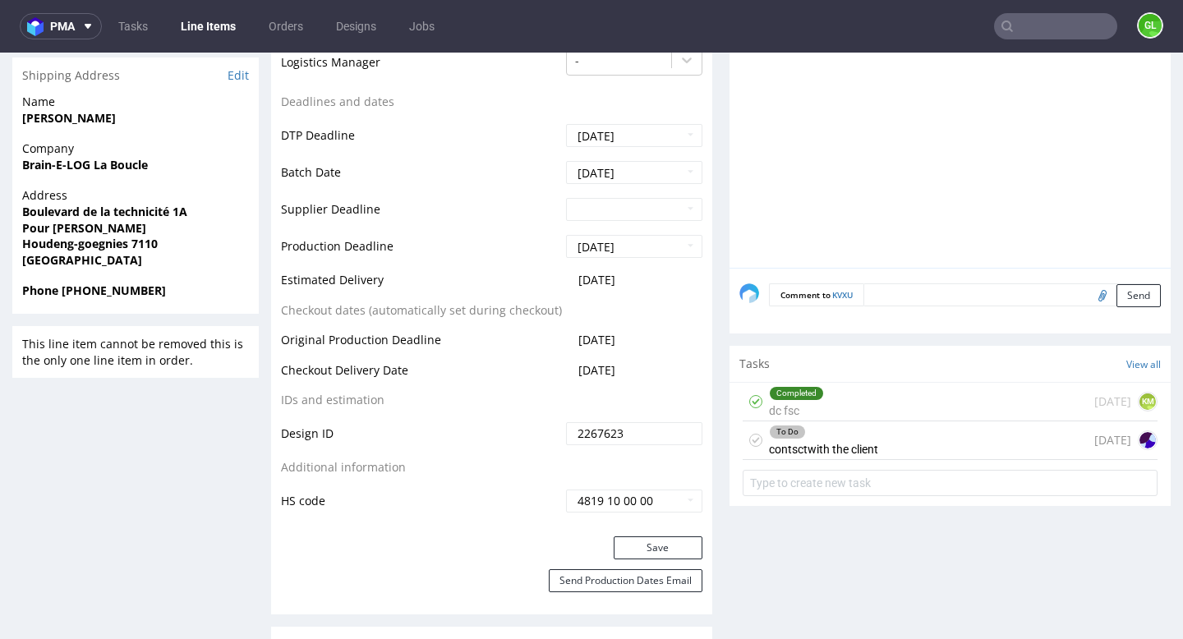
click at [943, 440] on div "To Do contsctwith the client 1 day ago" at bounding box center [950, 441] width 415 height 39
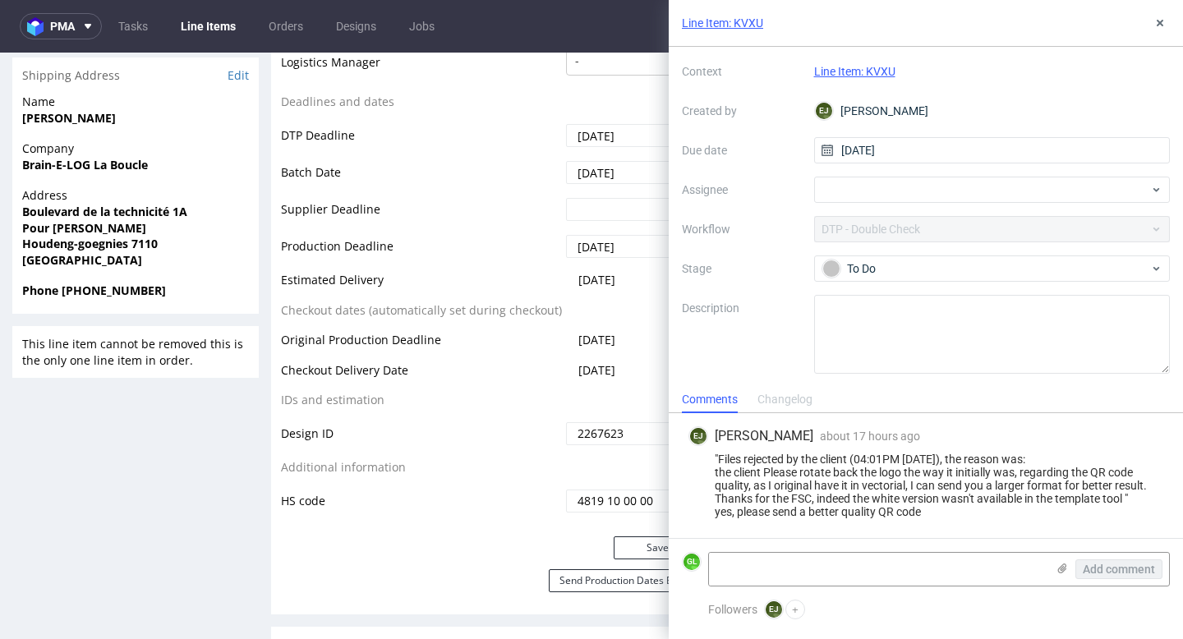
scroll to position [49, 0]
click at [791, 571] on textarea at bounding box center [877, 569] width 337 height 33
type textarea "Hi, just gar an e-mail from the client with QR code attached"
click at [1058, 570] on icon at bounding box center [1062, 568] width 13 height 13
click at [0, 0] on input "file" at bounding box center [0, 0] width 0 height 0
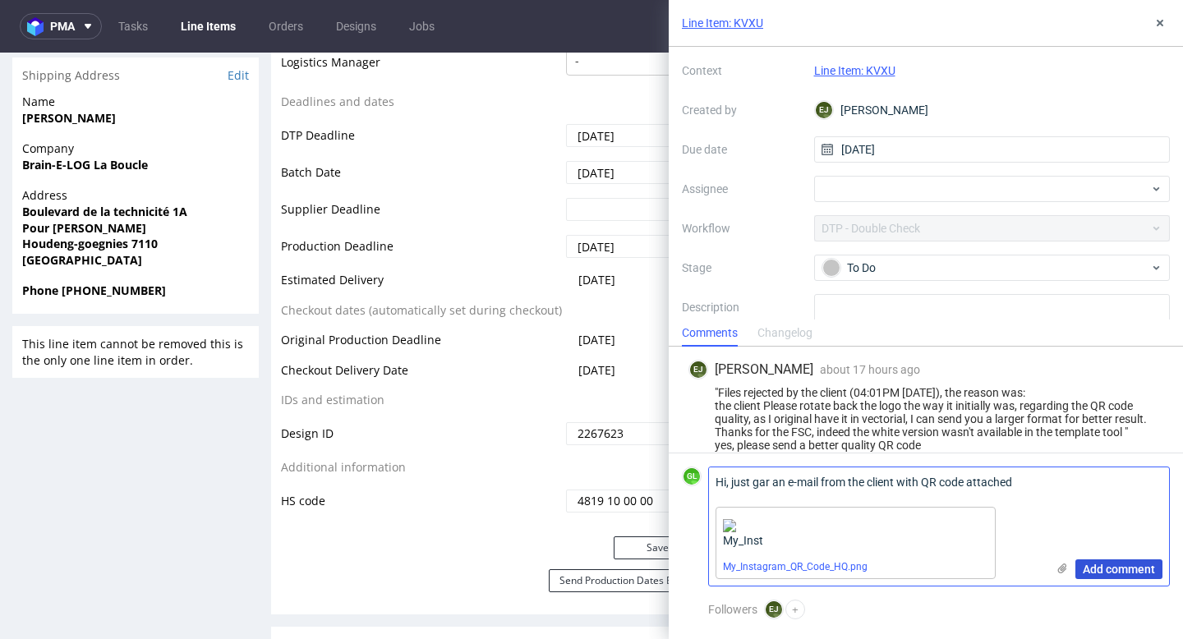
click at [1112, 571] on span "Add comment" at bounding box center [1119, 570] width 72 height 12
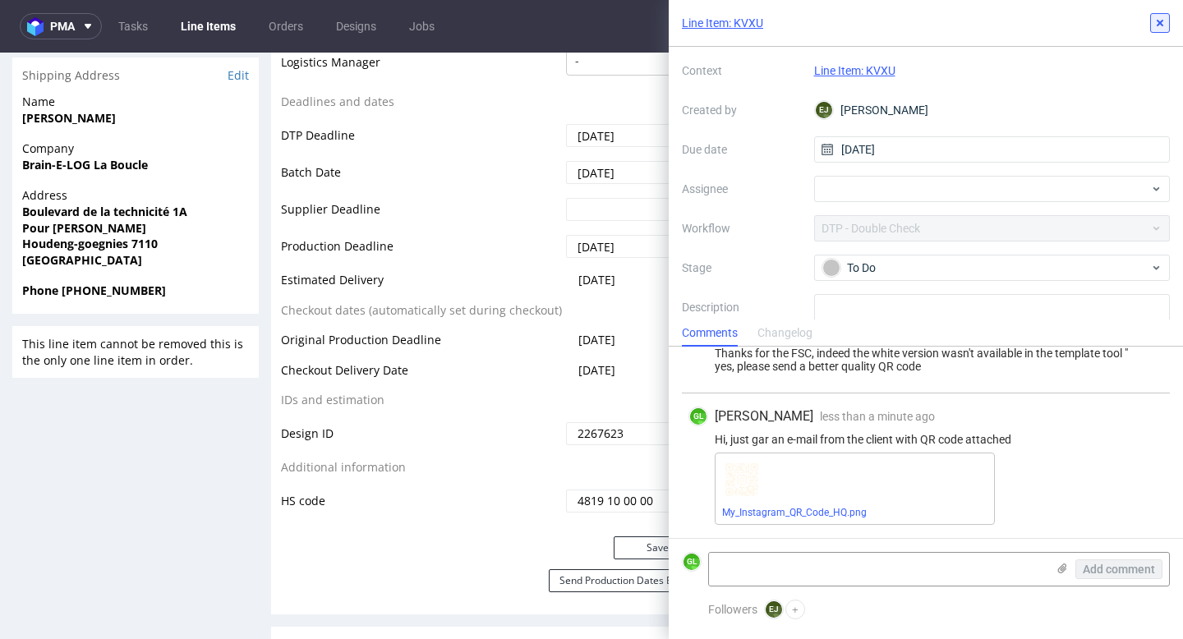
click at [1162, 21] on use at bounding box center [1160, 23] width 7 height 7
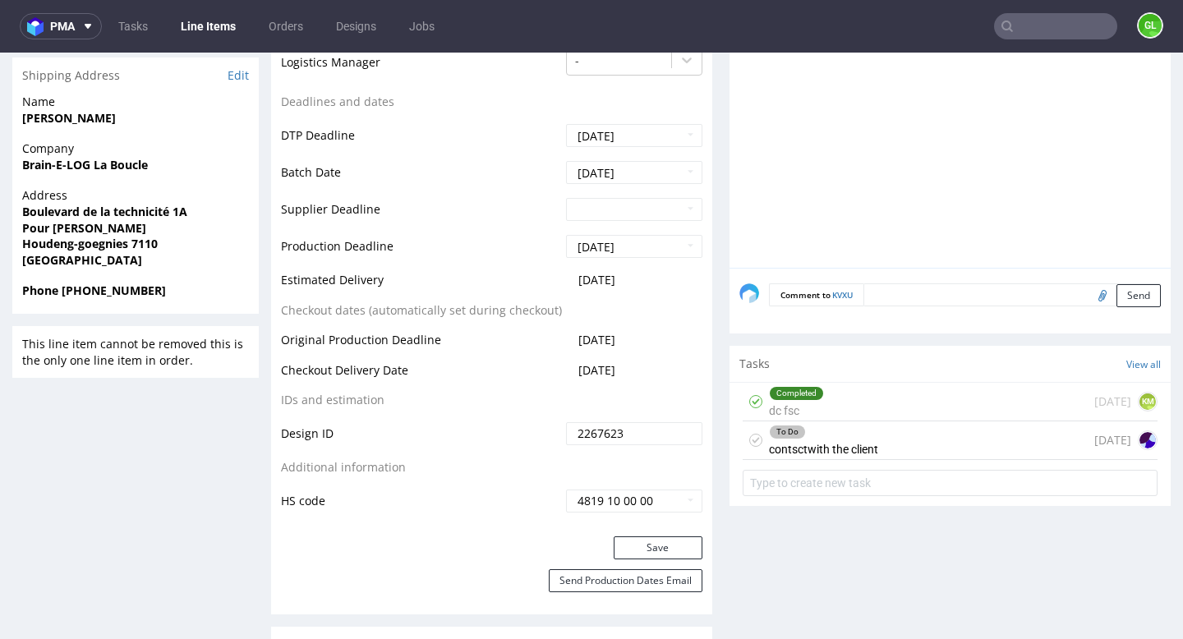
click at [1065, 31] on input "text" at bounding box center [1055, 26] width 123 height 26
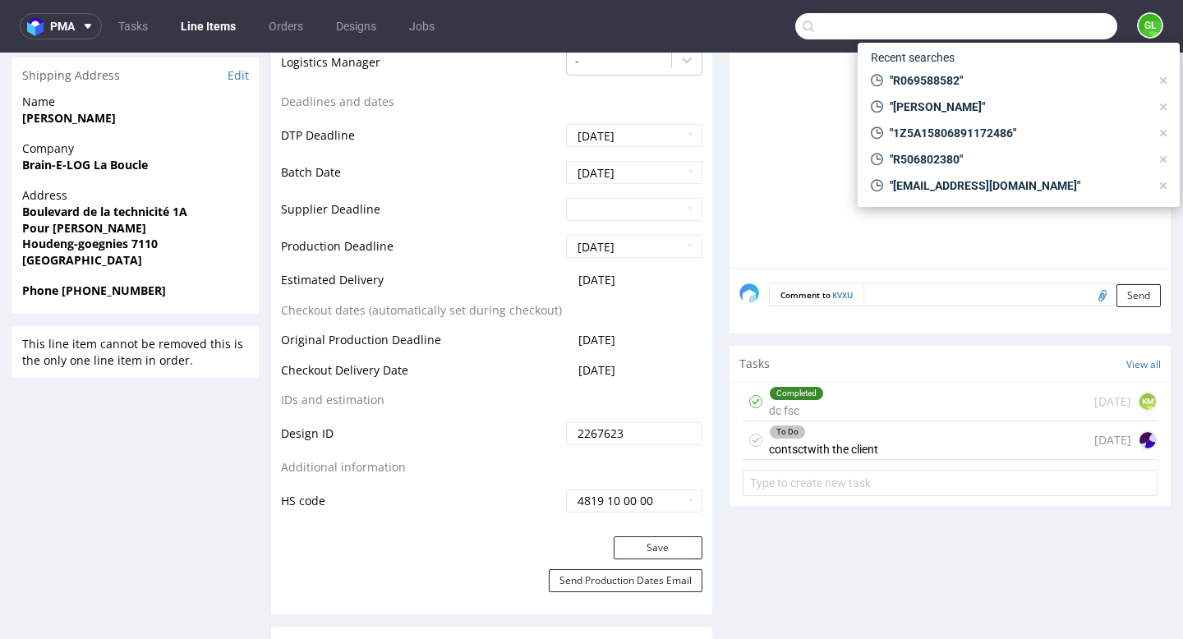
paste input "R289312100"
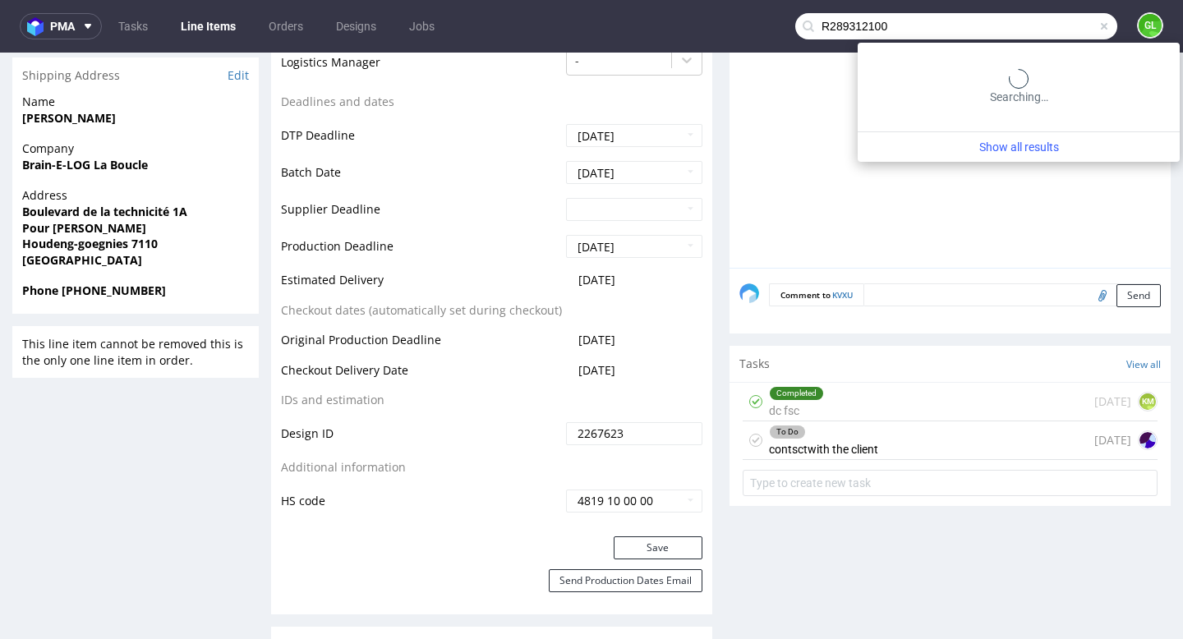
type input "R289312100"
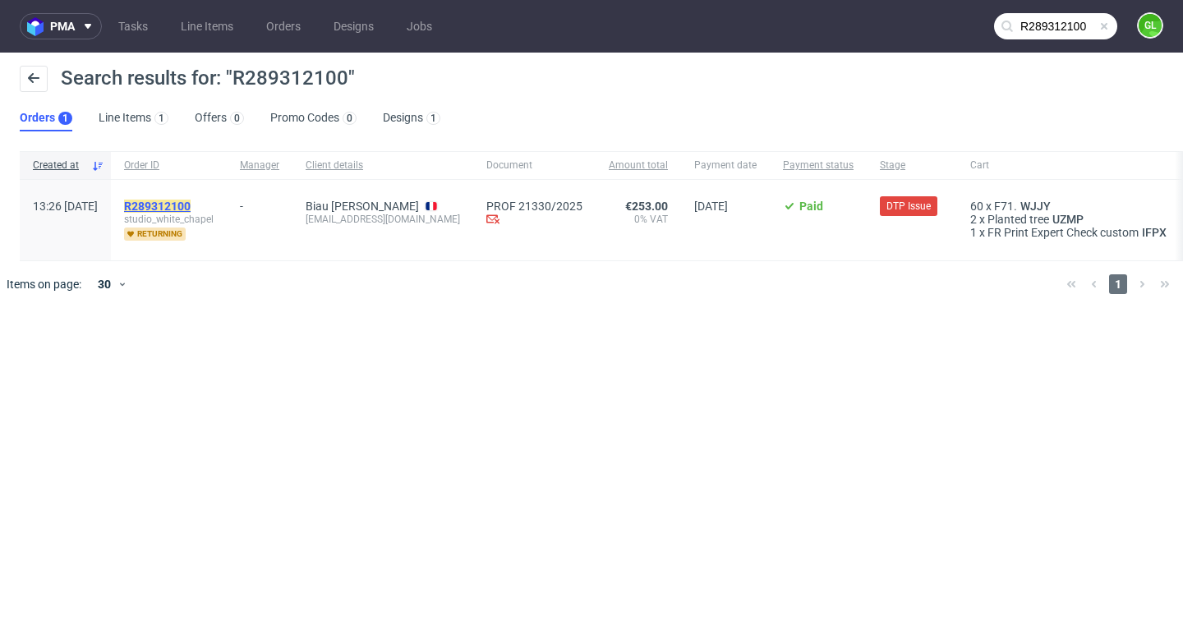
click at [182, 203] on mark "R289312100" at bounding box center [157, 206] width 67 height 13
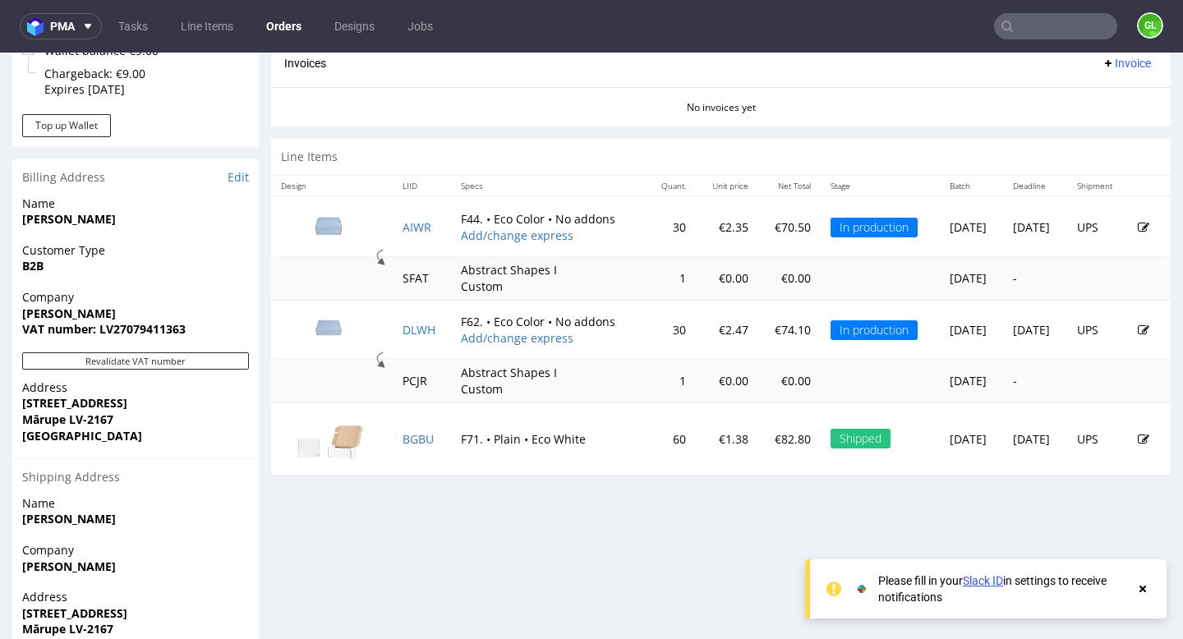
scroll to position [717, 0]
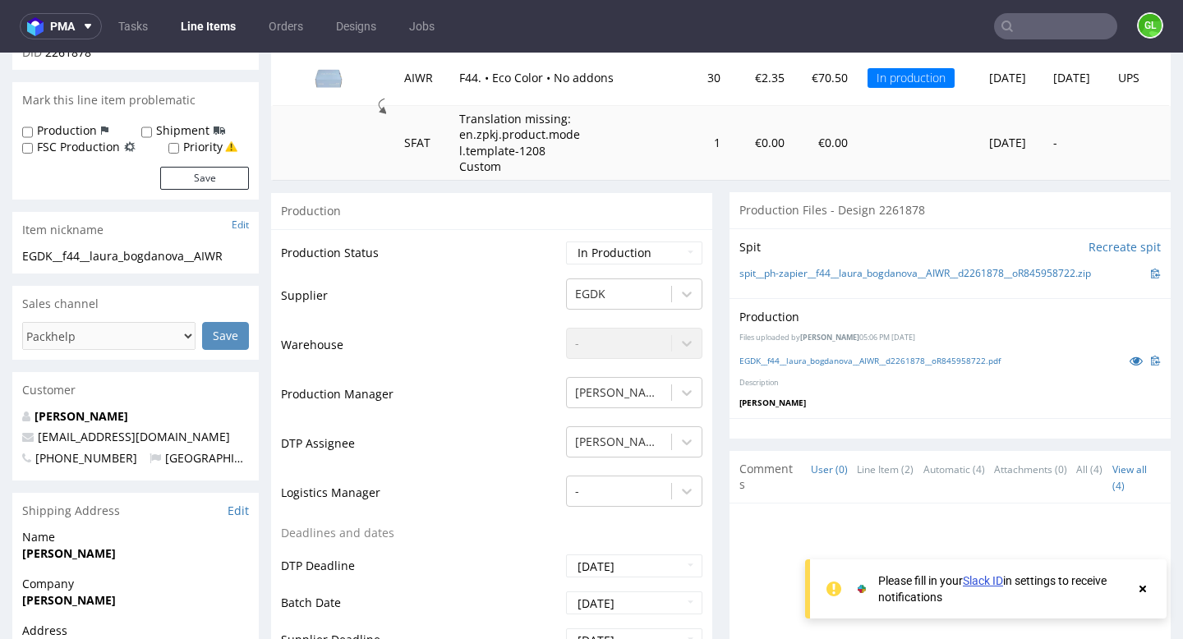
scroll to position [219, 0]
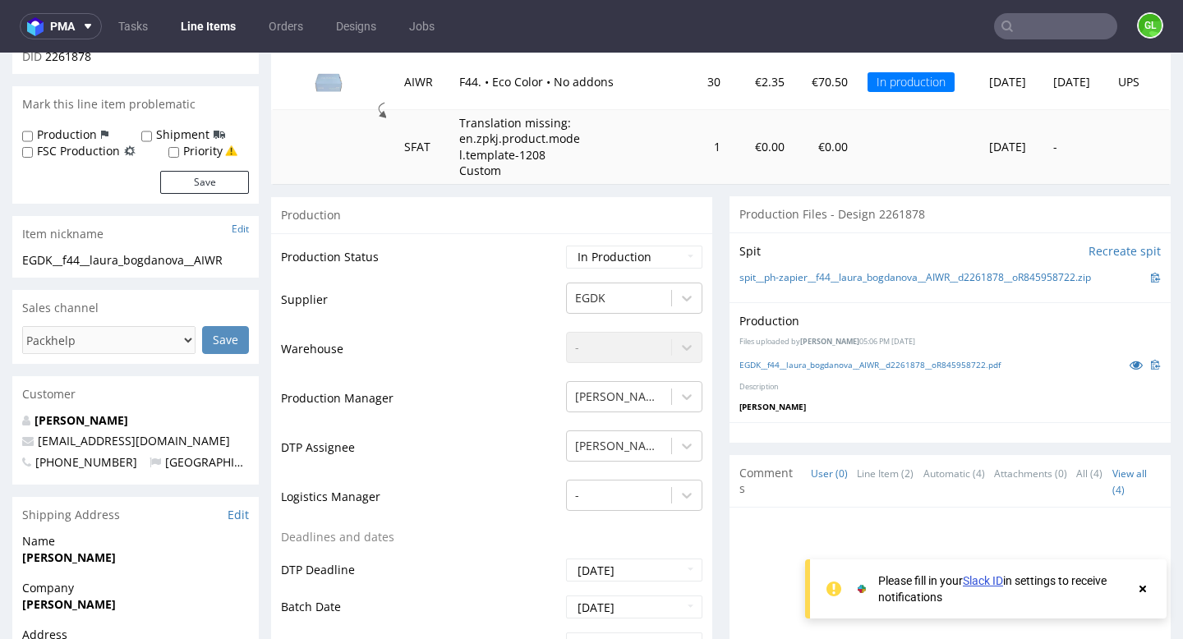
click at [1064, 31] on input "text" at bounding box center [1055, 26] width 123 height 26
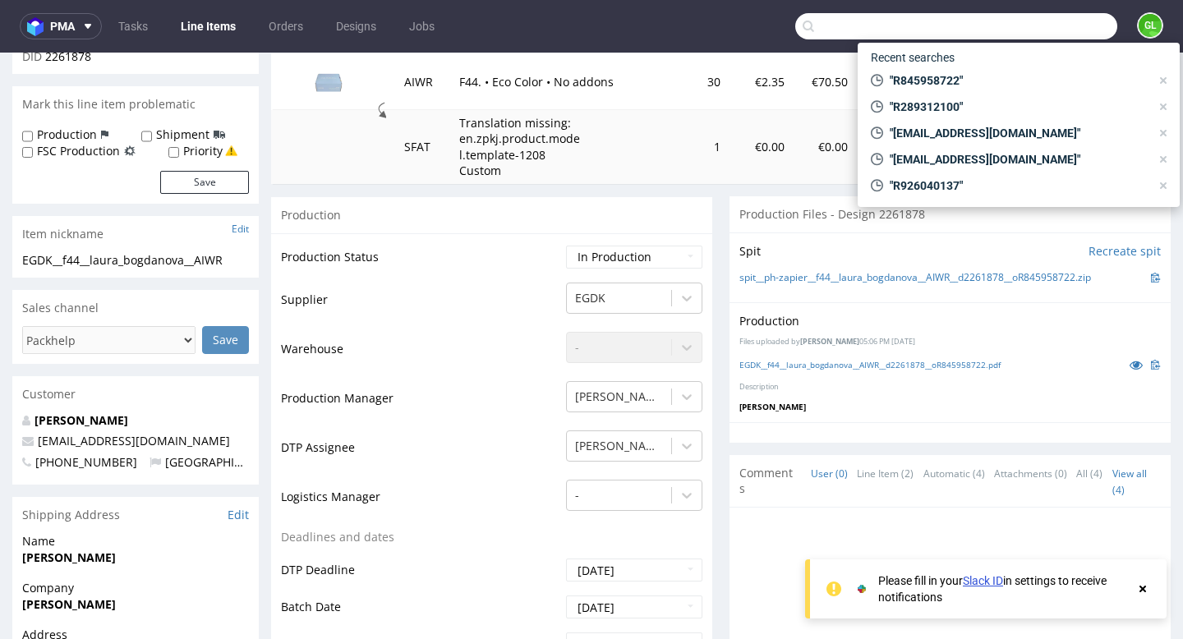
paste input "alisea.michot@dire.agency"
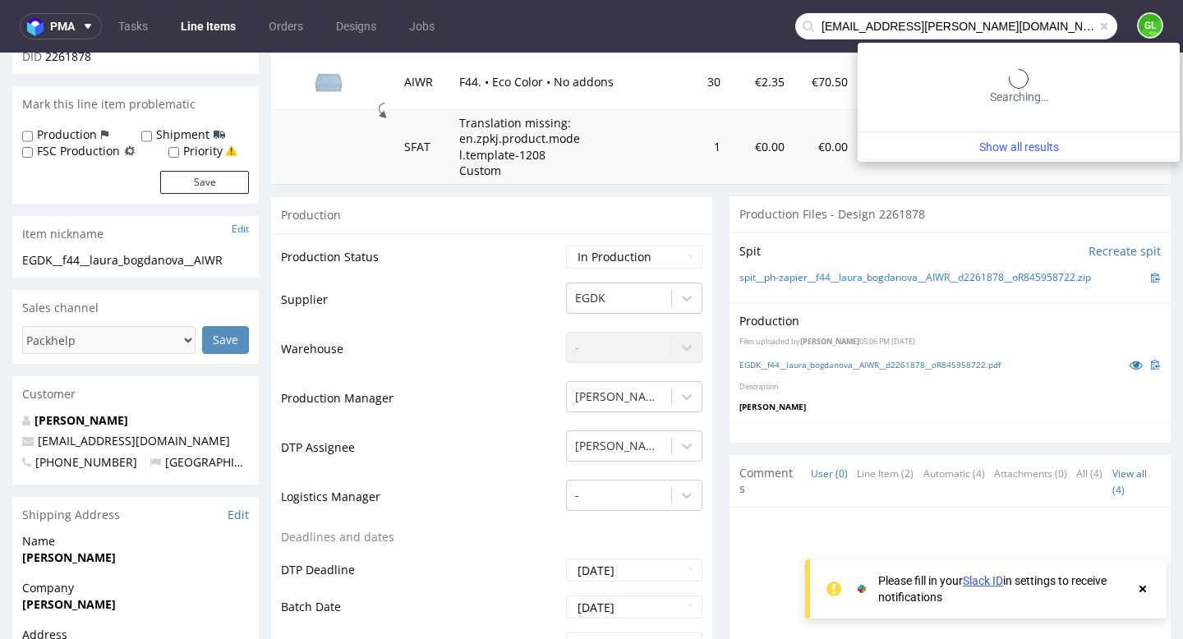
type input "alisea.michot@dire.agency"
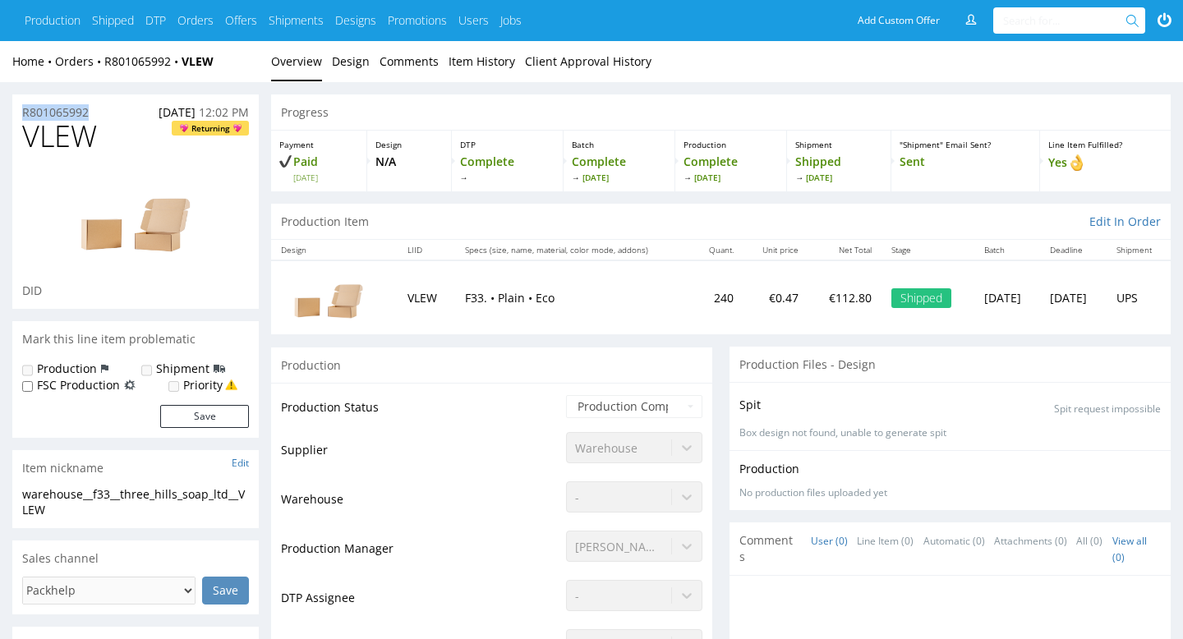
drag, startPoint x: 102, startPoint y: 114, endPoint x: 9, endPoint y: 112, distance: 92.9
copy p "R801065992"
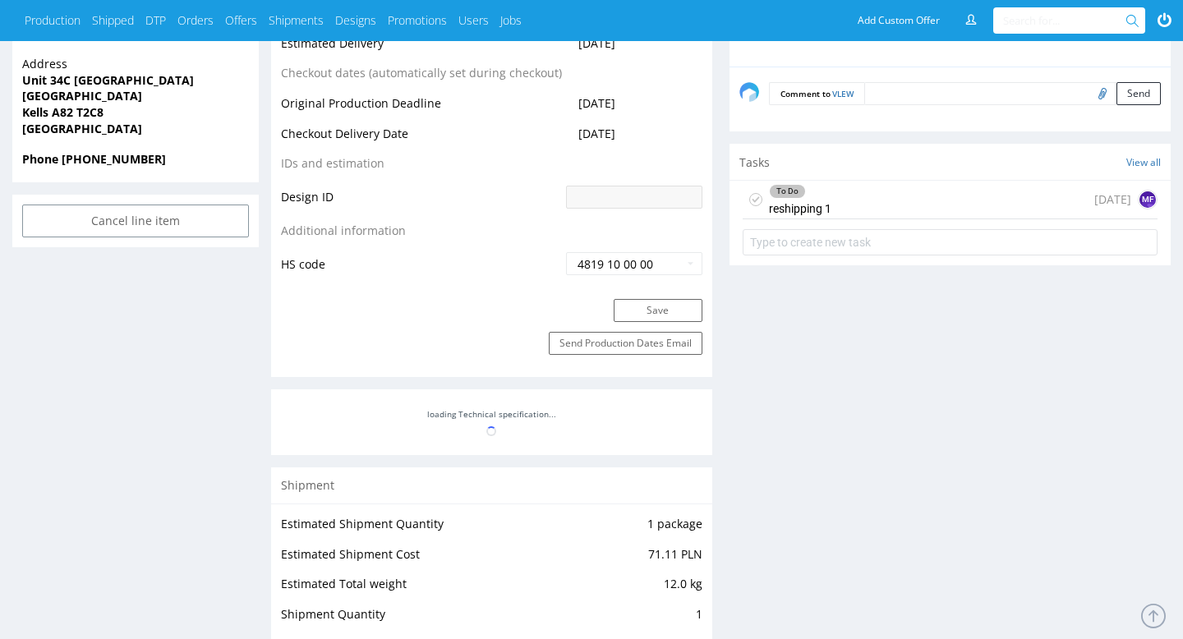
scroll to position [888, 0]
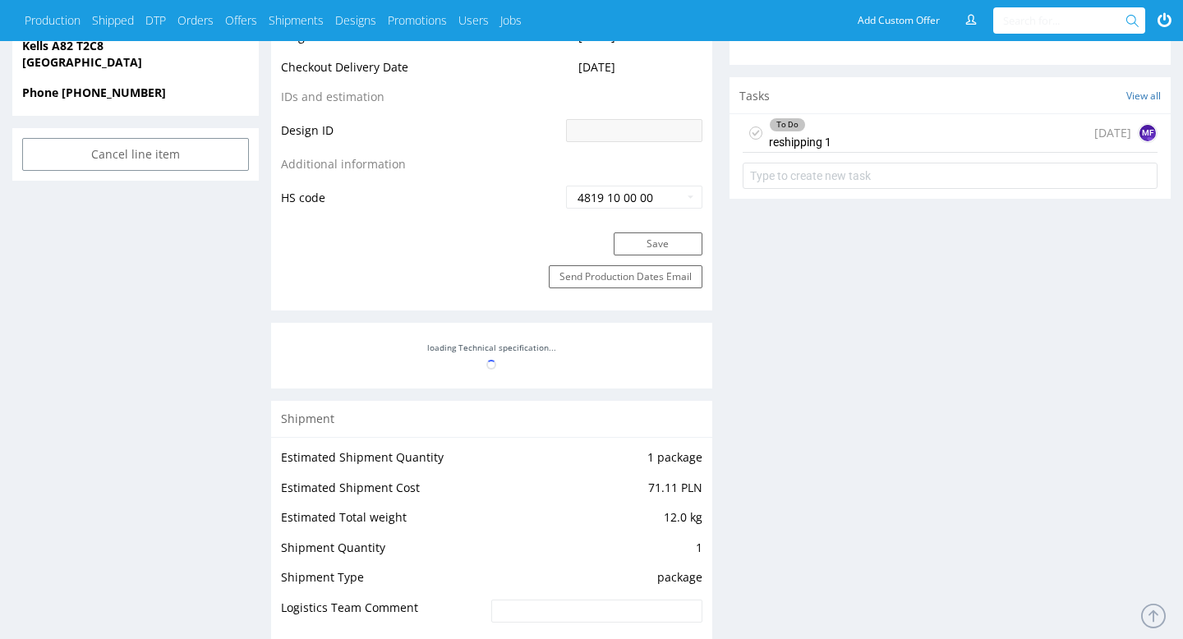
click at [963, 133] on div "To Do reshipping 1 [DATE] MF" at bounding box center [950, 133] width 415 height 39
click at [915, 142] on div "To Do reshipping 1 [DATE] MF" at bounding box center [950, 133] width 415 height 39
click at [905, 131] on div "To Do reshipping 1 [DATE] MF" at bounding box center [950, 133] width 415 height 39
click at [816, 142] on div "To Do reshipping 1" at bounding box center [800, 133] width 62 height 38
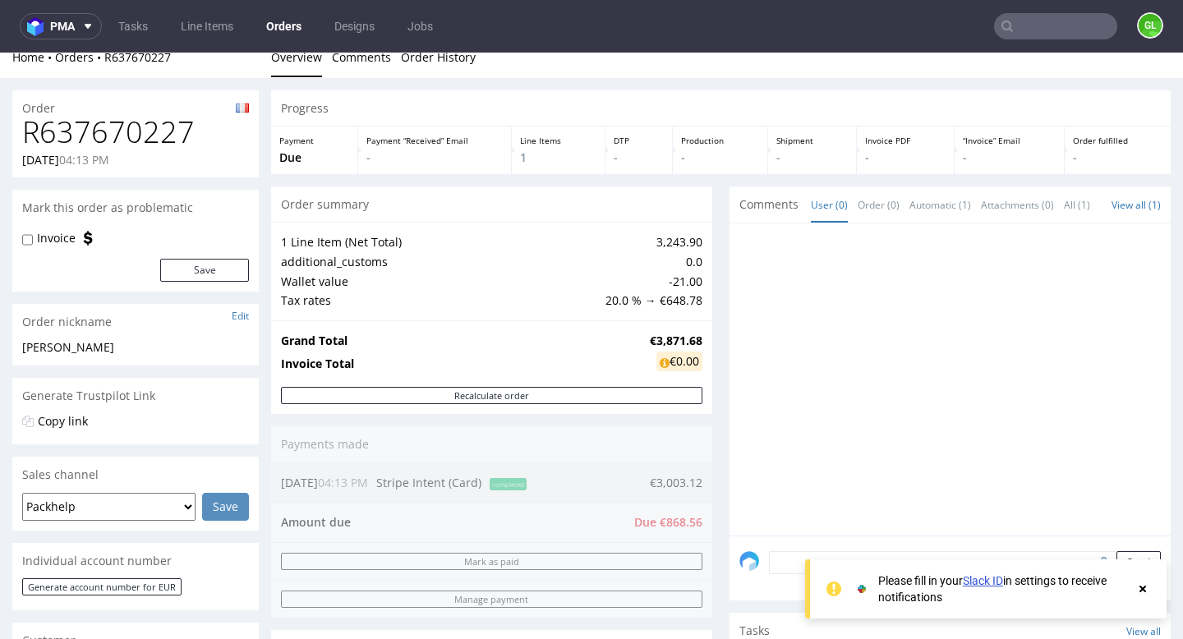
scroll to position [26, 0]
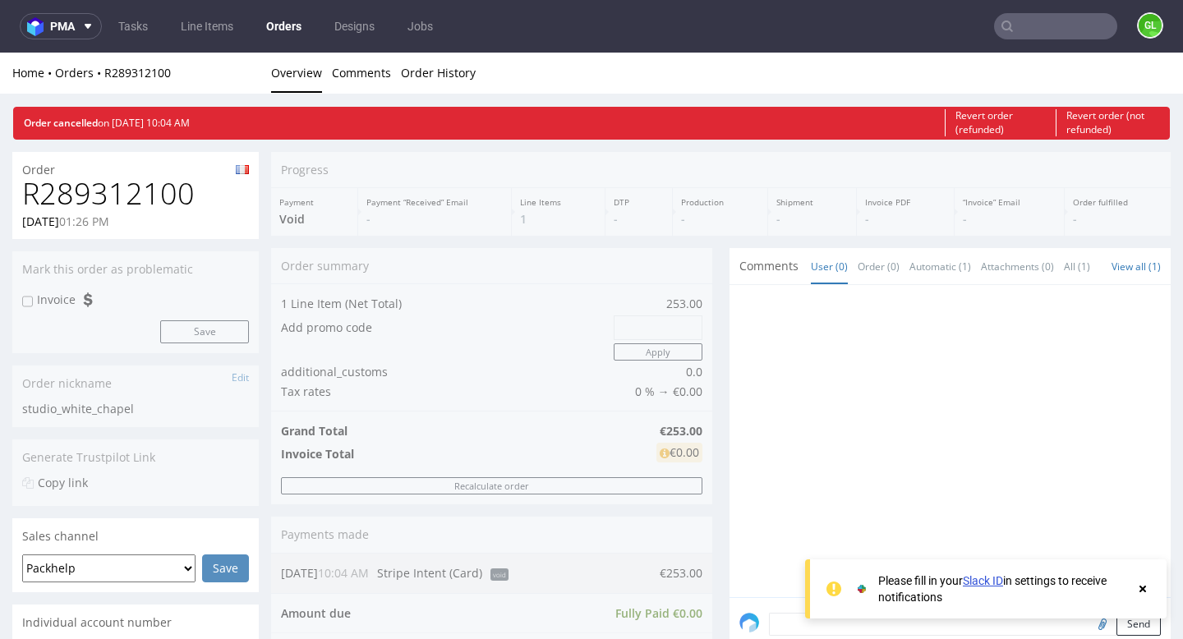
click at [1034, 25] on input "text" at bounding box center [1055, 26] width 123 height 26
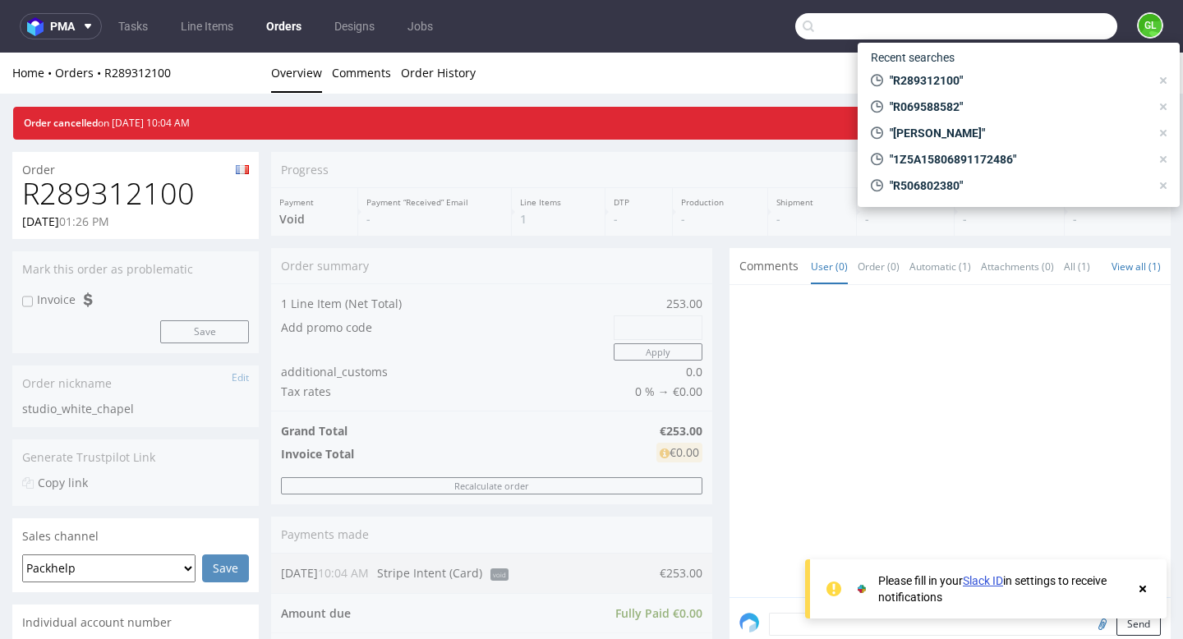
paste input "R947843612"
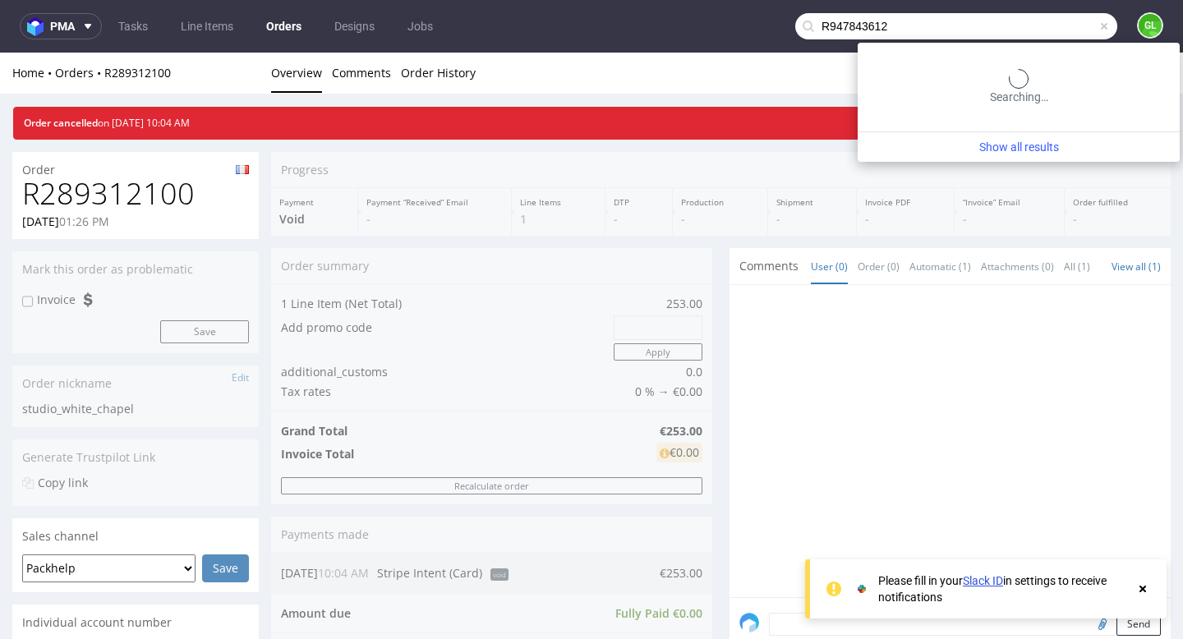
type input "R947843612"
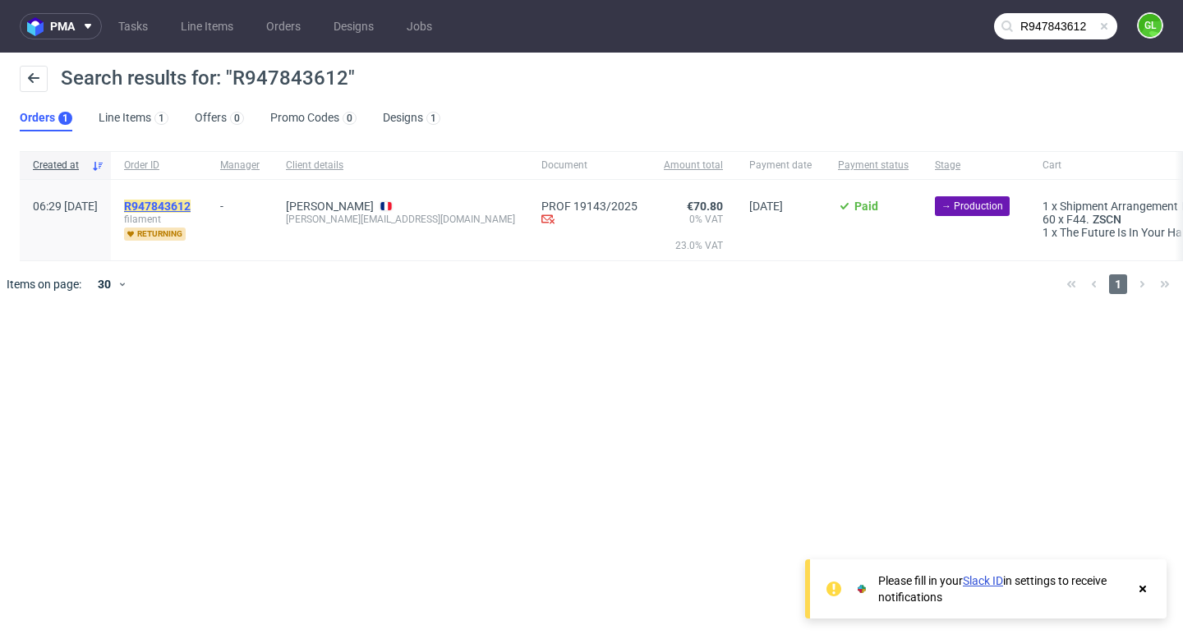
click at [190, 209] on mark "R947843612" at bounding box center [157, 206] width 67 height 13
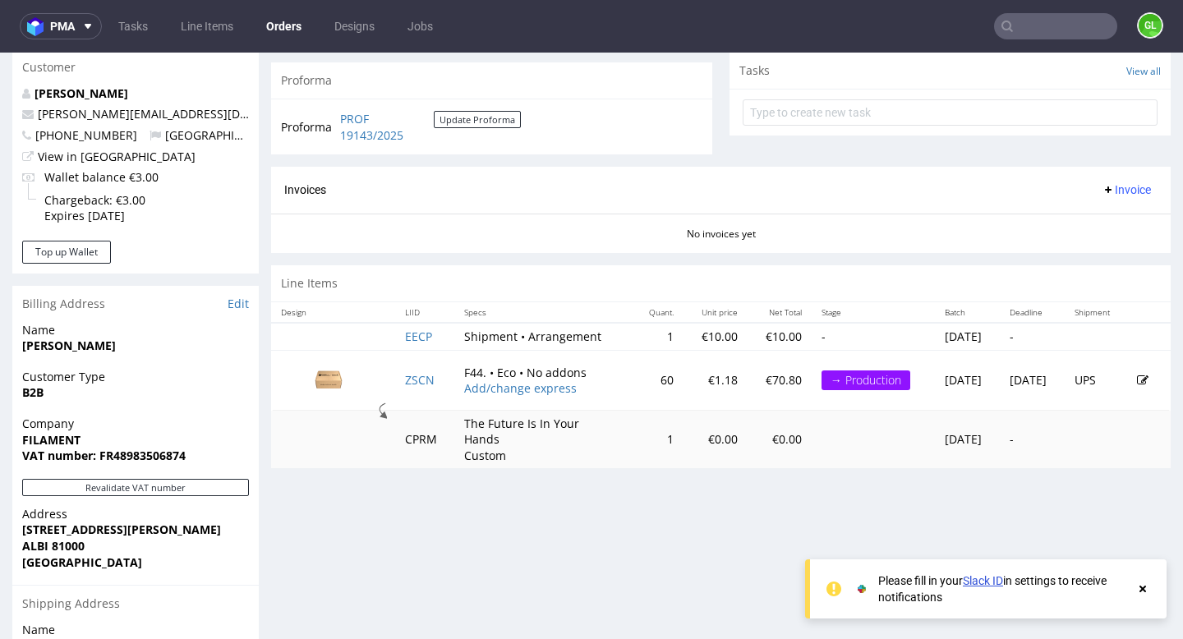
scroll to position [597, 0]
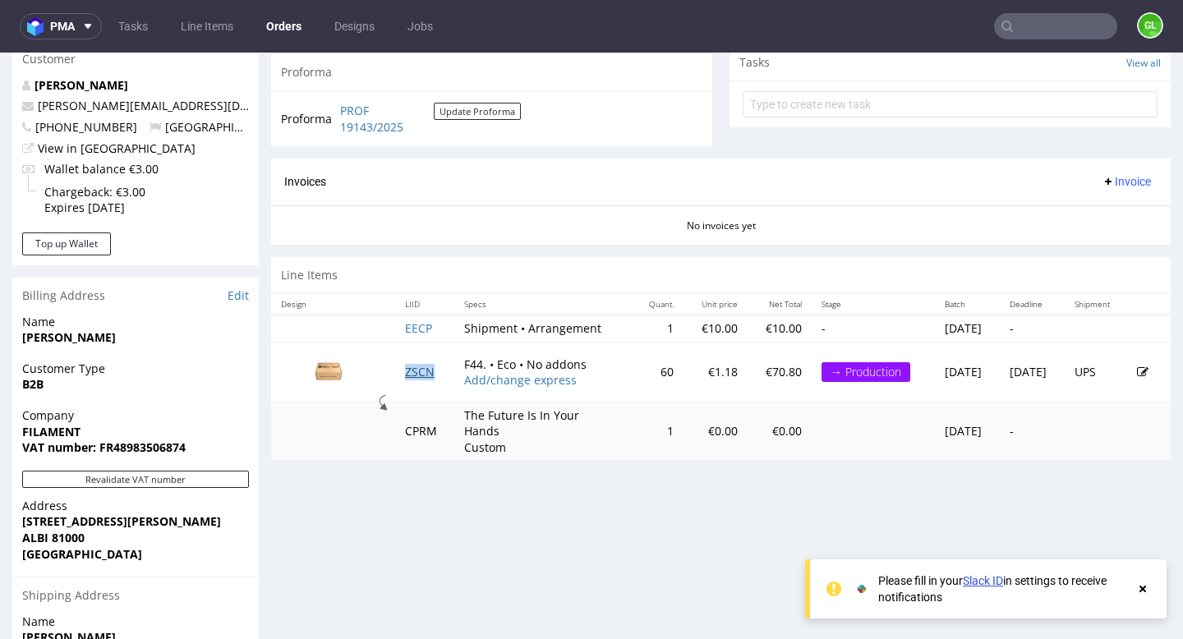
click at [410, 375] on link "ZSCN" at bounding box center [420, 372] width 30 height 16
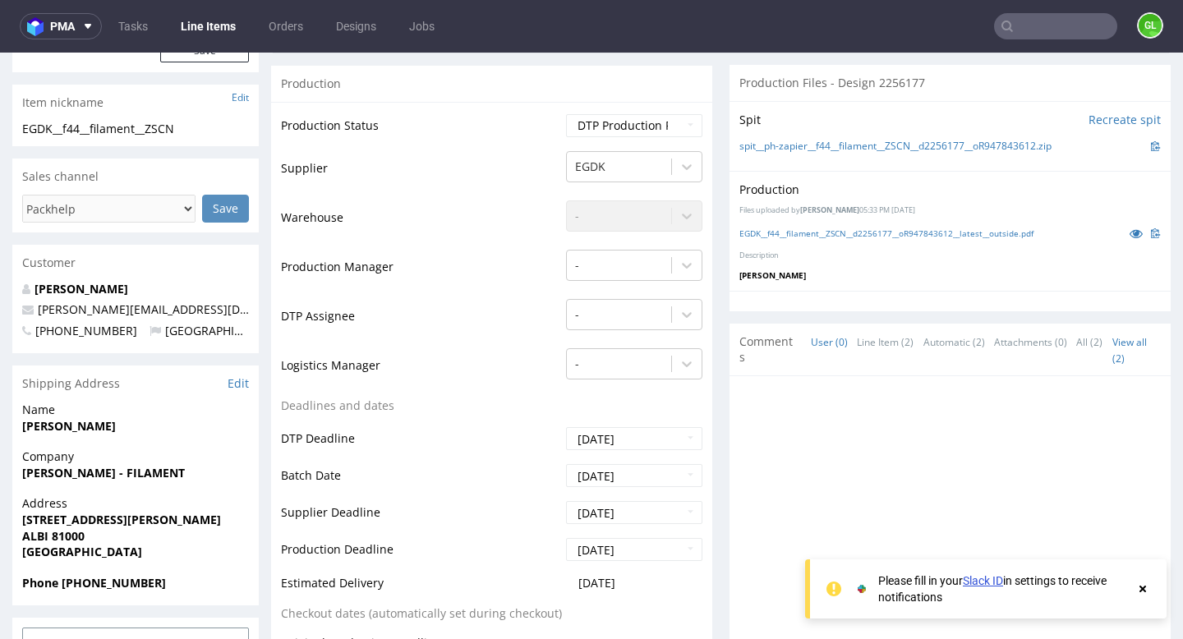
scroll to position [489, 0]
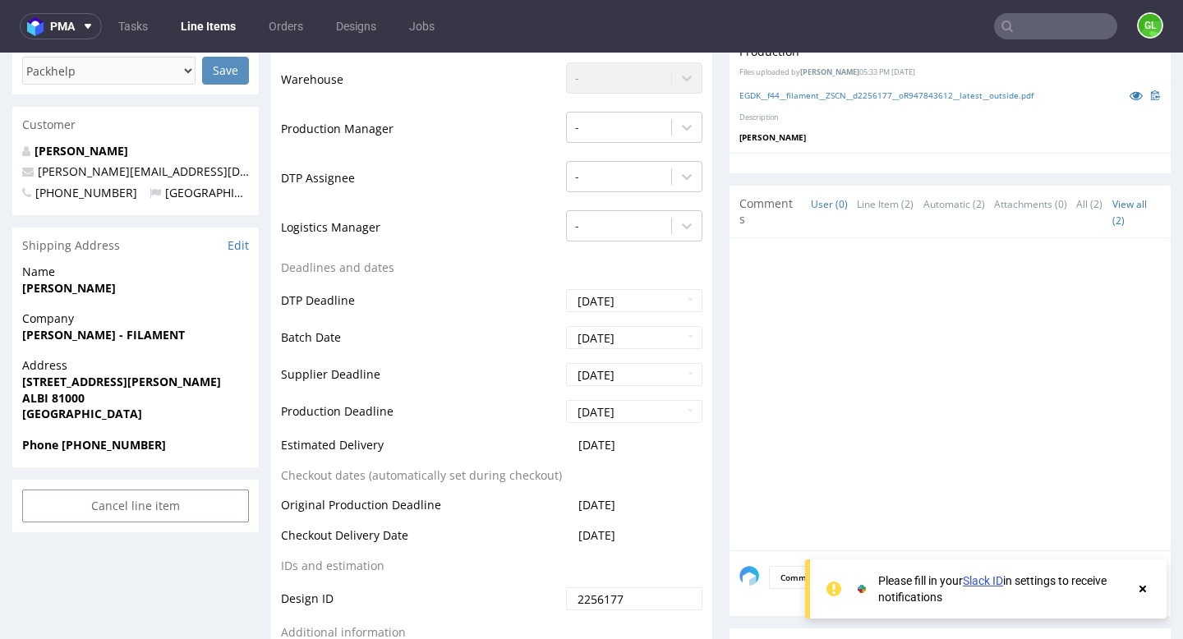
click at [1142, 588] on use at bounding box center [1143, 589] width 7 height 7
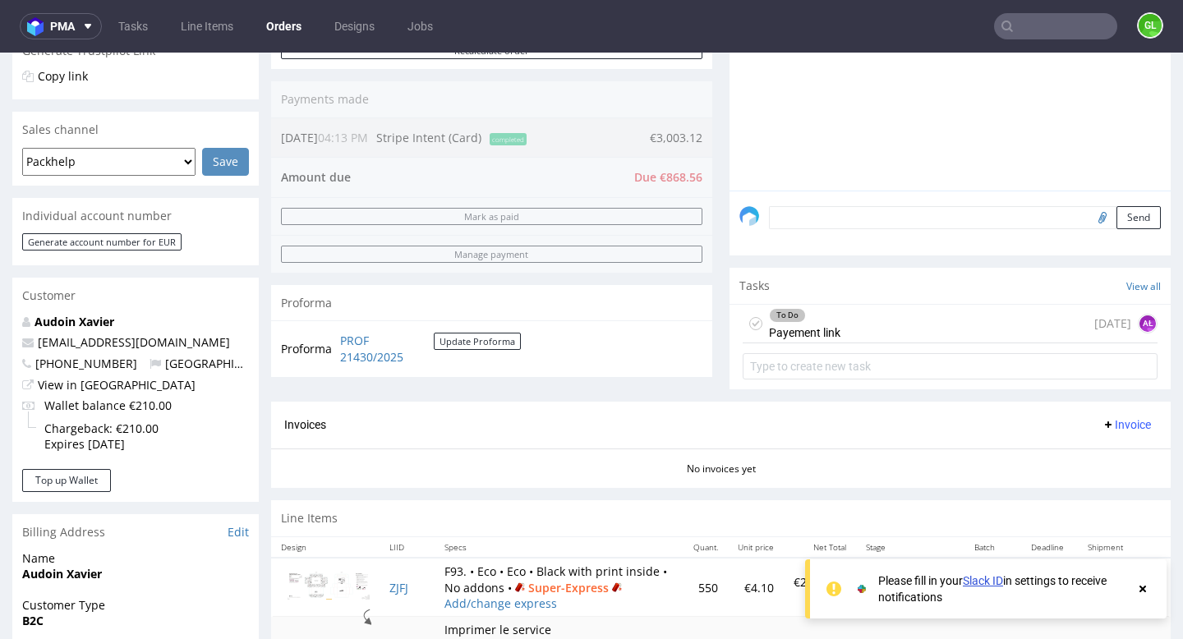
scroll to position [369, 0]
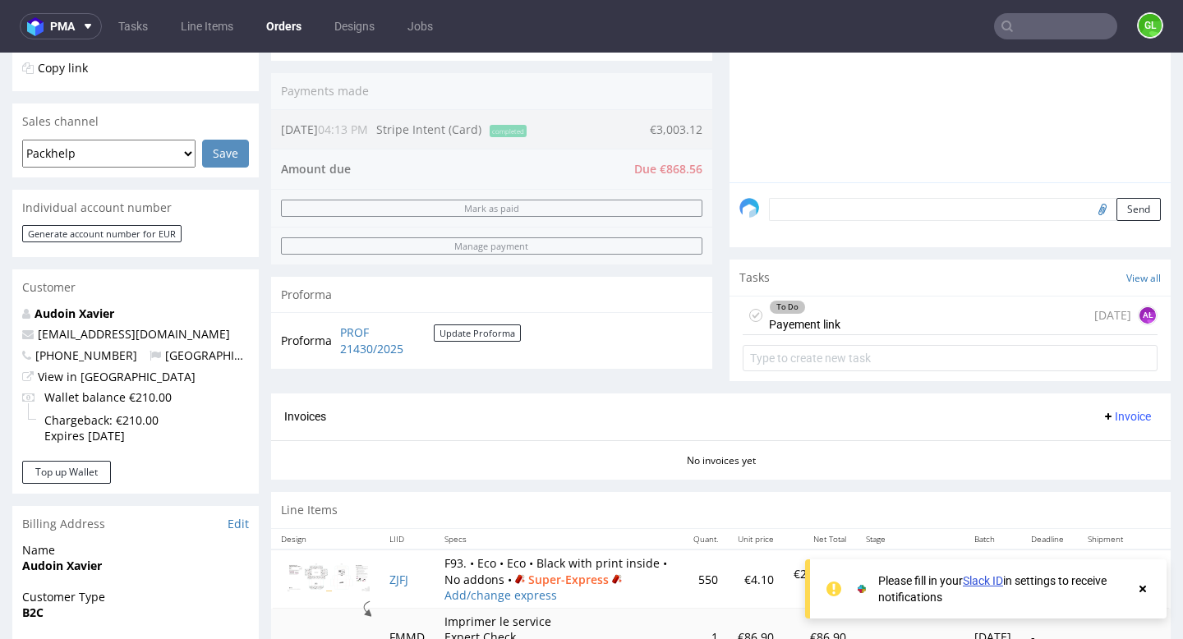
click at [915, 330] on div "To Do Payement link [DATE] AŁ" at bounding box center [950, 316] width 415 height 39
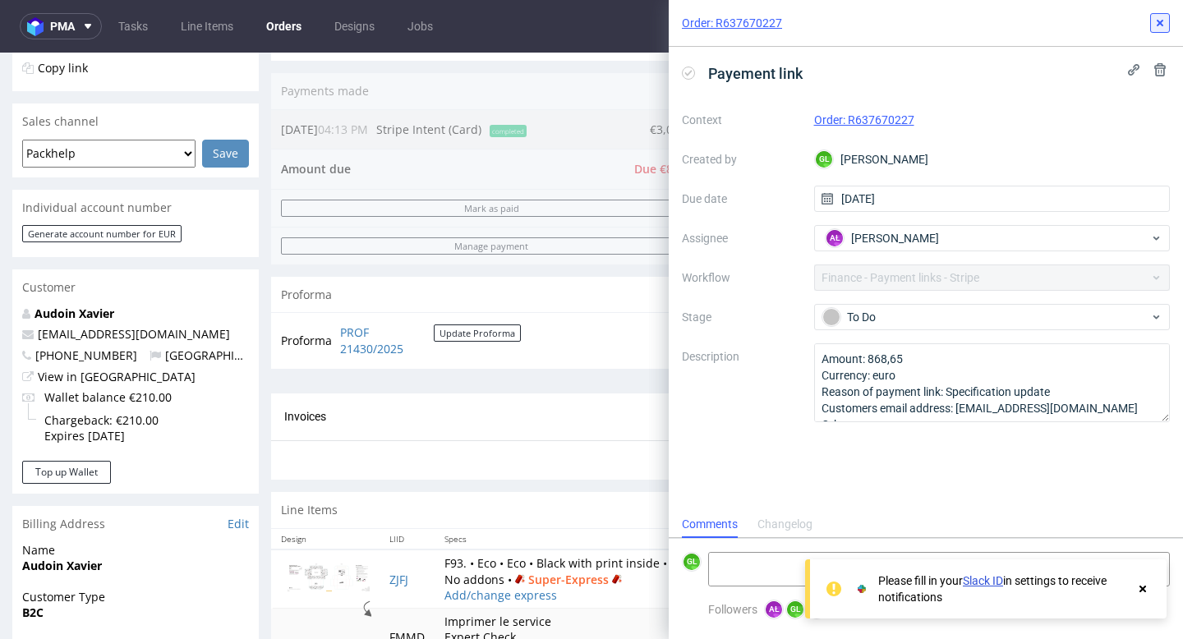
click at [1161, 30] on button at bounding box center [1160, 23] width 20 height 20
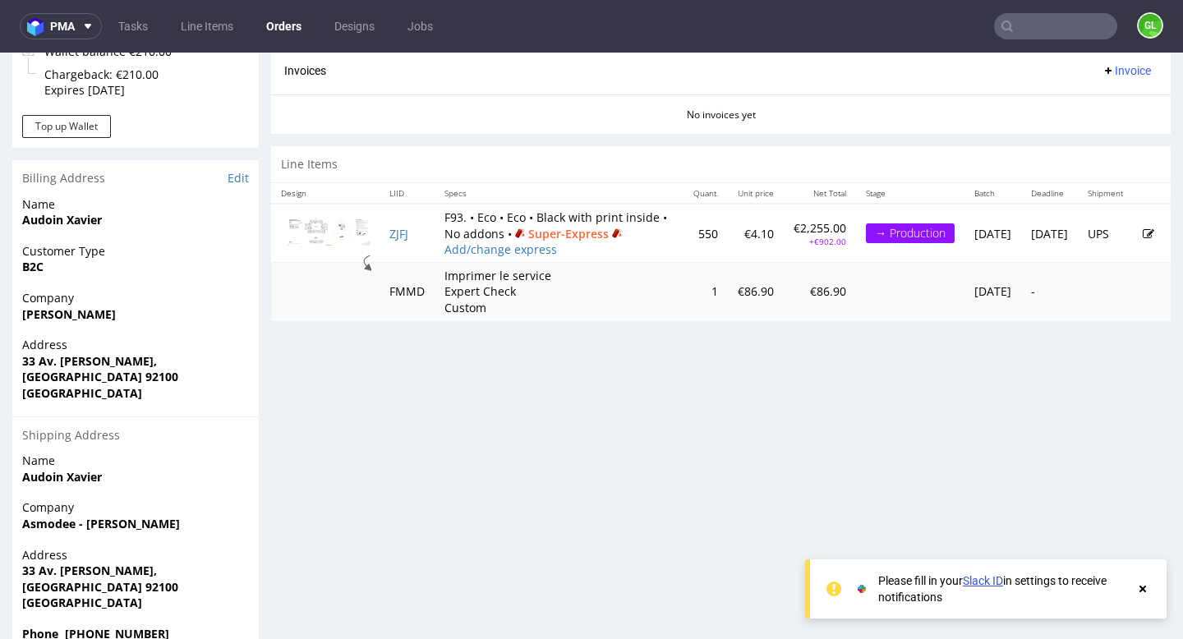
scroll to position [716, 0]
